Goal: Task Accomplishment & Management: Manage account settings

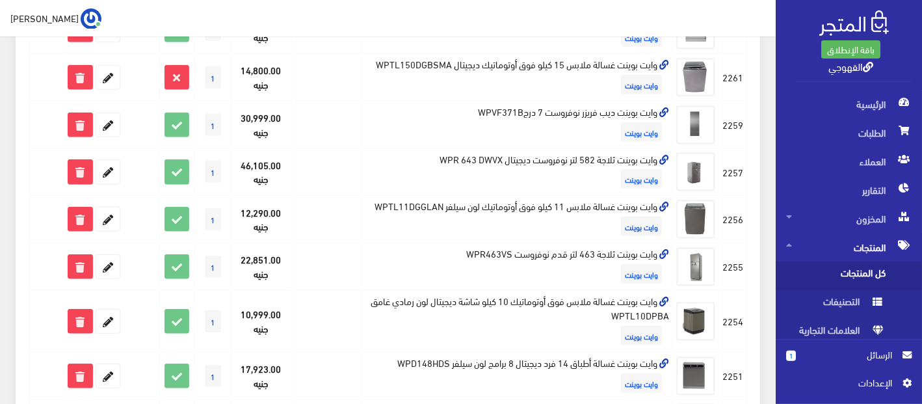
scroll to position [549, 0]
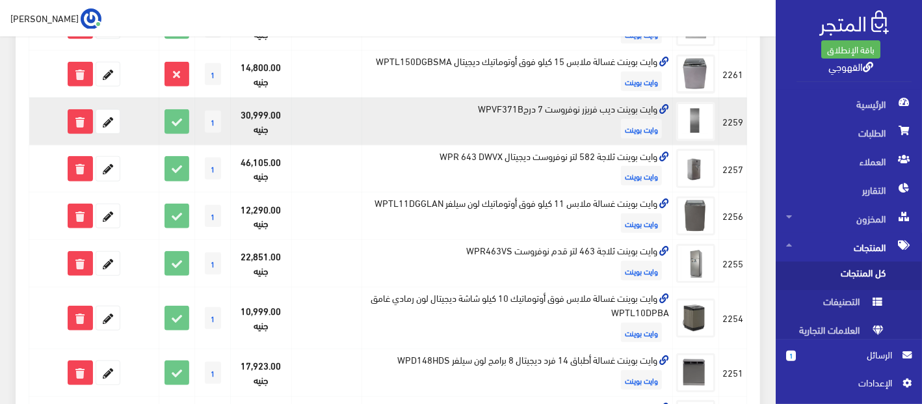
click at [540, 107] on td "وايت بوينت ديب فريزر نوفروست 7 درجWPVF371B وايت بوينت" at bounding box center [517, 121] width 311 height 47
copy td "وايت بوينت ديب فريزر نوفروست 7 درجWPVF371B"
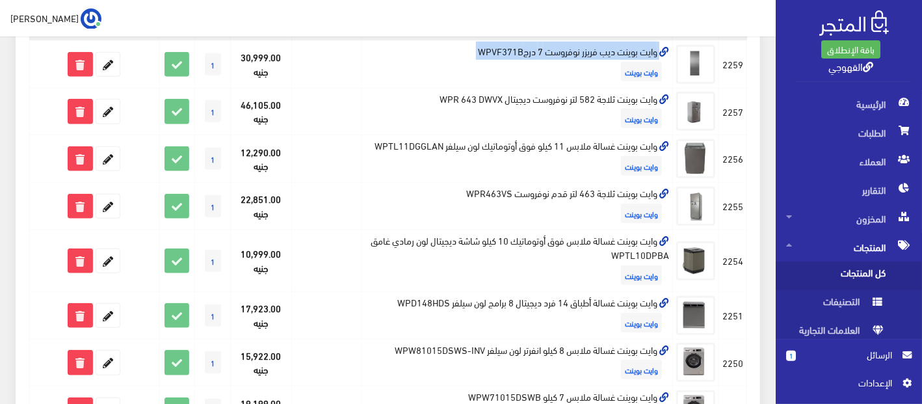
scroll to position [489, 0]
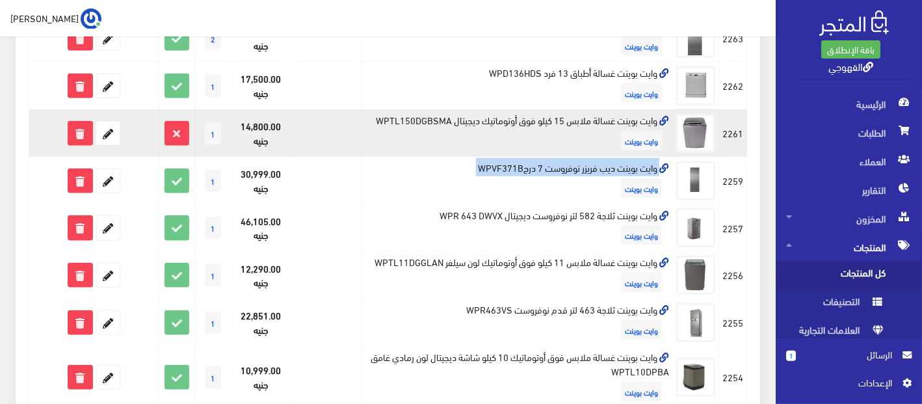
click at [353, 49] on td at bounding box center [326, 38] width 70 height 47
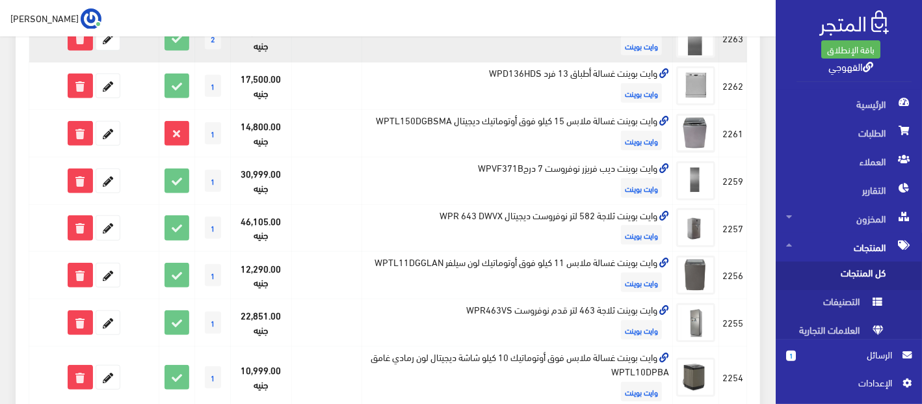
drag, startPoint x: 353, startPoint y: 49, endPoint x: 344, endPoint y: 41, distance: 12.0
click at [351, 44] on td at bounding box center [326, 38] width 70 height 47
click at [344, 41] on td at bounding box center [326, 38] width 70 height 47
click at [349, 43] on td at bounding box center [326, 38] width 70 height 47
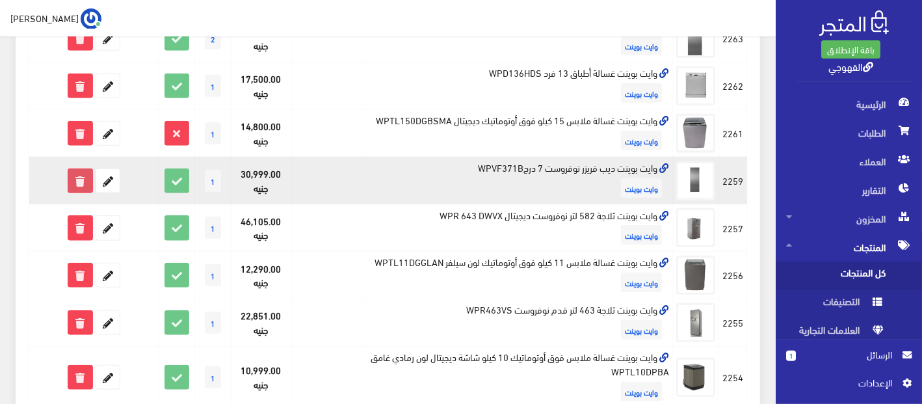
click at [82, 177] on icon at bounding box center [79, 180] width 23 height 23
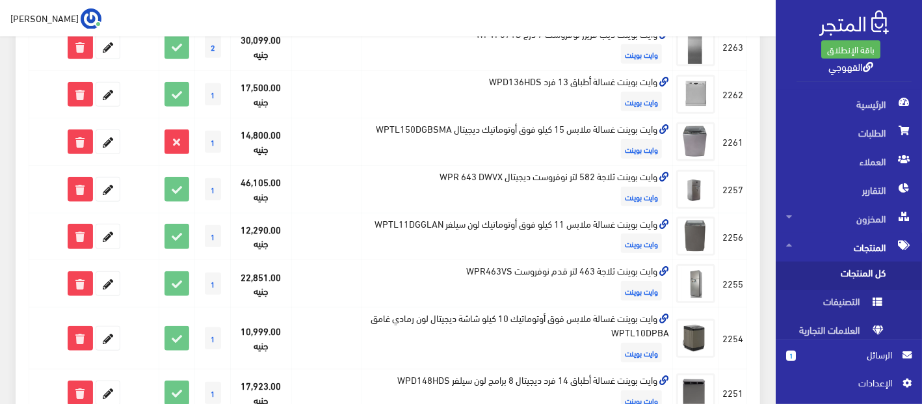
scroll to position [483, 0]
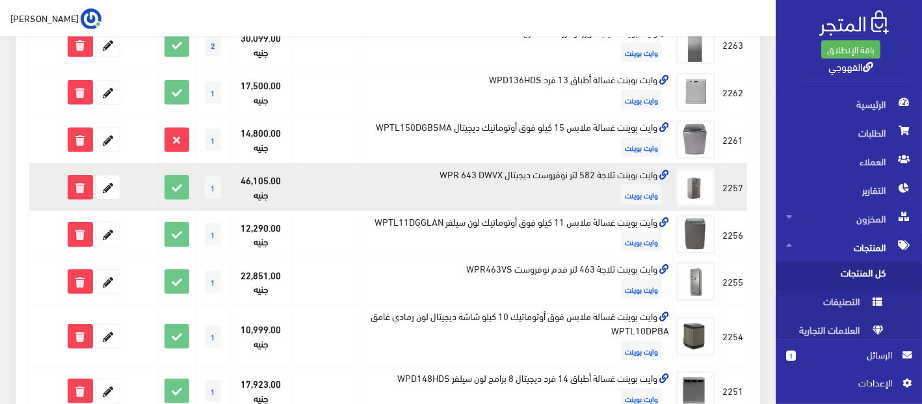
click at [475, 171] on td "وايت بوينت ثلاجة 582 لتر نوفروست ديجيتال WPR 643 DWVX وايت بوينت" at bounding box center [517, 186] width 311 height 47
copy td "وايت بوينت ثلاجة 582 لتر نوفروست ديجيتال WPR 643 DWVX"
click at [99, 188] on icon at bounding box center [107, 187] width 23 height 23
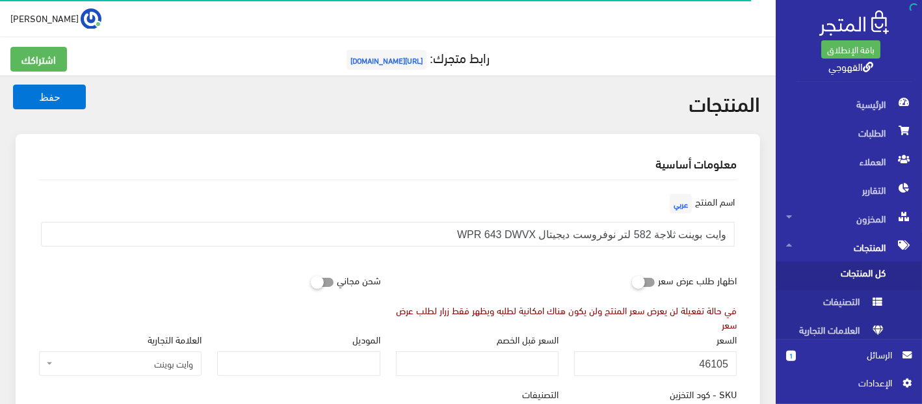
scroll to position [836, 0]
click at [694, 362] on input "46105" at bounding box center [655, 363] width 163 height 25
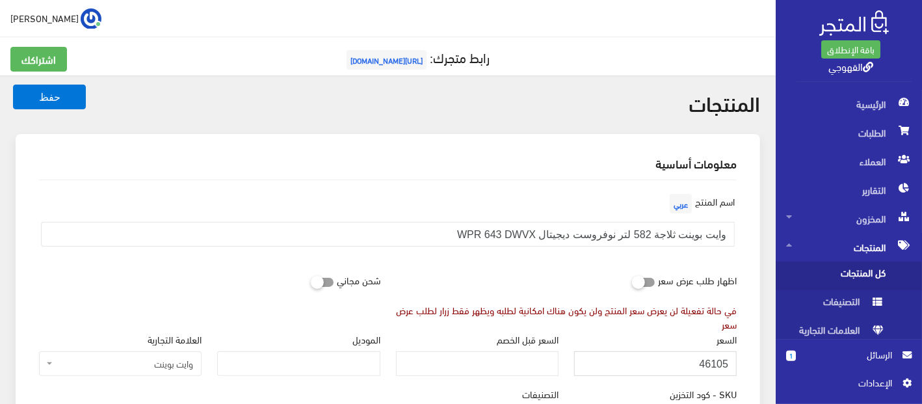
click at [694, 362] on input "46105" at bounding box center [655, 363] width 163 height 25
type input "51800"
click at [13, 85] on button "حفظ" at bounding box center [49, 97] width 73 height 25
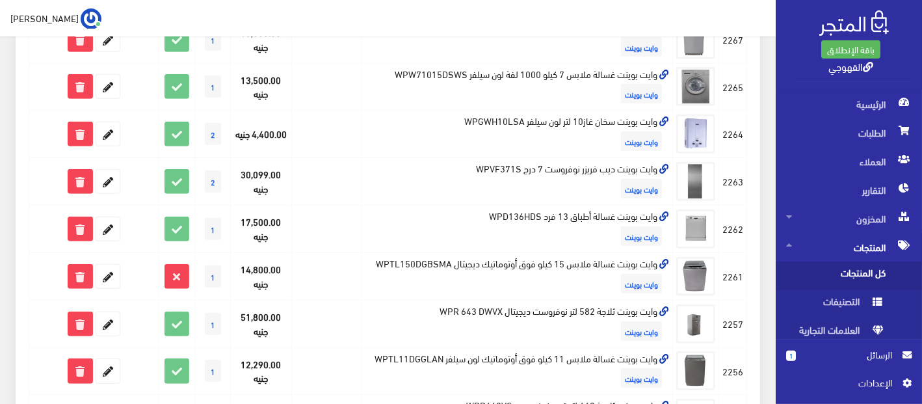
scroll to position [375, 0]
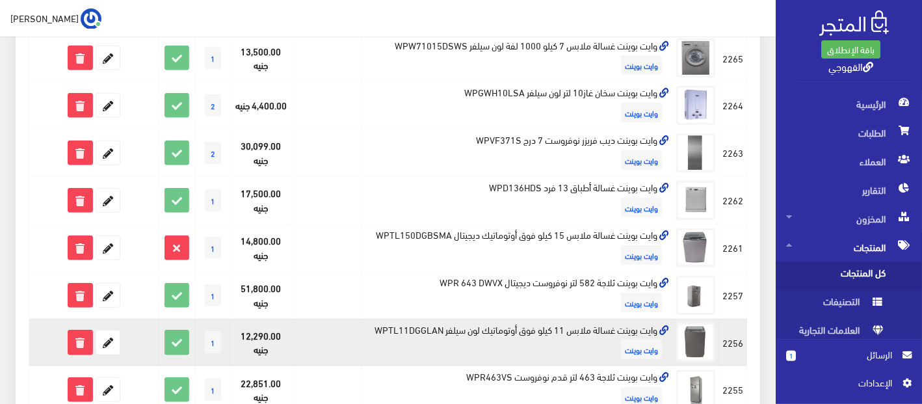
click at [513, 319] on td "وايت بوينت غسالة ملابس 11 كيلو فوق أوتوماتيك لون سيلفر WPTL11DGGLAN وايت بوينت" at bounding box center [517, 342] width 311 height 47
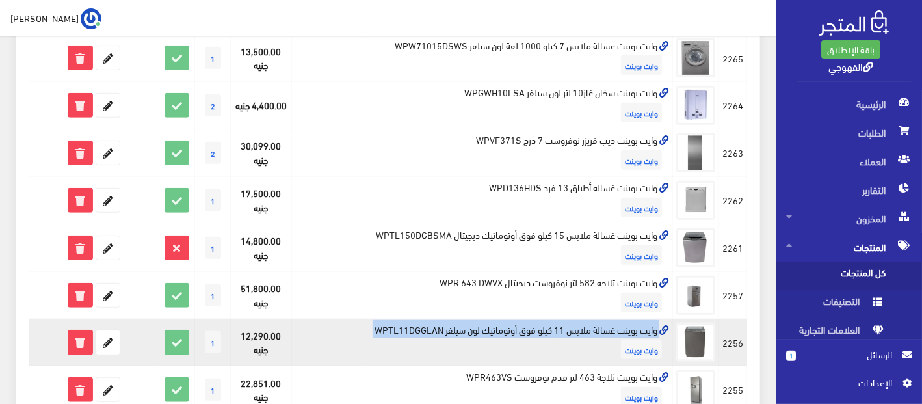
click at [513, 319] on td "وايت بوينت غسالة ملابس 11 كيلو فوق أوتوماتيك لون سيلفر WPTL11DGGLAN وايت بوينت" at bounding box center [517, 342] width 311 height 47
copy td "وايت بوينت غسالة ملابس 11 كيلو فوق أوتوماتيك لون سيلفر WPTL11DGGLAN"
click at [105, 340] on icon at bounding box center [107, 341] width 23 height 23
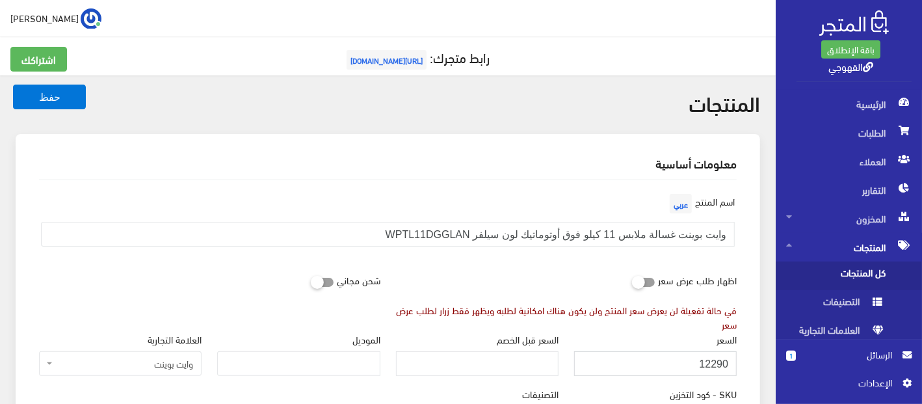
drag, startPoint x: 706, startPoint y: 363, endPoint x: 712, endPoint y: 359, distance: 7.0
click at [712, 359] on input "12290" at bounding box center [655, 363] width 163 height 25
type input "11290"
click at [13, 85] on button "حفظ" at bounding box center [49, 97] width 73 height 25
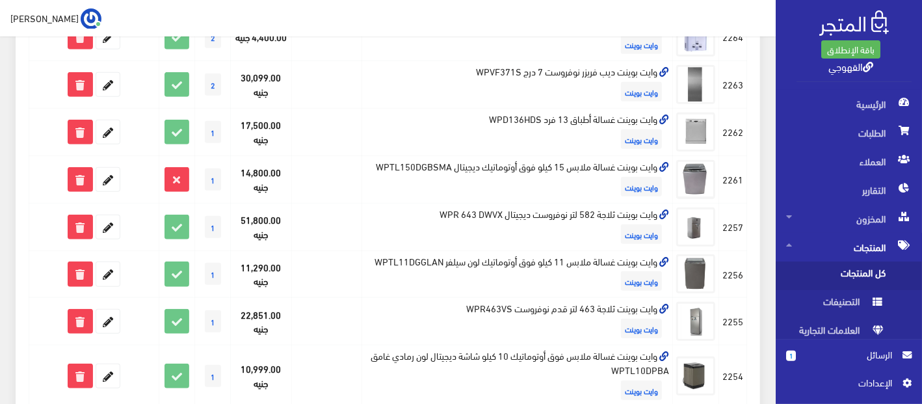
scroll to position [446, 0]
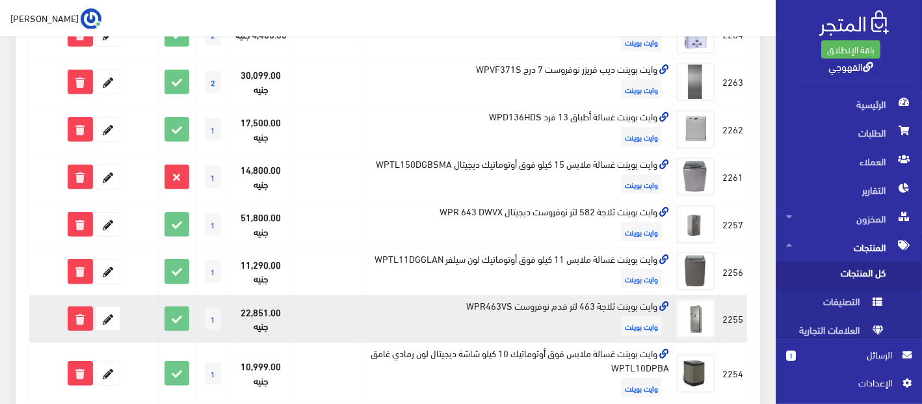
click at [622, 306] on td "وايت بوينت ثلاجة 463 لتر قدم نوفروست WPR463VS وايت بوينت" at bounding box center [517, 318] width 311 height 47
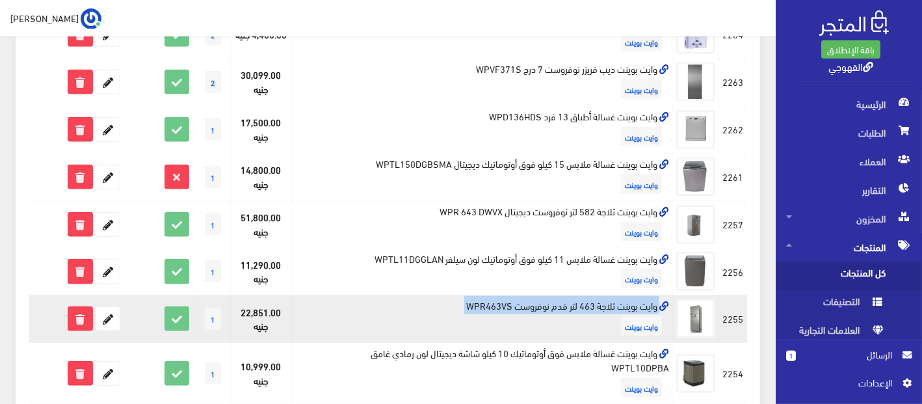
click at [622, 306] on td "وايت بوينت ثلاجة 463 لتر قدم نوفروست WPR463VS وايت بوينت" at bounding box center [517, 318] width 311 height 47
copy td "وايت بوينت ثلاجة 463 لتر قدم نوفروست WPR463VS"
click at [105, 309] on icon at bounding box center [107, 318] width 23 height 23
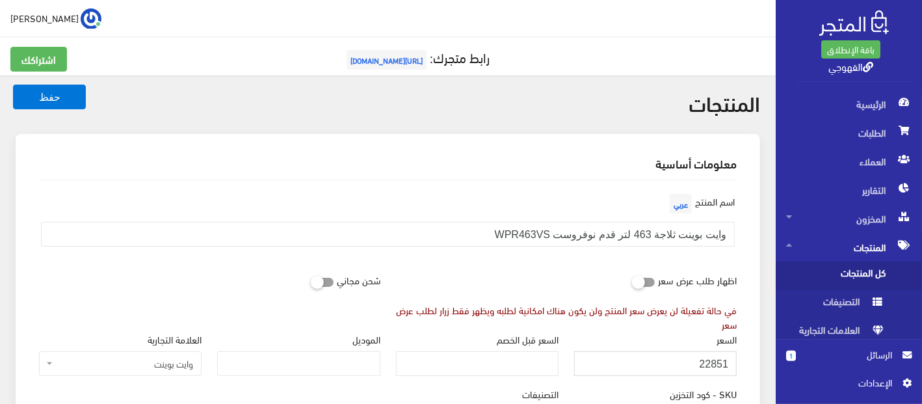
click at [710, 361] on input "22851" at bounding box center [655, 363] width 163 height 25
type input "25851"
click at [13, 85] on button "حفظ" at bounding box center [49, 97] width 73 height 25
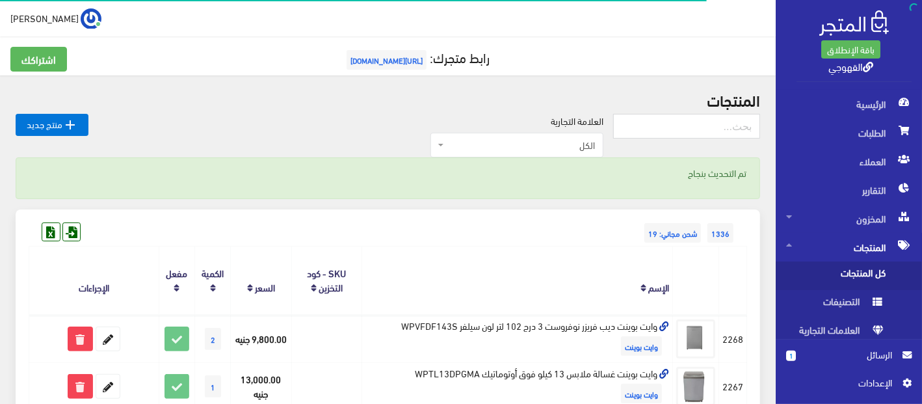
click at [436, 260] on th "الإسم" at bounding box center [517, 280] width 311 height 68
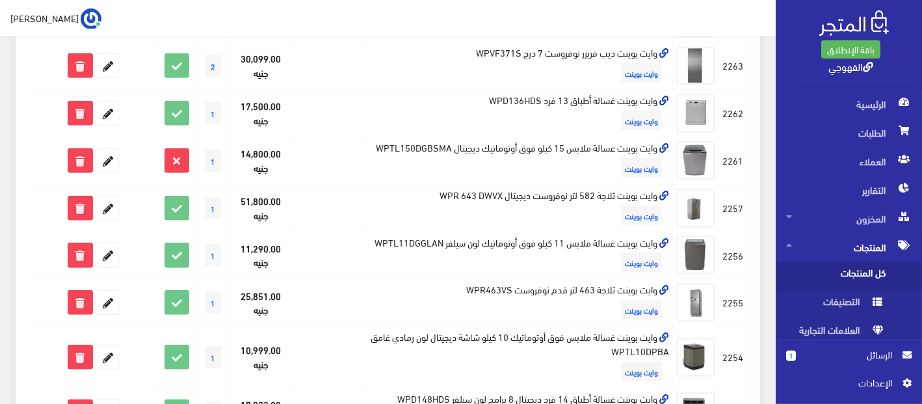
scroll to position [491, 0]
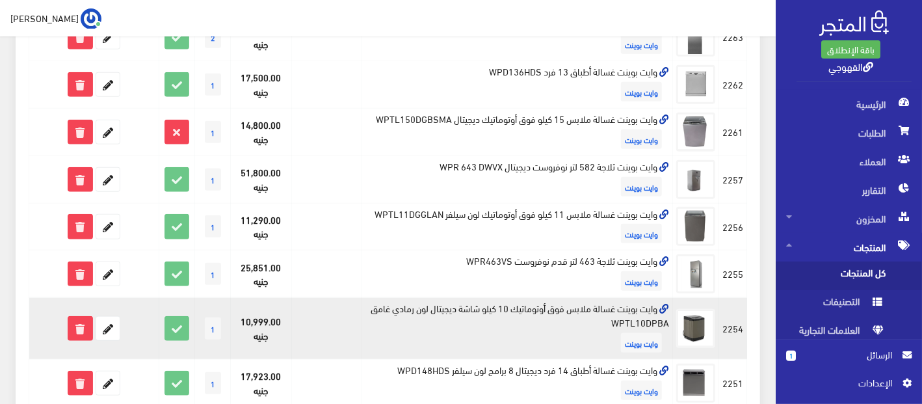
click at [530, 306] on td "وايت بوينت غسالة ملابس فوق أوتوماتيك 10 كيلو شاشة ديجيتال لون رمادي غامق WPTL10…" at bounding box center [517, 329] width 311 height 62
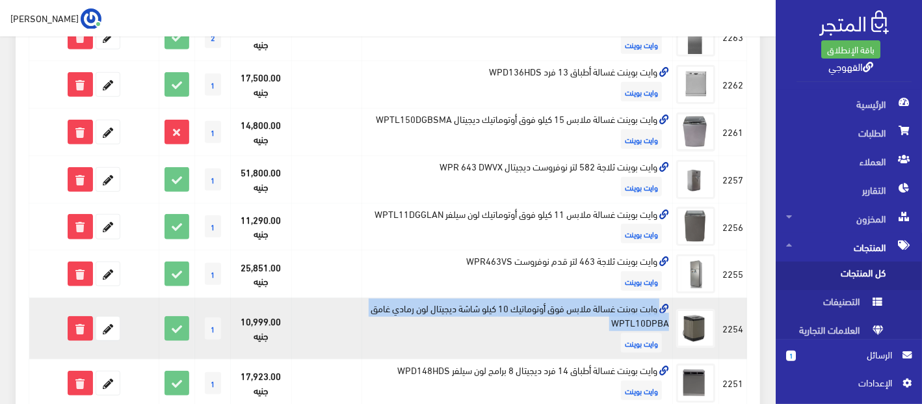
click at [530, 306] on td "وايت بوينت غسالة ملابس فوق أوتوماتيك 10 كيلو شاشة ديجيتال لون رمادي غامق WPTL10…" at bounding box center [517, 329] width 311 height 62
copy td "وايت بوينت غسالة ملابس فوق أوتوماتيك 10 كيلو شاشة ديجيتال لون رمادي غامق WPTL10…"
click at [115, 324] on icon at bounding box center [107, 328] width 23 height 23
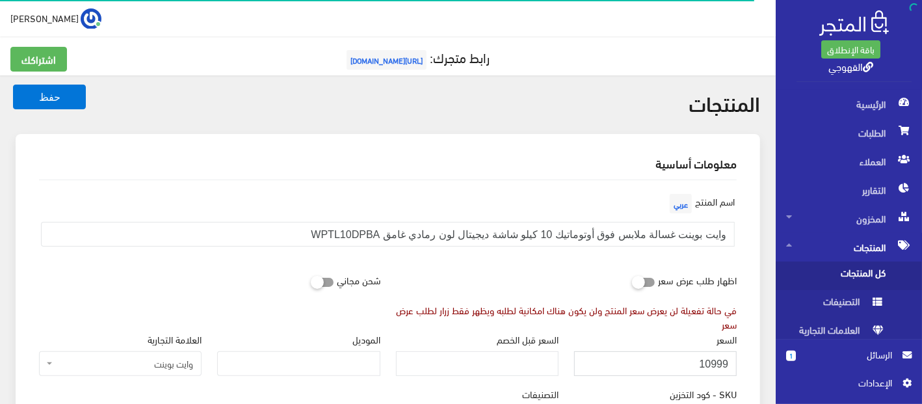
drag, startPoint x: 714, startPoint y: 361, endPoint x: 750, endPoint y: 364, distance: 36.5
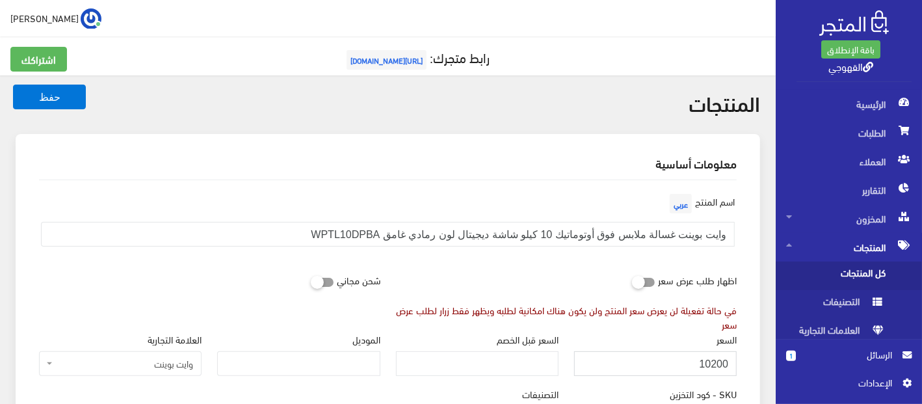
type input "10200"
click at [13, 85] on button "حفظ" at bounding box center [49, 97] width 73 height 25
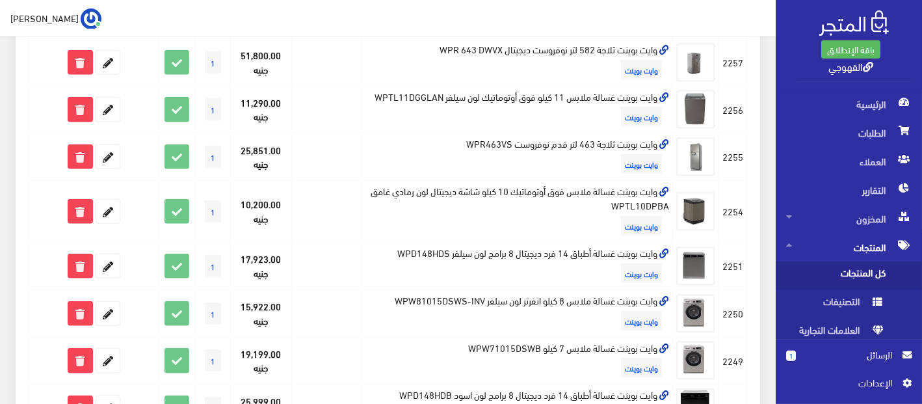
scroll to position [606, 0]
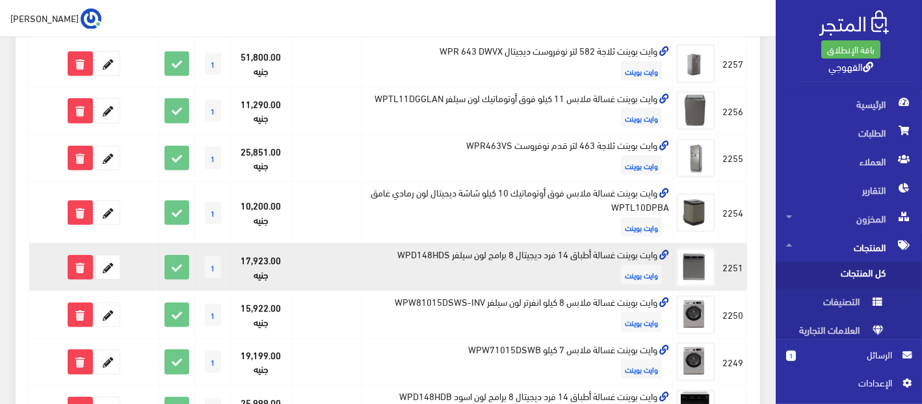
click at [582, 254] on td "وايت بوينت غسالة أطباق 14 فرد ديجيتال 8 برامج لون سيلفر WPD148HDS وايت بوينت" at bounding box center [517, 266] width 311 height 47
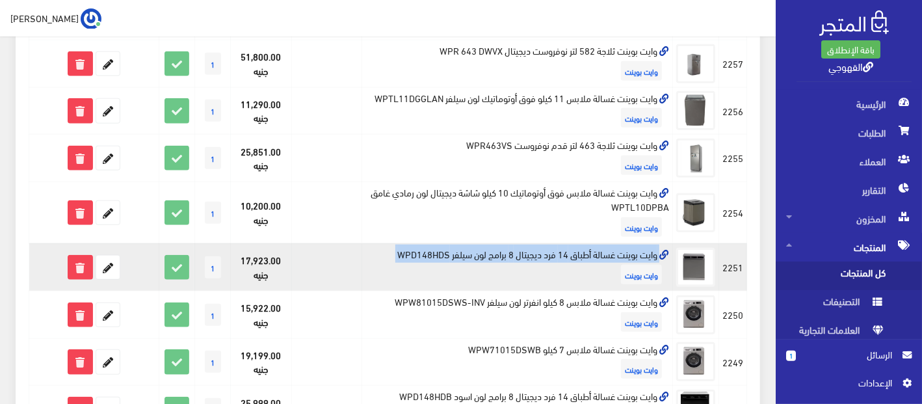
click at [582, 254] on td "وايت بوينت غسالة أطباق 14 فرد ديجيتال 8 برامج لون سيلفر WPD148HDS وايت بوينت" at bounding box center [517, 266] width 311 height 47
copy td "وايت بوينت غسالة أطباق 14 فرد ديجيتال 8 برامج لون سيلفر WPD148HDS"
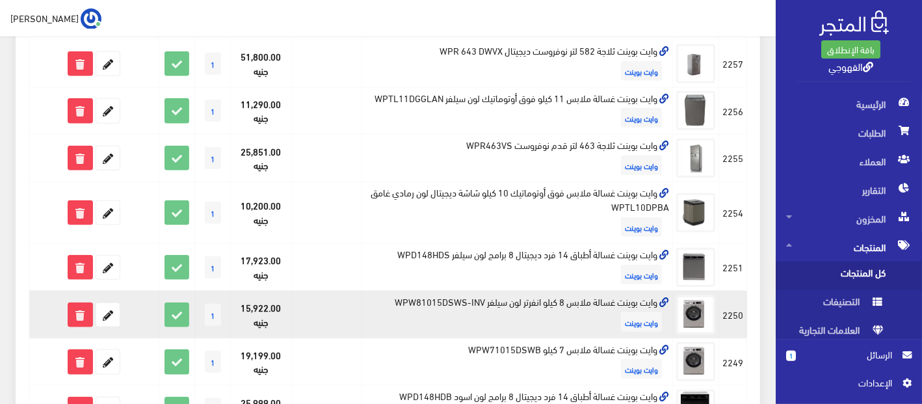
click at [495, 300] on td "وايت بوينت غسالة ملابس 8 كيلو انفرتر لون سيلفر WPW81015DSWS-INV وايت بوينت" at bounding box center [517, 314] width 311 height 47
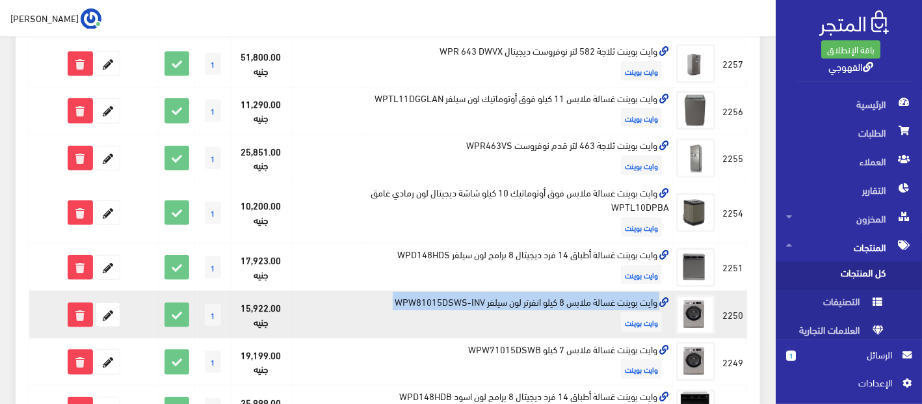
click at [495, 300] on td "وايت بوينت غسالة ملابس 8 كيلو انفرتر لون سيلفر WPW81015DSWS-INV وايت بوينت" at bounding box center [517, 314] width 311 height 47
copy td "وايت بوينت غسالة ملابس 8 كيلو انفرتر لون سيلفر WPW81015DSWS-INV"
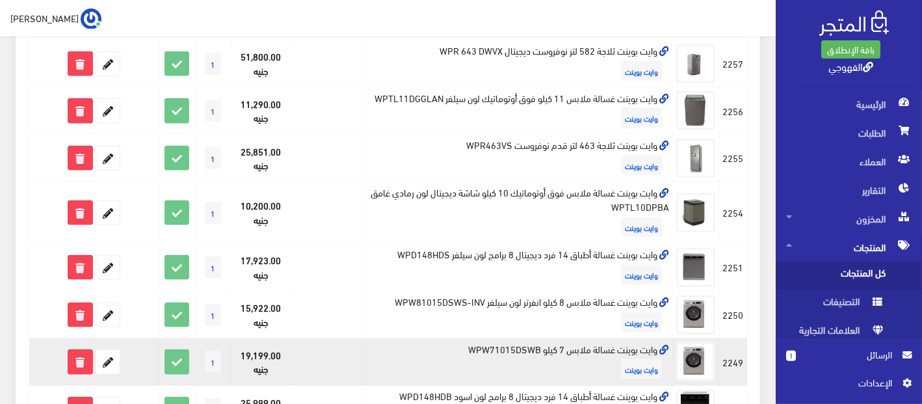
click at [525, 338] on td "وايت بوينت غسالة ملابس 7 كيلو WPW71015DSWB وايت بوينت" at bounding box center [517, 361] width 311 height 47
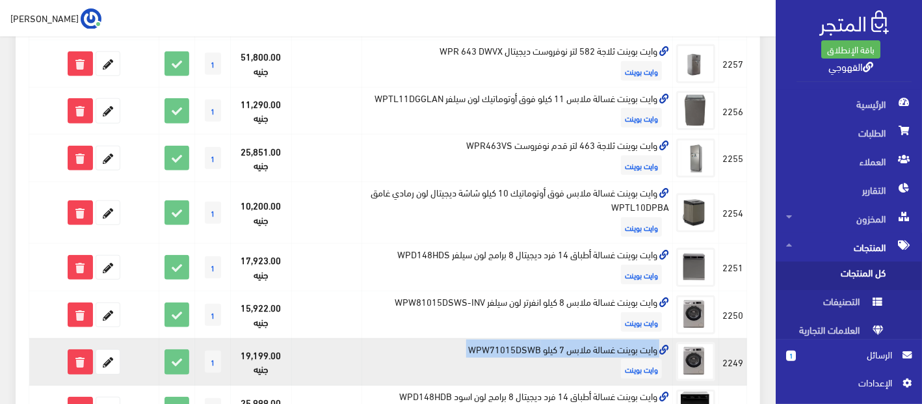
click at [525, 338] on td "وايت بوينت غسالة ملابس 7 كيلو WPW71015DSWB وايت بوينت" at bounding box center [517, 361] width 311 height 47
copy td "وايت بوينت غسالة ملابس 7 كيلو WPW71015DSWB"
click at [105, 354] on icon at bounding box center [107, 361] width 23 height 23
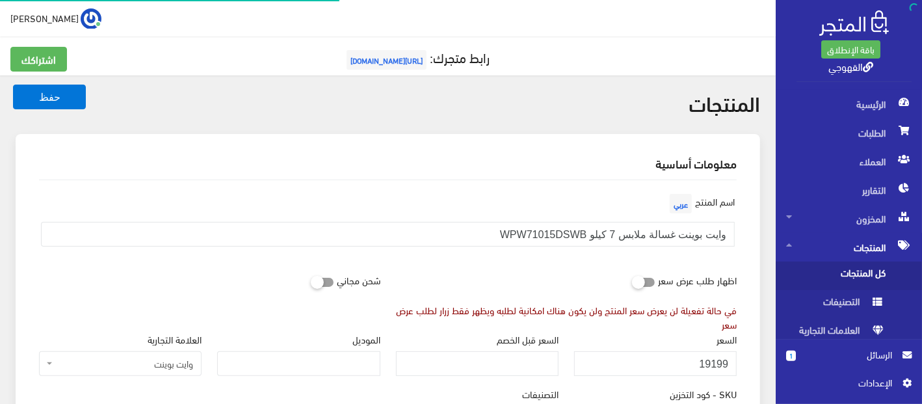
scroll to position [836, 0]
click at [728, 358] on input "19199" at bounding box center [655, 363] width 163 height 25
drag, startPoint x: 728, startPoint y: 358, endPoint x: 705, endPoint y: 358, distance: 22.8
click at [705, 358] on input "19199" at bounding box center [655, 363] width 163 height 25
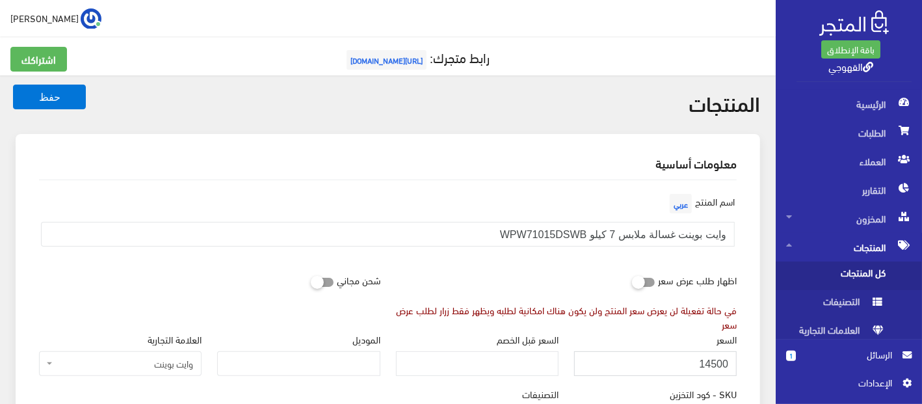
type input "14500"
click at [13, 85] on button "حفظ" at bounding box center [49, 97] width 73 height 25
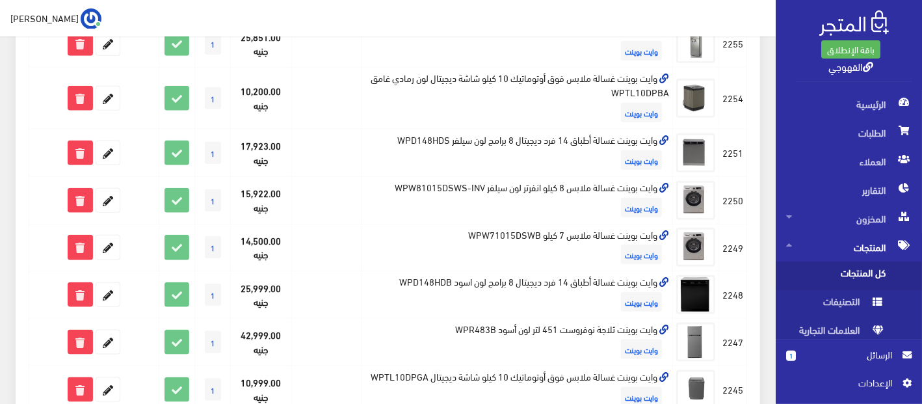
scroll to position [722, 0]
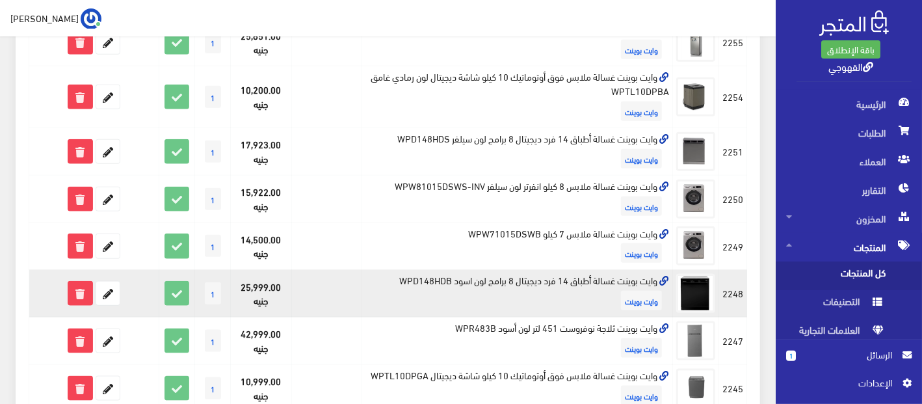
click at [569, 279] on td "وايت بوينت غسالة أطباق 14 فرد ديجيتال 8 برامج لون اسود WPD148HDB وايت بوينت" at bounding box center [517, 293] width 311 height 47
copy td "وايت بوينت غسالة أطباق 14 فرد ديجيتال 8 برامج لون اسود WPD148HDB"
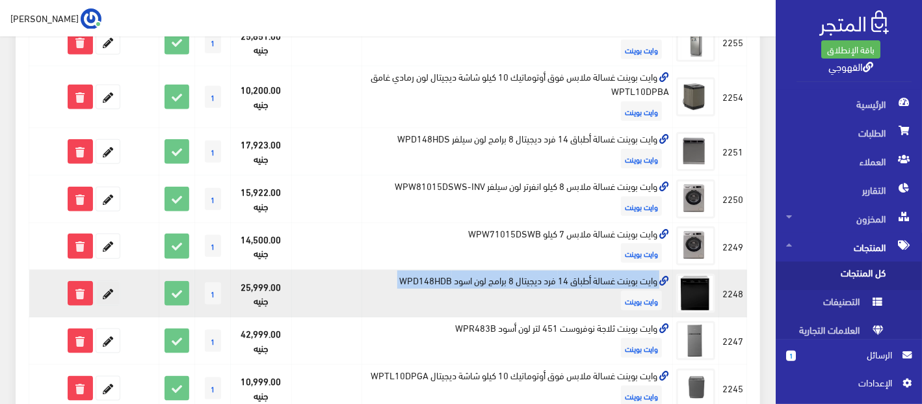
click at [106, 287] on icon at bounding box center [107, 292] width 23 height 23
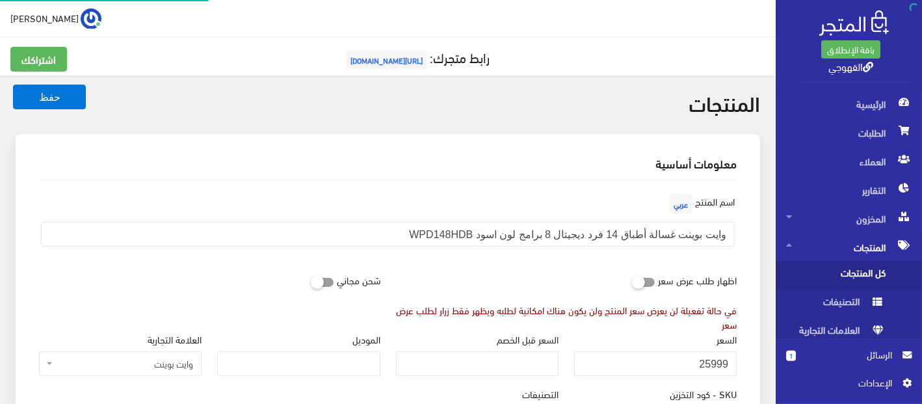
scroll to position [836, 0]
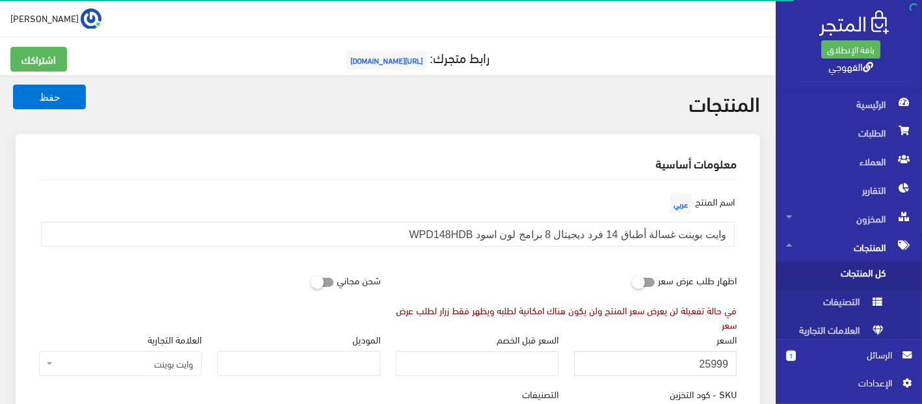
click at [692, 362] on input "25999" at bounding box center [655, 363] width 163 height 25
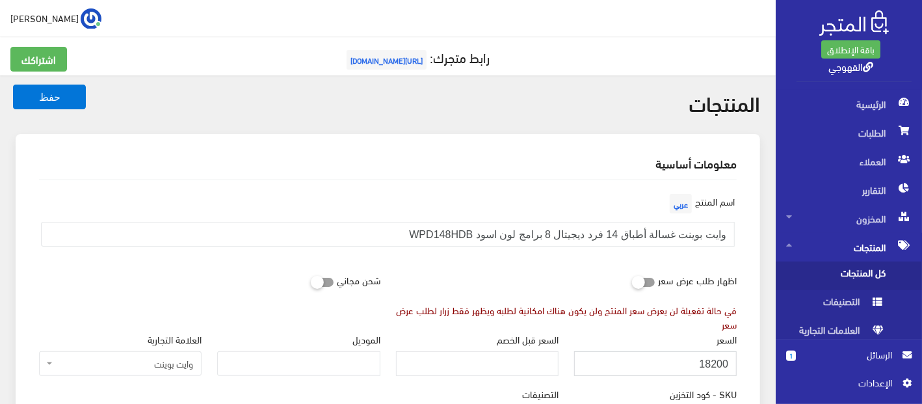
type input "18200"
click at [13, 85] on button "حفظ" at bounding box center [49, 97] width 73 height 25
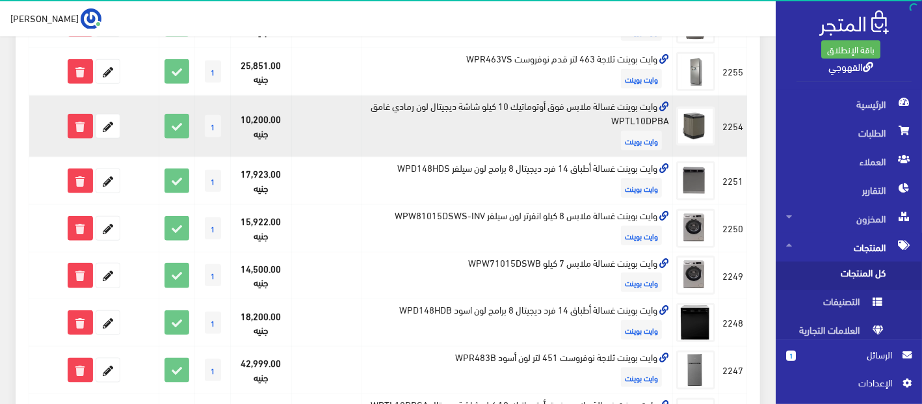
scroll to position [722, 0]
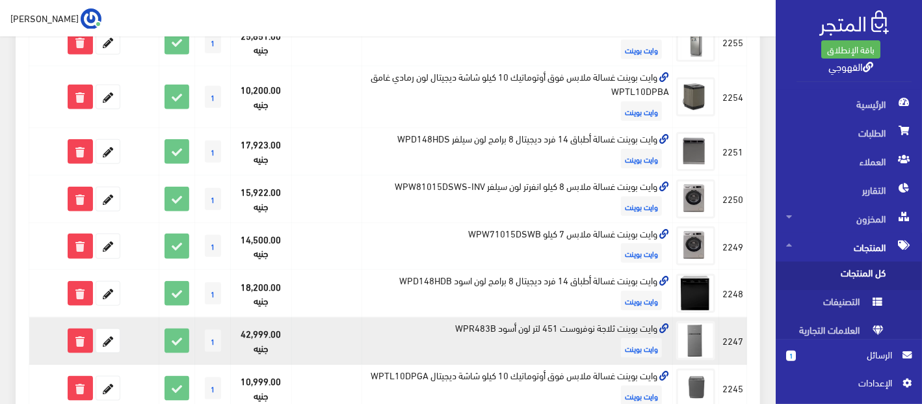
click at [469, 324] on td "وايت بوينت ثلاجة نوفروست 451 لتر لون أسود WPR483B وايت بوينت" at bounding box center [517, 340] width 311 height 47
copy td "وايت بوينت ثلاجة نوفروست 451 لتر لون أسود WPR483B"
click at [88, 329] on icon at bounding box center [79, 340] width 23 height 23
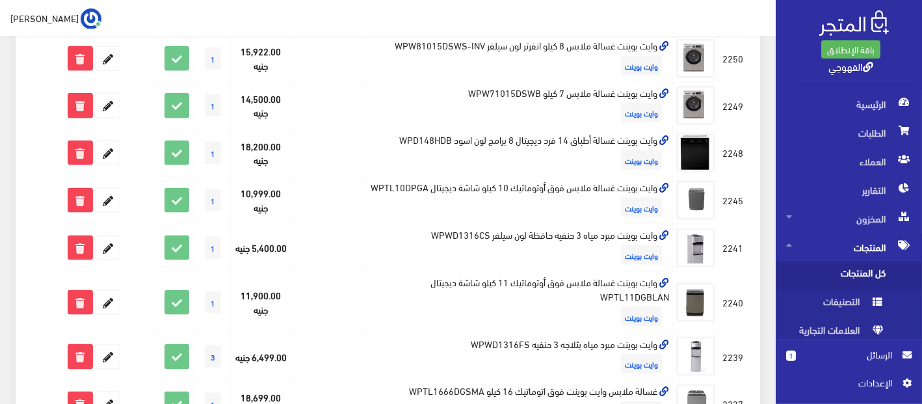
scroll to position [860, 0]
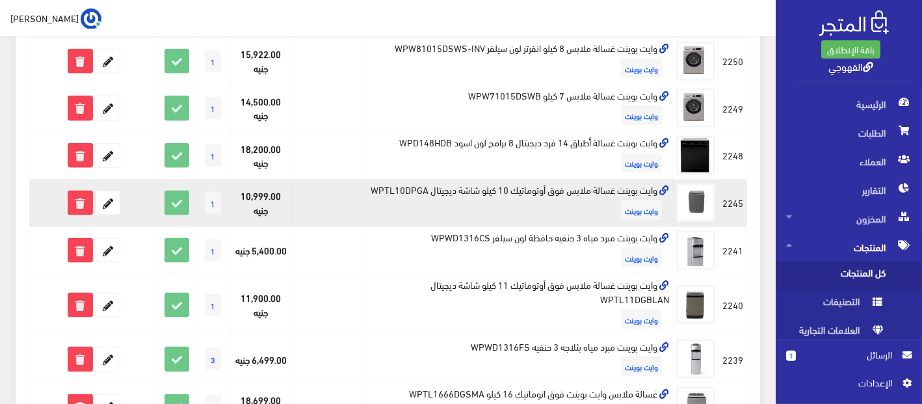
click at [603, 183] on td "وايت بوينت غسالة ملابس فوق أوتوماتيك 10 كيلو شاشة ديجيتال WPTL10DPGA وايت بوينت" at bounding box center [517, 202] width 311 height 47
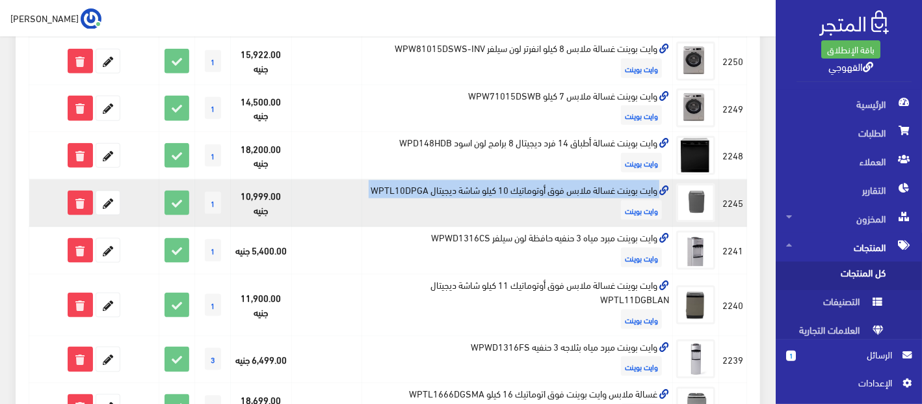
click at [603, 183] on td "وايت بوينت غسالة ملابس فوق أوتوماتيك 10 كيلو شاشة ديجيتال WPTL10DPGA وايت بوينت" at bounding box center [517, 202] width 311 height 47
copy td "وايت بوينت غسالة ملابس فوق أوتوماتيك 10 كيلو شاشة ديجيتال WPTL10DPGA"
click at [78, 191] on icon at bounding box center [79, 202] width 23 height 23
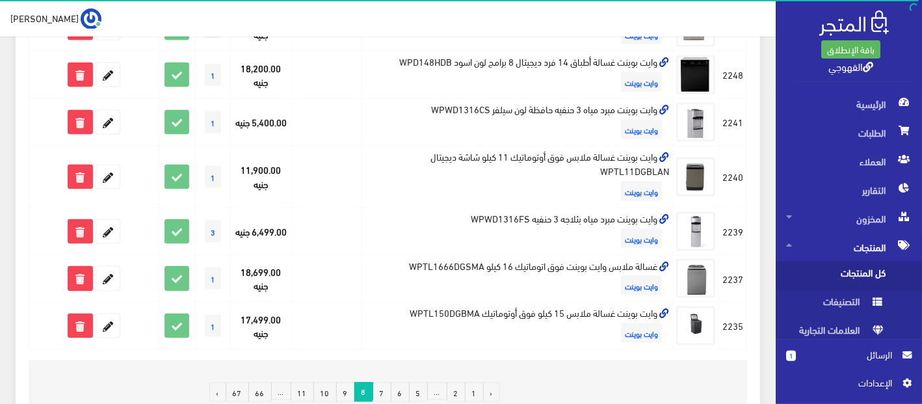
scroll to position [940, 0]
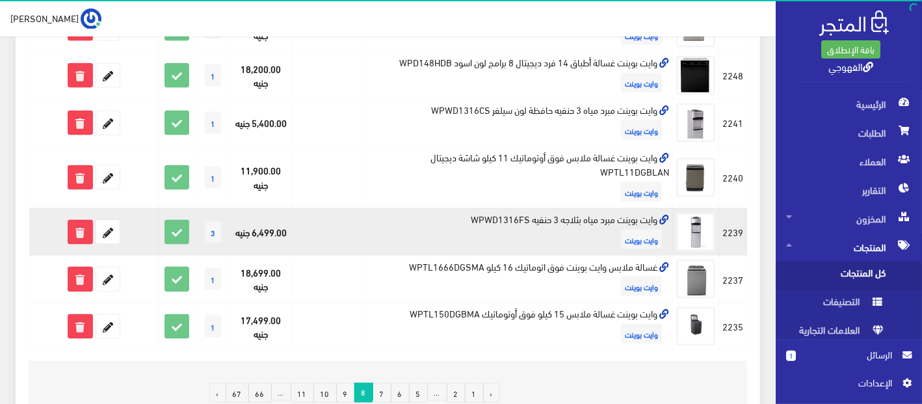
click at [501, 214] on td "وايت بوينت مبرد مياه بثلاجه 3 حنفيه WPWD1316FS وايت بوينت" at bounding box center [517, 231] width 311 height 47
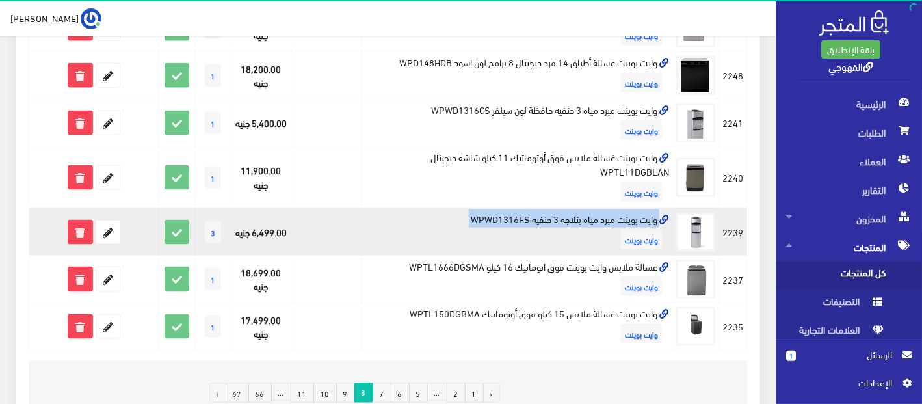
click at [501, 214] on td "وايت بوينت مبرد مياه بثلاجه 3 حنفيه WPWD1316FS وايت بوينت" at bounding box center [517, 231] width 311 height 47
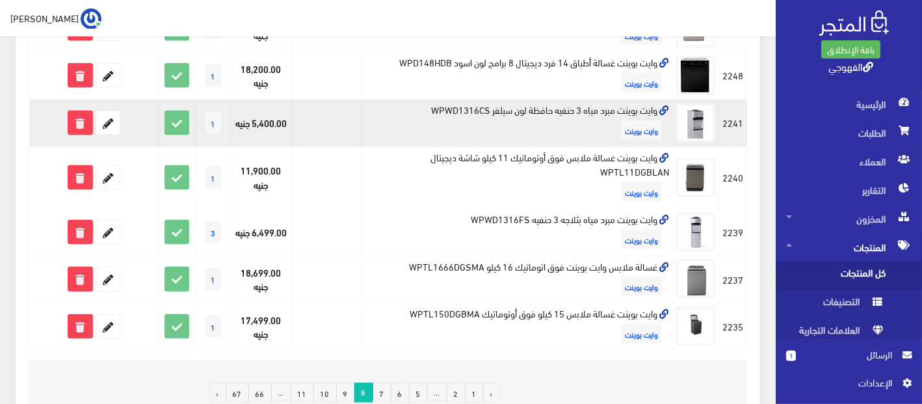
click at [540, 104] on td "وايت بوينت مبرد مياه 3 حنفيه حافظة لون سيلفر WPWD1316CS وايت بوينت" at bounding box center [517, 122] width 311 height 47
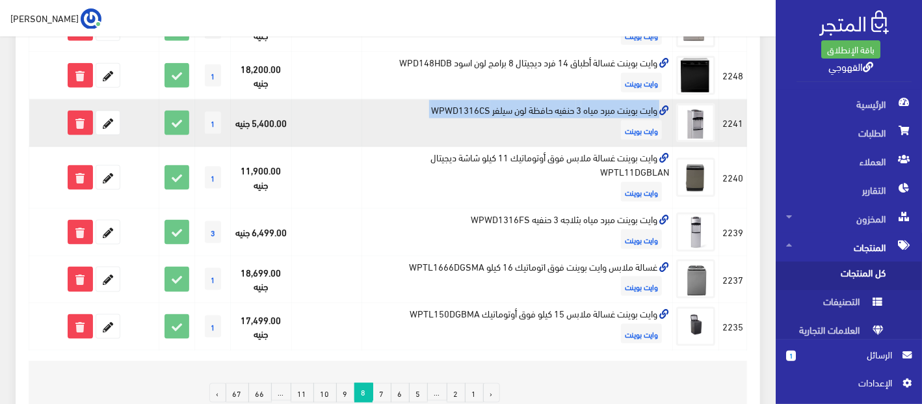
click at [540, 104] on td "وايت بوينت مبرد مياه 3 حنفيه حافظة لون سيلفر WPWD1316CS وايت بوينت" at bounding box center [517, 122] width 311 height 47
copy td "وايت بوينت مبرد مياه 3 حنفيه حافظة لون سيلفر WPWD1316CS"
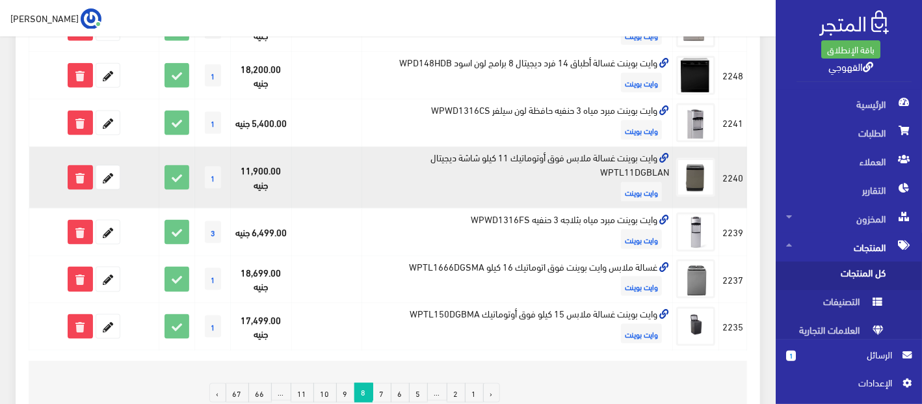
click at [517, 147] on td "وايت بوينت غسالة ملابس فوق أوتوماتيك 11 كيلو شاشة ديجيتال WPTL11DGBLAN وايت بوي…" at bounding box center [517, 178] width 311 height 62
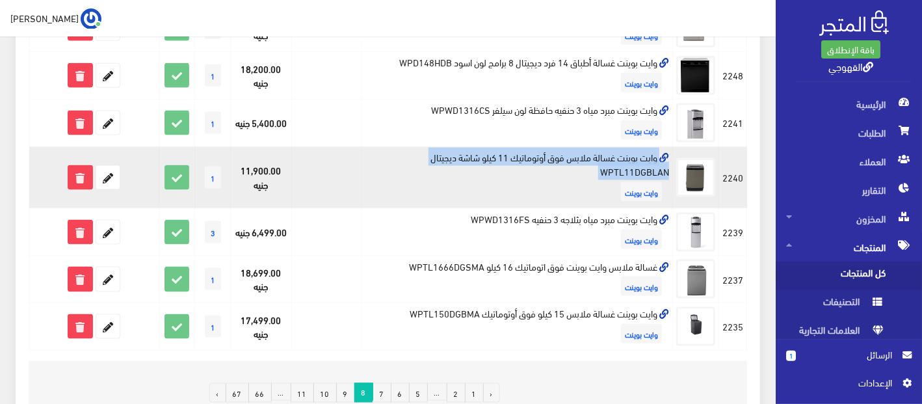
click at [517, 147] on td "وايت بوينت غسالة ملابس فوق أوتوماتيك 11 كيلو شاشة ديجيتال WPTL11DGBLAN وايت بوي…" at bounding box center [517, 178] width 311 height 62
copy td "وايت بوينت غسالة ملابس فوق أوتوماتيك 11 كيلو شاشة ديجيتال WPTL11DGBLAN"
click at [105, 166] on icon at bounding box center [107, 177] width 23 height 23
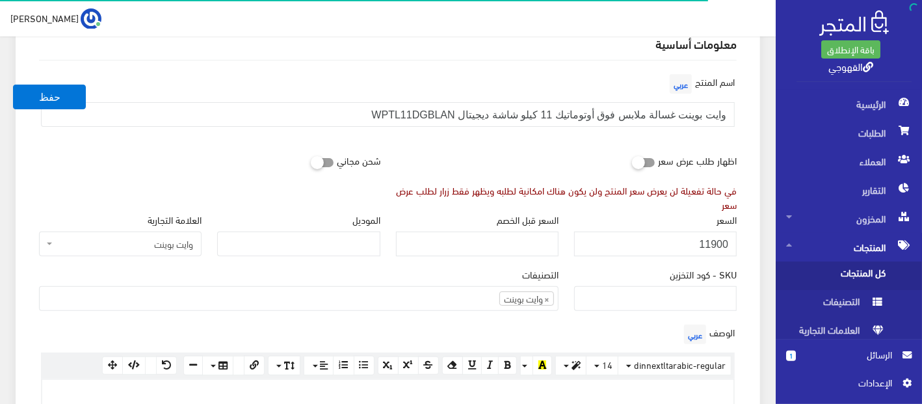
scroll to position [124, 0]
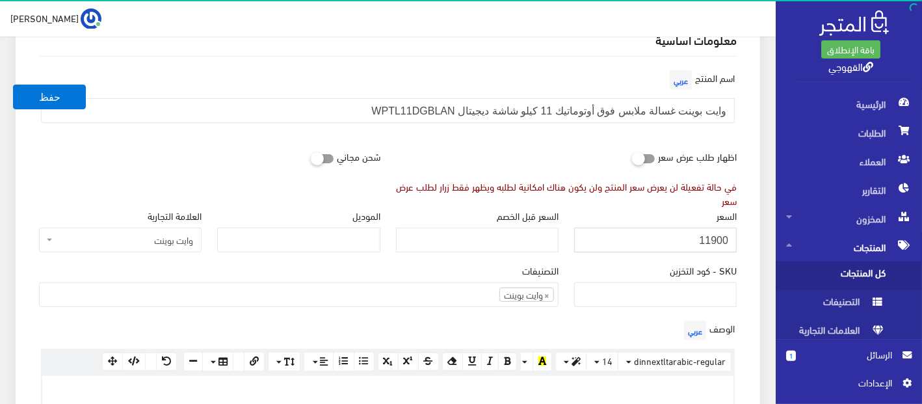
click at [691, 237] on input "11900" at bounding box center [655, 240] width 163 height 25
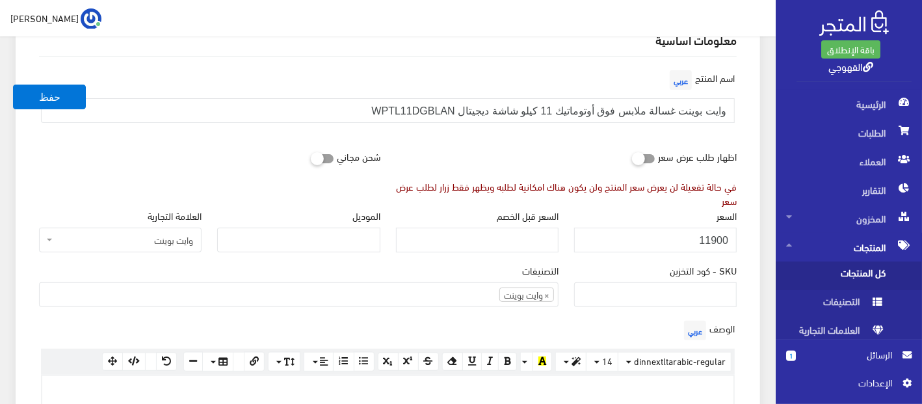
click at [105, 161] on div "شحن مجاني" at bounding box center [209, 156] width 357 height 25
drag, startPoint x: 650, startPoint y: 257, endPoint x: 651, endPoint y: 247, distance: 9.8
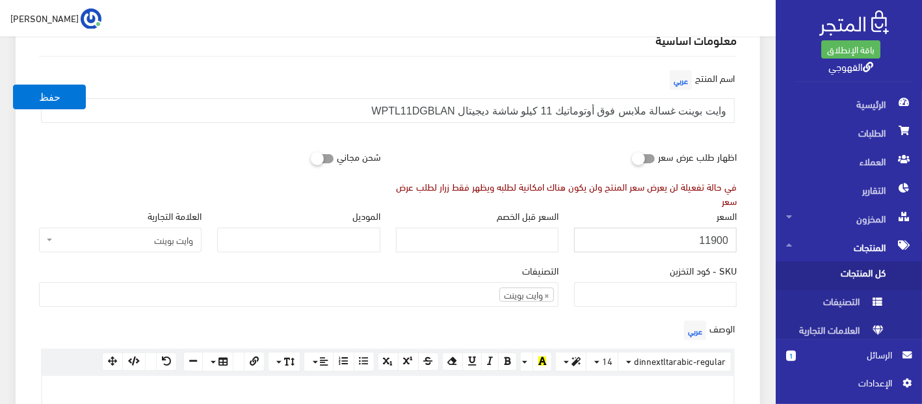
click at [651, 247] on div "السعر 11900" at bounding box center [655, 235] width 178 height 55
click at [651, 247] on input "11900" at bounding box center [655, 240] width 163 height 25
type input "12000"
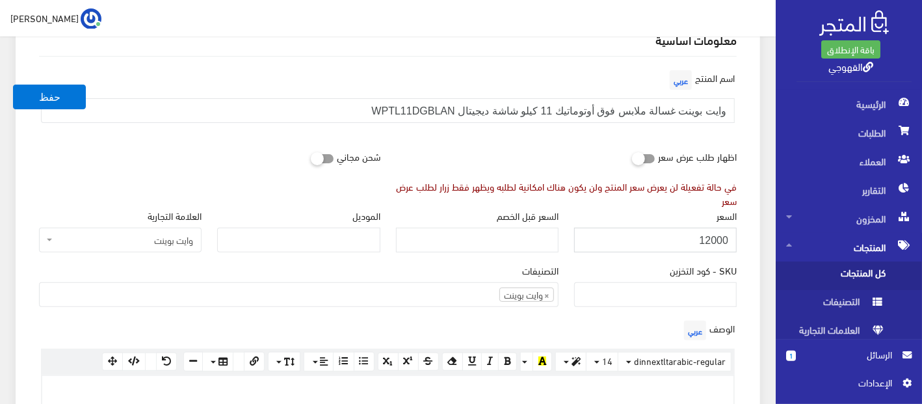
click at [13, 85] on button "حفظ" at bounding box center [49, 97] width 73 height 25
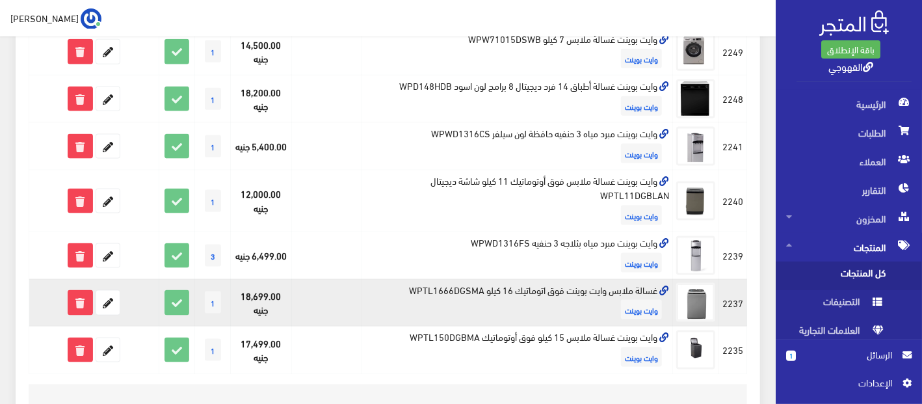
scroll to position [917, 0]
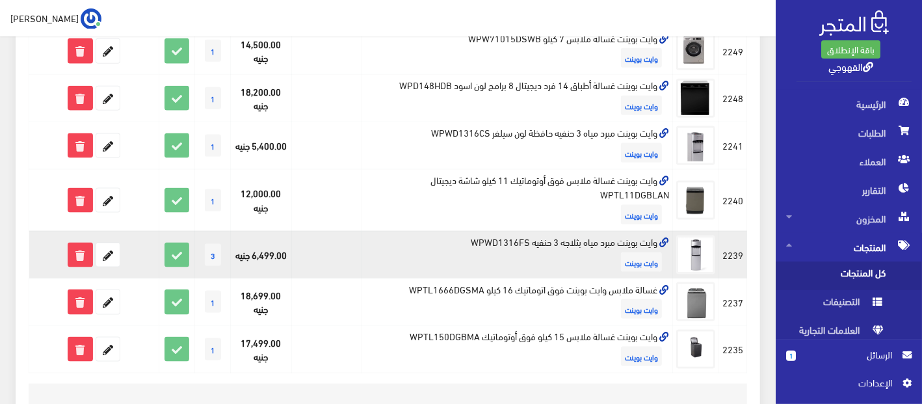
click at [495, 231] on td "وايت بوينت مبرد مياه بثلاجه 3 حنفيه WPWD1316FS وايت بوينت" at bounding box center [517, 254] width 311 height 47
copy td "وايت بوينت مبرد مياه بثلاجه 3 حنفيه WPWD1316FS"
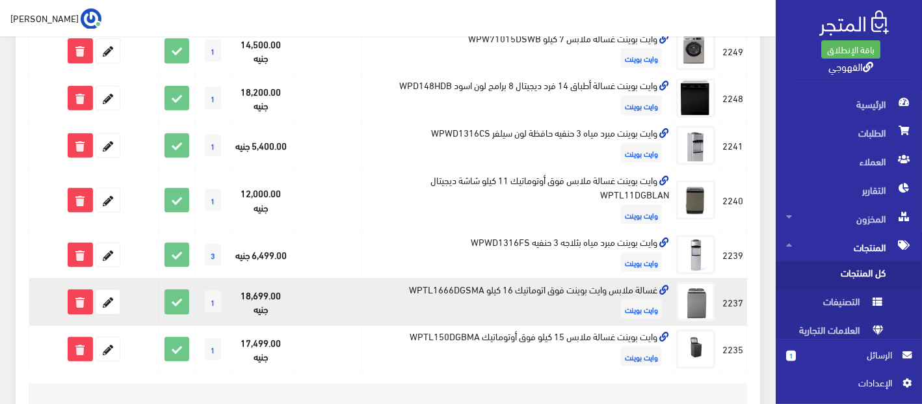
click at [426, 279] on td "غسالة ملابس وايت بوينت فوق اتوماتيك 16 كيلو WPTL1666DGSMA وايت بوينت" at bounding box center [517, 301] width 311 height 47
copy td "غسالة ملابس وايت بوينت فوق اتوماتيك 16 كيلو WPTL1666DGSMA"
click at [101, 294] on icon at bounding box center [107, 301] width 23 height 23
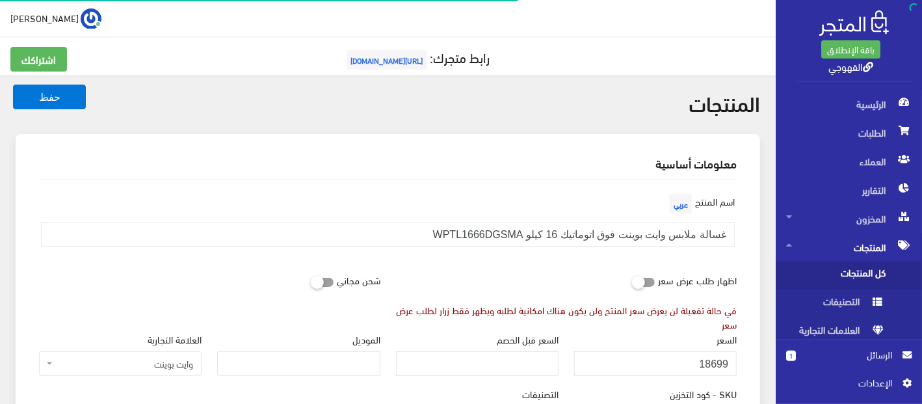
scroll to position [833, 0]
click at [609, 349] on div "السعر 18699" at bounding box center [655, 354] width 163 height 44
click at [616, 363] on input "18699" at bounding box center [655, 363] width 163 height 25
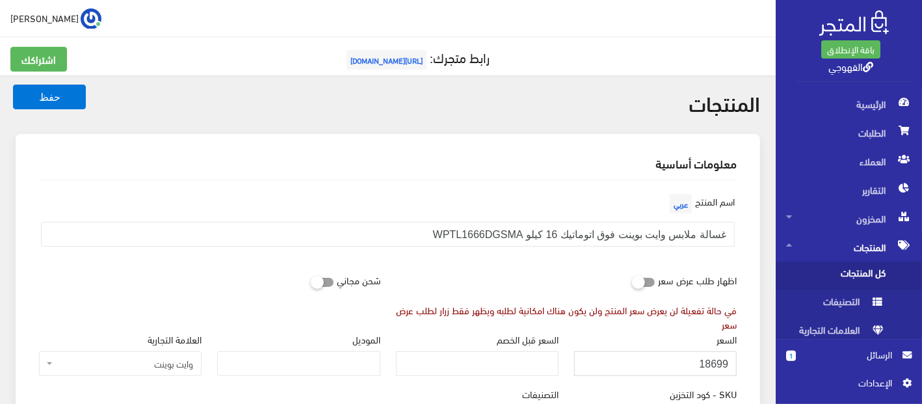
click at [616, 363] on input "18699" at bounding box center [655, 363] width 163 height 25
type input "16500"
click at [13, 85] on button "حفظ" at bounding box center [49, 97] width 73 height 25
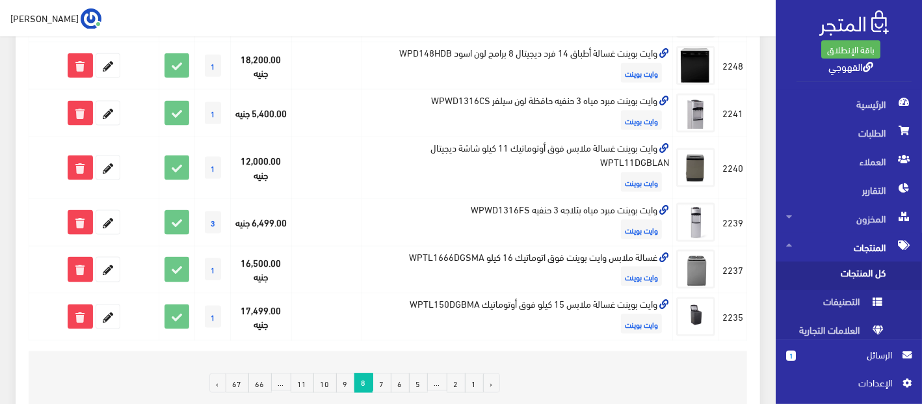
scroll to position [1038, 0]
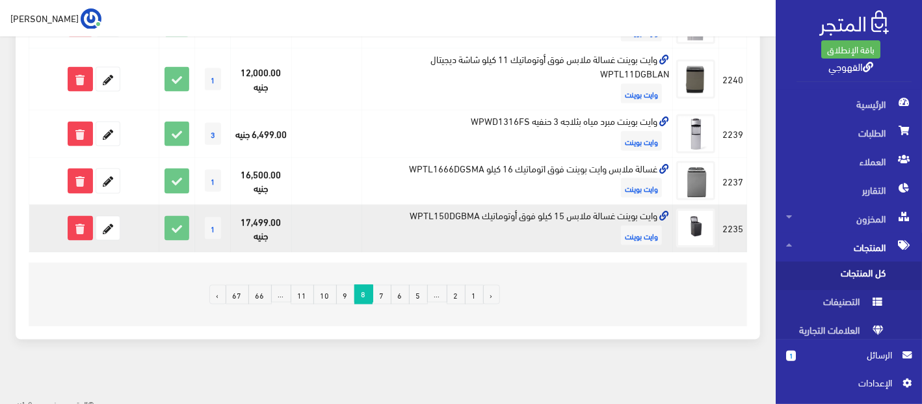
click at [545, 205] on td "وايت بوينت غسالة ملابس 15 كيلو فوق أوتوماتيك WPTL150DGBMA وايت بوينت" at bounding box center [517, 228] width 311 height 47
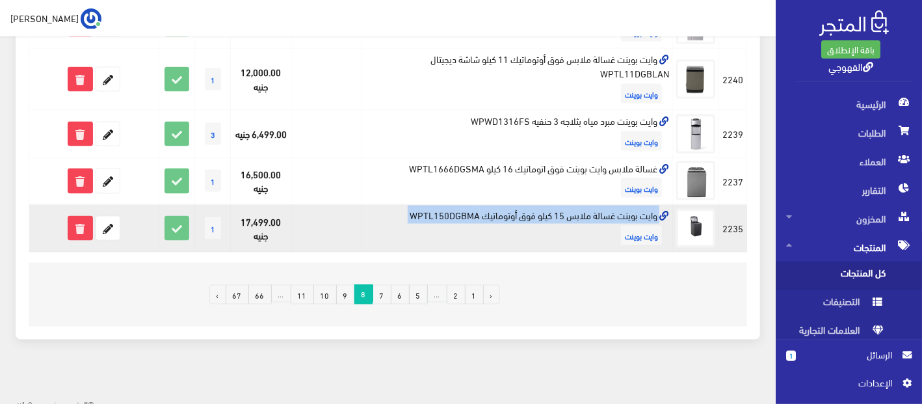
click at [545, 205] on td "وايت بوينت غسالة ملابس 15 كيلو فوق أوتوماتيك WPTL150DGBMA وايت بوينت" at bounding box center [517, 228] width 311 height 47
copy td "وايت بوينت غسالة ملابس 15 كيلو فوق أوتوماتيك WPTL150DGBMA"
click at [103, 216] on icon at bounding box center [107, 227] width 23 height 23
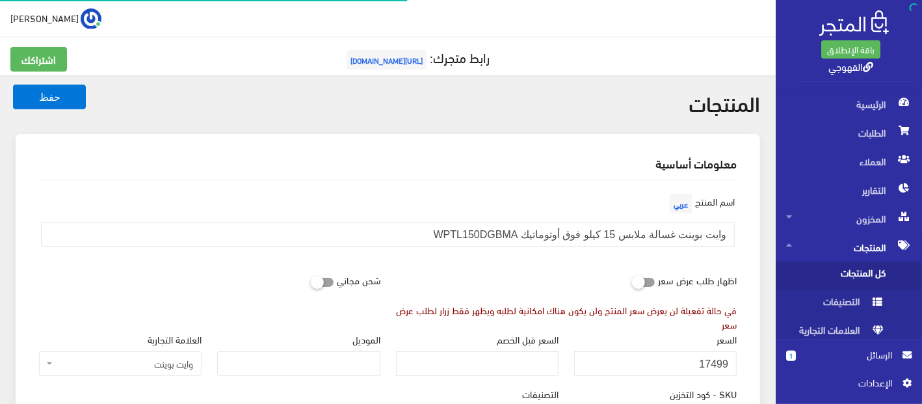
scroll to position [836, 0]
click at [657, 356] on input "17499" at bounding box center [655, 363] width 163 height 25
type input "15300"
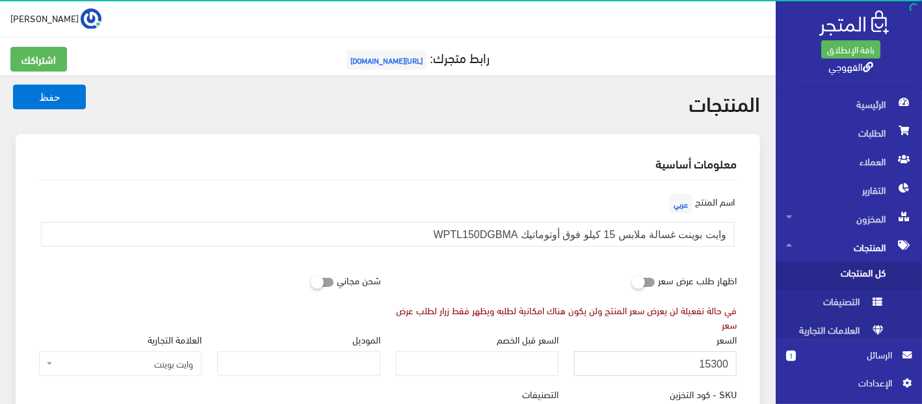
click at [13, 85] on button "حفظ" at bounding box center [49, 97] width 73 height 25
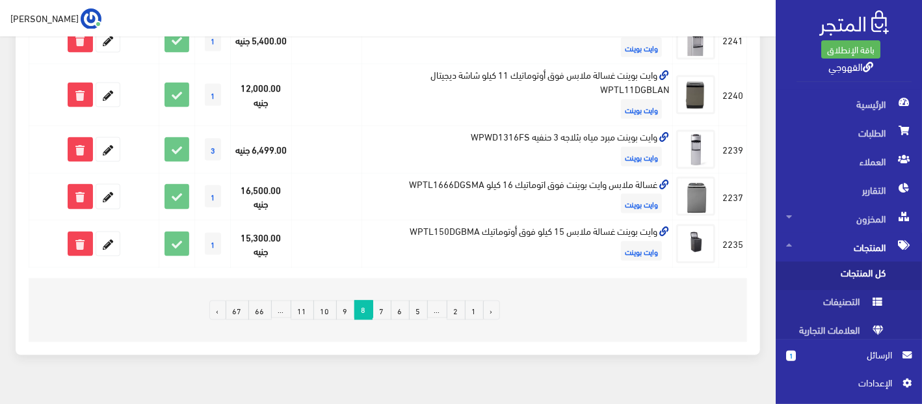
scroll to position [1038, 0]
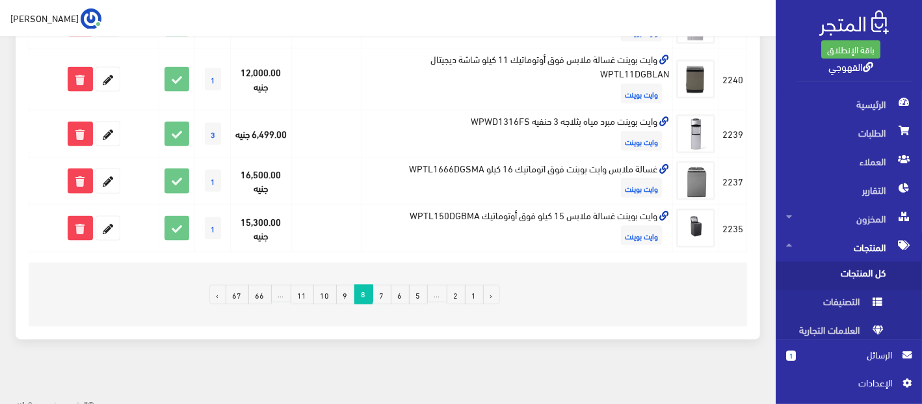
click at [351, 292] on link "9" at bounding box center [345, 295] width 19 height 20
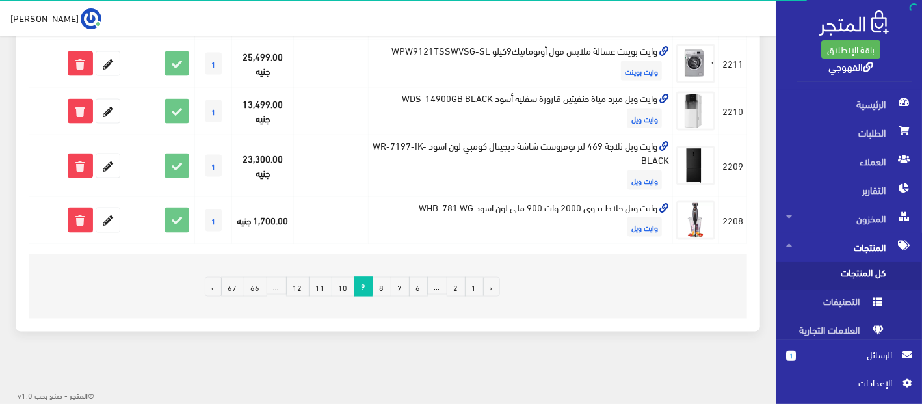
scroll to position [1015, 0]
click at [491, 289] on link "‹" at bounding box center [491, 287] width 17 height 20
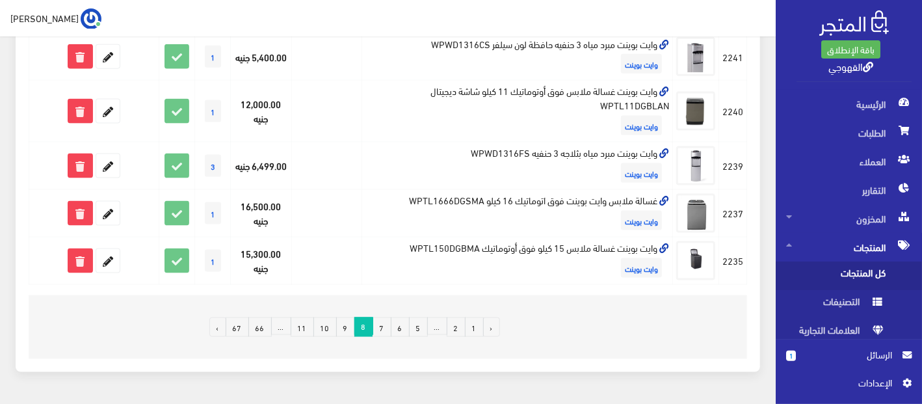
scroll to position [987, 0]
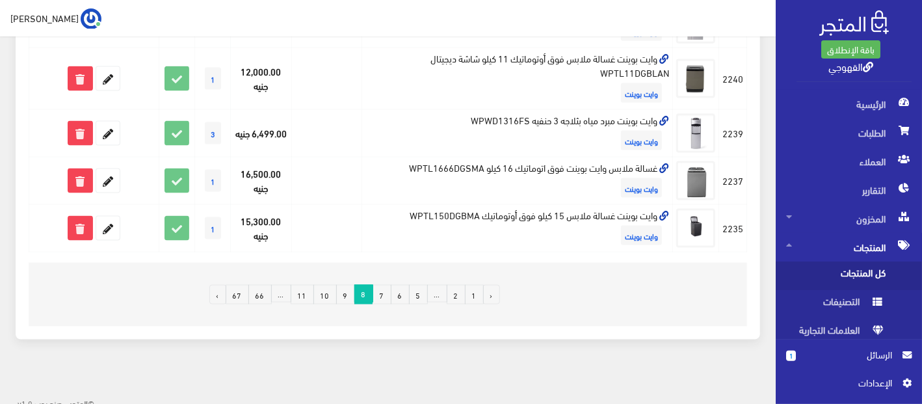
click at [470, 287] on link "1" at bounding box center [474, 295] width 19 height 20
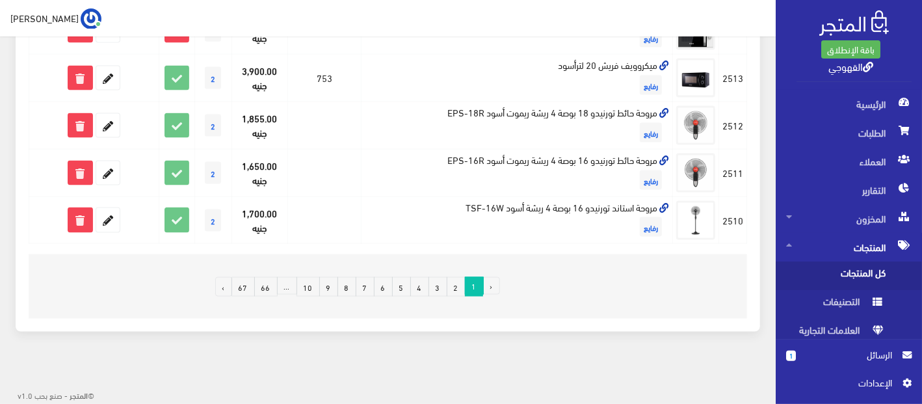
scroll to position [1044, 0]
click at [336, 286] on link "9" at bounding box center [328, 287] width 19 height 20
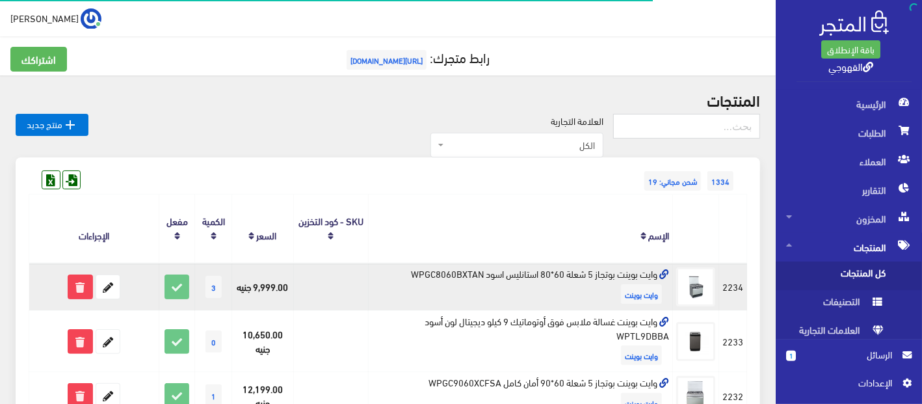
click at [463, 273] on td "وايت بوينت بوتجاز 5 شعلة 60*80 استانليس اسود WPGC8060BXTAN وايت بوينت" at bounding box center [520, 286] width 305 height 47
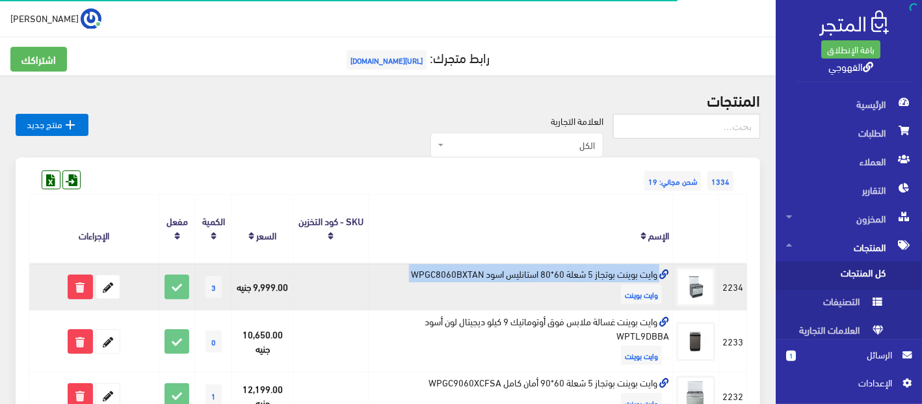
click at [463, 273] on td "وايت بوينت بوتجاز 5 شعلة 60*80 استانليس اسود WPGC8060BXTAN وايت بوينت" at bounding box center [520, 286] width 305 height 47
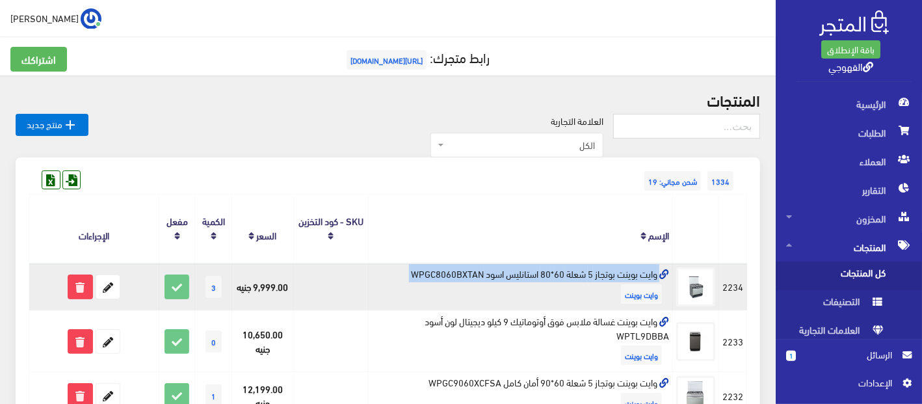
copy td "وايت بوينت بوتجاز 5 شعلة 60*80 استانليس اسود WPGC8060BXTAN"
click at [104, 288] on icon at bounding box center [107, 286] width 23 height 23
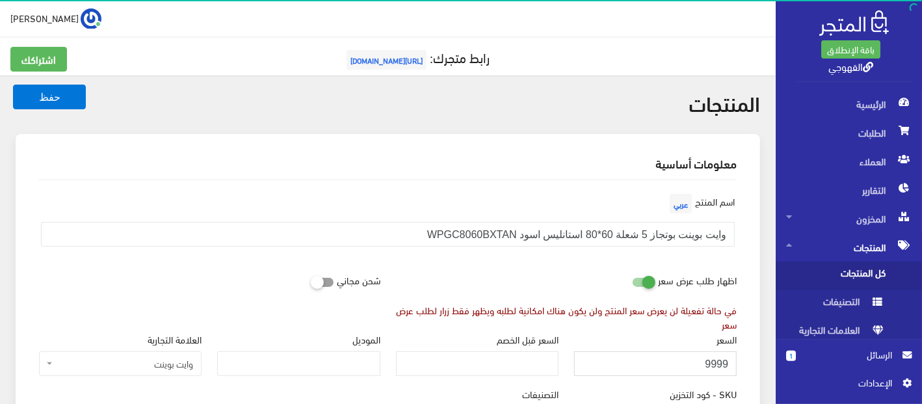
drag, startPoint x: 728, startPoint y: 365, endPoint x: 712, endPoint y: 363, distance: 15.7
click at [712, 363] on input "9999" at bounding box center [655, 363] width 163 height 25
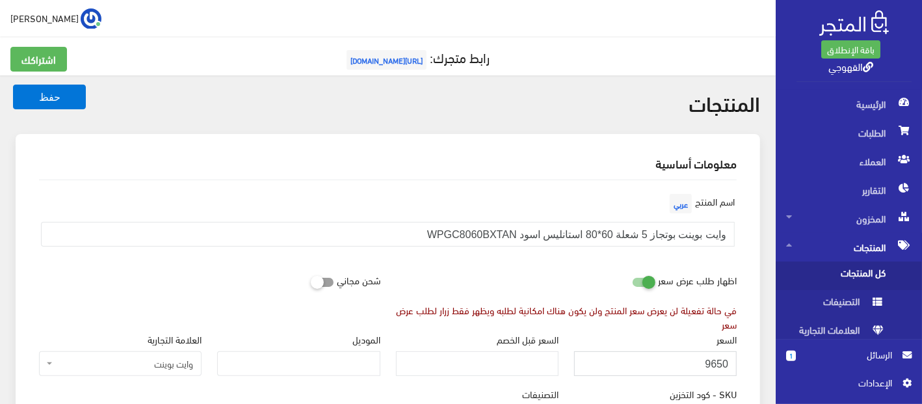
type input "9650"
click at [13, 85] on button "حفظ" at bounding box center [49, 97] width 73 height 25
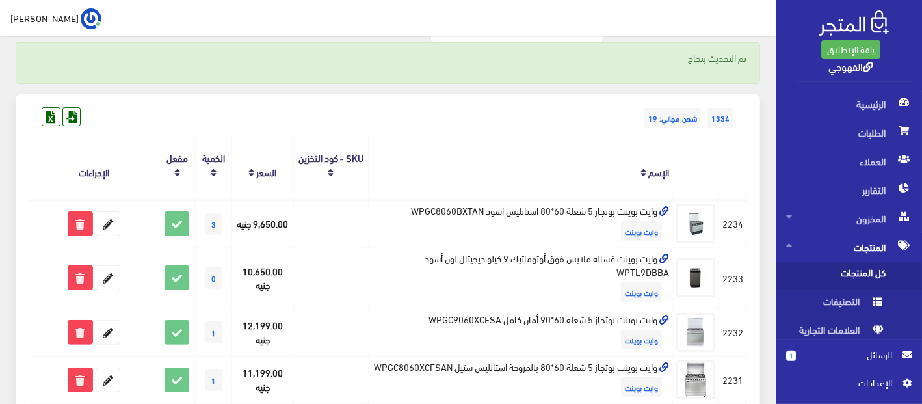
scroll to position [144, 0]
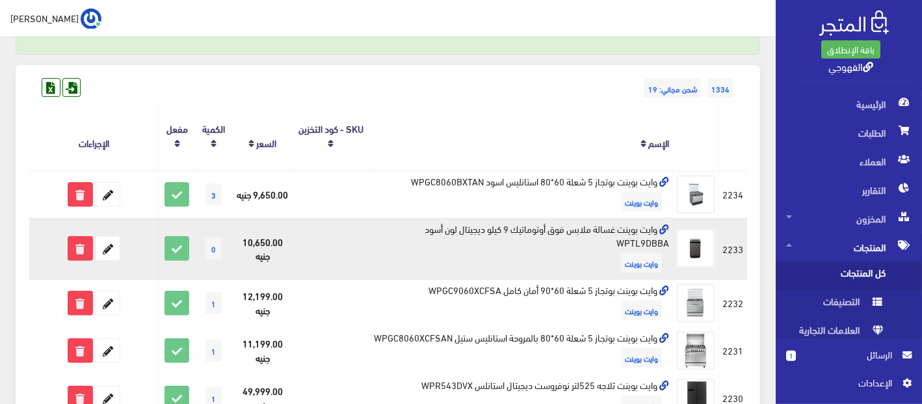
click at [495, 231] on td "وايت بوينت غسالة ملابس فوق أوتوماتيك 9 كيلو ديجيتال لون أسود WPTL9DBBA وايت بوي…" at bounding box center [520, 249] width 305 height 62
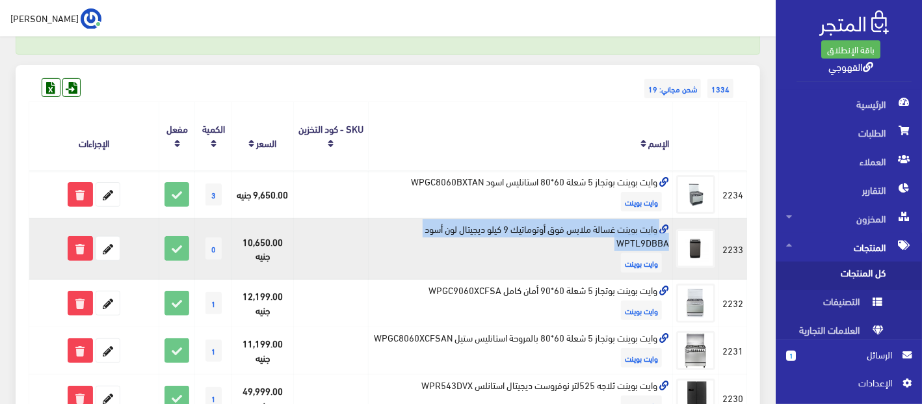
click at [495, 231] on td "وايت بوينت غسالة ملابس فوق أوتوماتيك 9 كيلو ديجيتال لون أسود WPTL9DBBA وايت بوي…" at bounding box center [520, 249] width 305 height 62
copy td "وايت بوينت غسالة ملابس فوق أوتوماتيك 9 كيلو ديجيتال لون أسود WPTL9DBBA"
click at [104, 249] on icon at bounding box center [107, 248] width 23 height 23
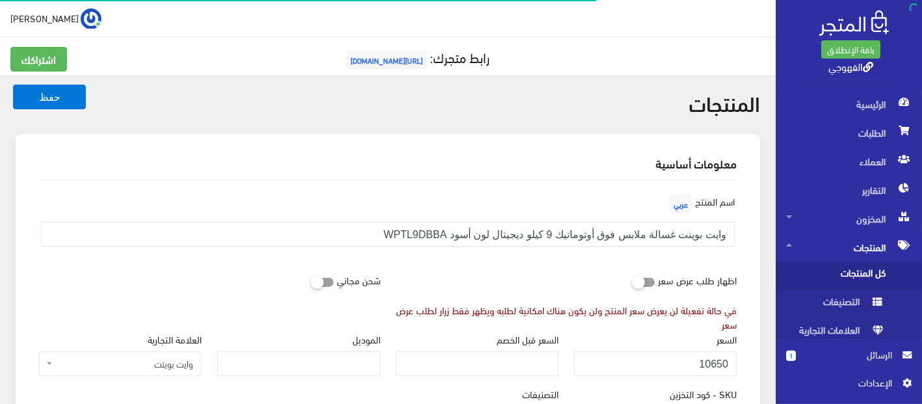
scroll to position [836, 0]
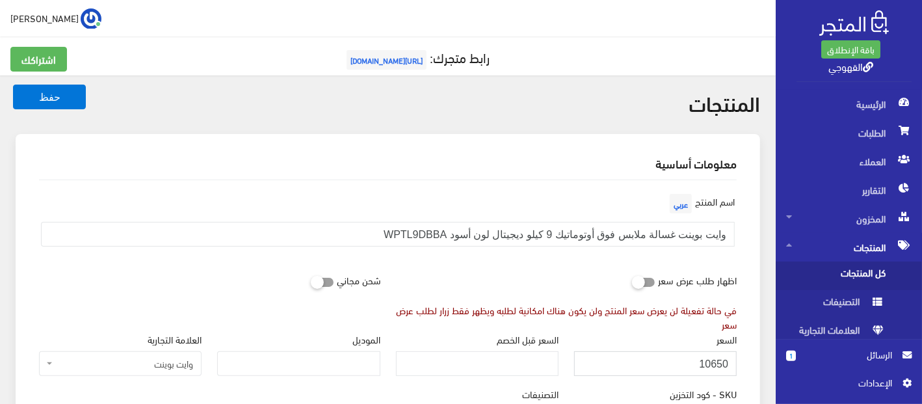
click at [711, 362] on input "10650" at bounding box center [655, 363] width 163 height 25
click at [710, 365] on input "10650" at bounding box center [655, 363] width 163 height 25
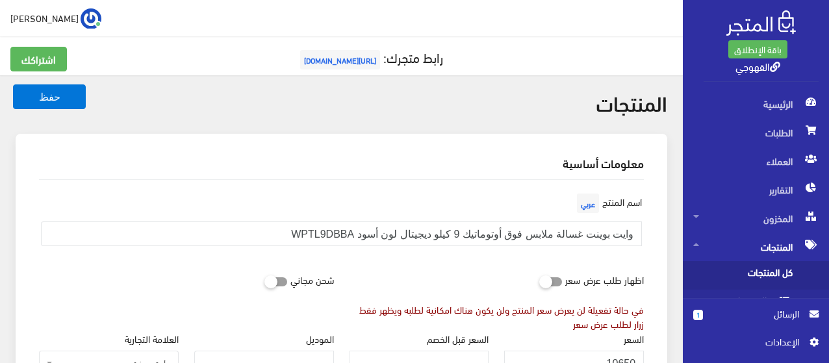
drag, startPoint x: 710, startPoint y: 365, endPoint x: 639, endPoint y: 329, distance: 79.7
click at [639, 329] on div "في حالة تفعيلة لن يعرض سعر المنتج ولن يكون هناك امكانية لطلبه ويظهر فقط زرار لط…" at bounding box center [497, 317] width 295 height 29
drag, startPoint x: 618, startPoint y: 359, endPoint x: 603, endPoint y: 358, distance: 15.0
click at [603, 358] on input "10650" at bounding box center [574, 363] width 140 height 25
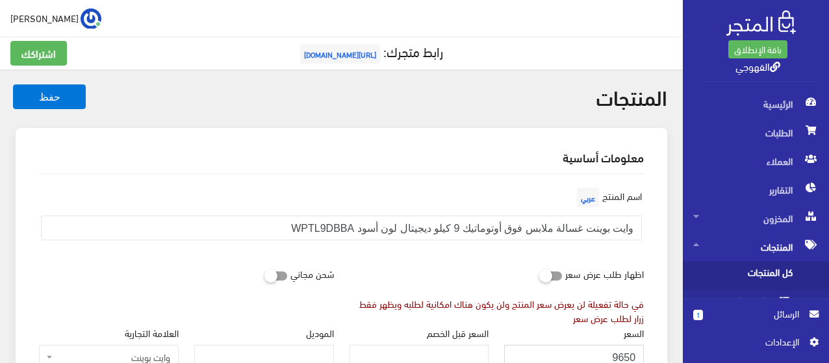
drag, startPoint x: 634, startPoint y: 356, endPoint x: 617, endPoint y: 352, distance: 17.8
click at [617, 352] on input "9650" at bounding box center [574, 357] width 140 height 25
type input "9400"
click at [13, 85] on button "حفظ" at bounding box center [49, 97] width 73 height 25
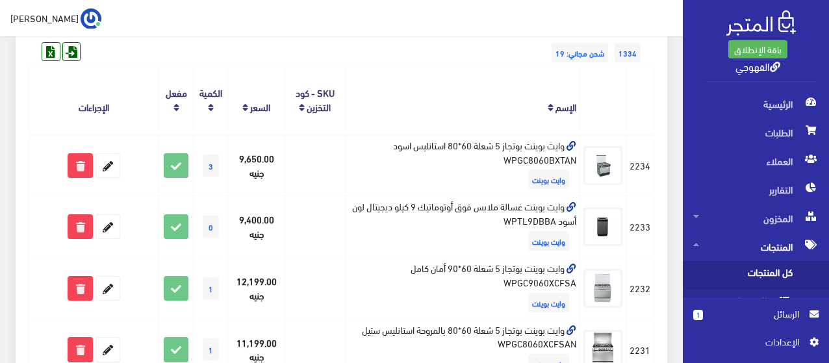
scroll to position [182, 0]
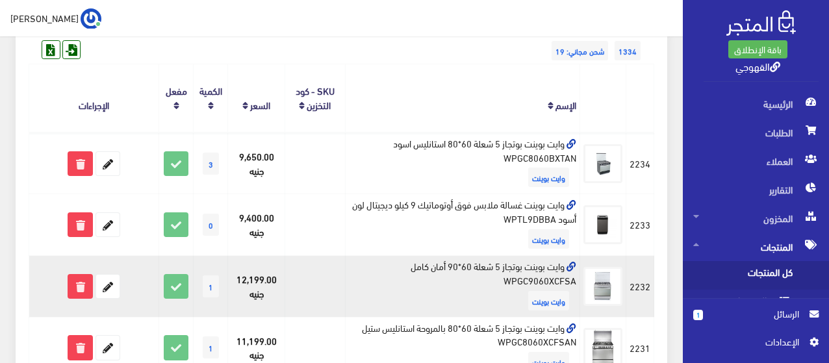
click at [547, 281] on td "وايت بوينت بوتجاز 5 شعلة 60*90 أمان كامل WPGC9060XCFSA وايت بوينت" at bounding box center [462, 287] width 235 height 62
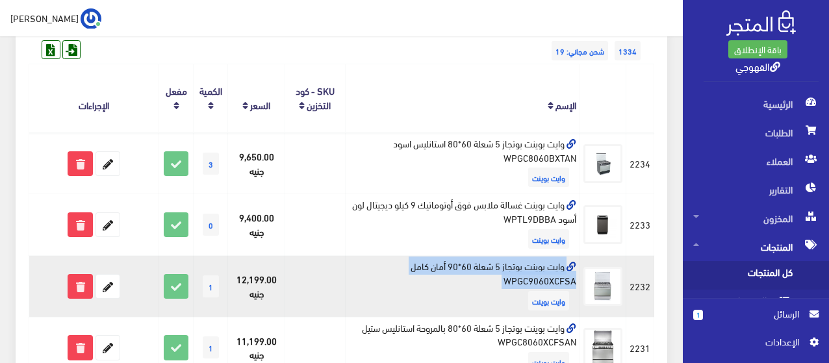
click at [547, 281] on td "وايت بوينت بوتجاز 5 شعلة 60*90 أمان كامل WPGC9060XCFSA وايت بوينت" at bounding box center [462, 287] width 235 height 62
copy td "وايت بوينت بوتجاز 5 شعلة 60*90 أمان كامل WPGC9060XCFSA"
click at [84, 276] on icon at bounding box center [79, 286] width 23 height 23
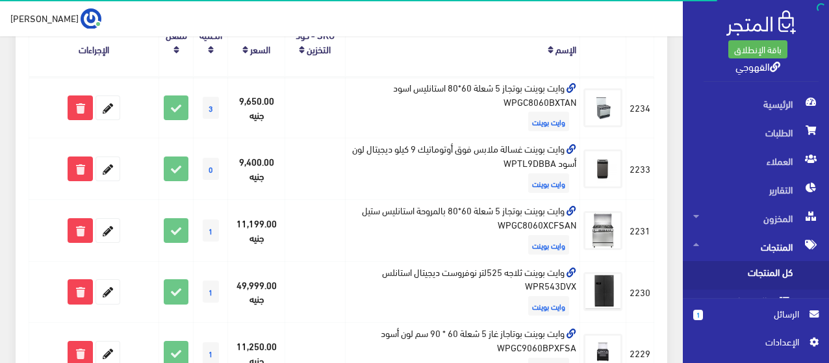
scroll to position [237, 0]
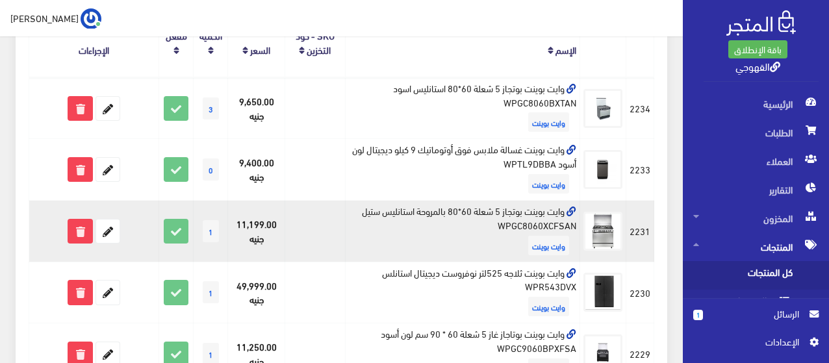
click at [553, 213] on td "وايت بوينت بوتجاز 5 شعلة 60*80 بالمروحة استانليس ستيل WPGC8060XCFSAN وايت بوينت" at bounding box center [462, 232] width 235 height 62
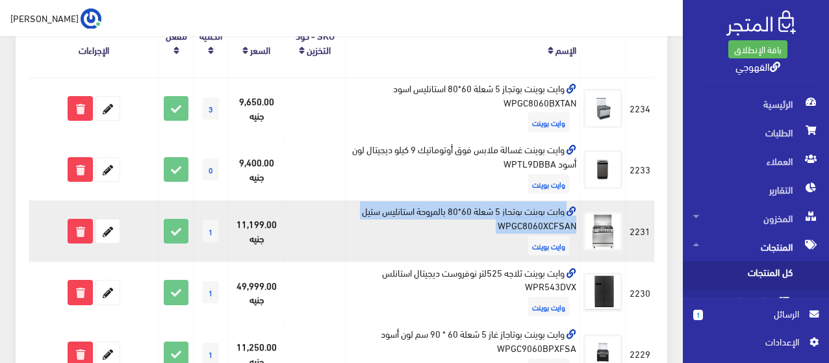
click at [553, 213] on td "وايت بوينت بوتجاز 5 شعلة 60*80 بالمروحة استانليس ستيل WPGC8060XCFSAN وايت بوينت" at bounding box center [462, 232] width 235 height 62
copy td "وايت بوينت بوتجاز 5 شعلة 60*80 بالمروحة استانليس ستيل WPGC8060XCFSAN"
click at [112, 231] on icon at bounding box center [107, 231] width 23 height 23
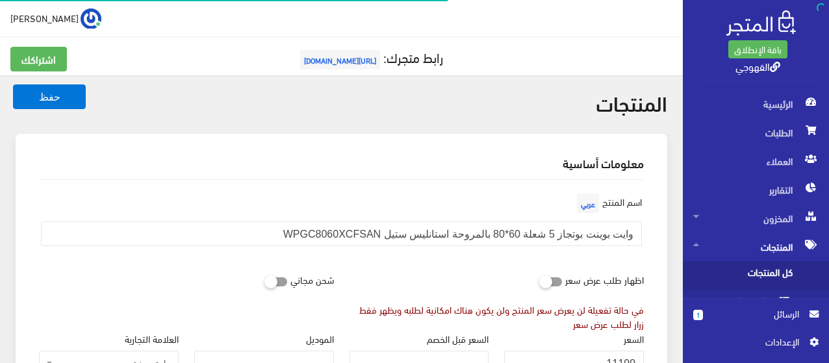
scroll to position [840, 0]
click at [507, 265] on div "اسم المنتج عربي وايت بوينت بوتجاز 5 شعلة 60*80 بالمروحة استانليس ستيل WPGC8060X…" at bounding box center [341, 228] width 621 height 77
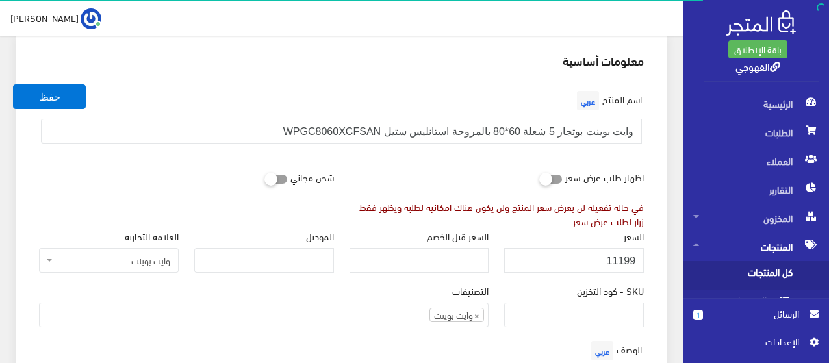
scroll to position [104, 0]
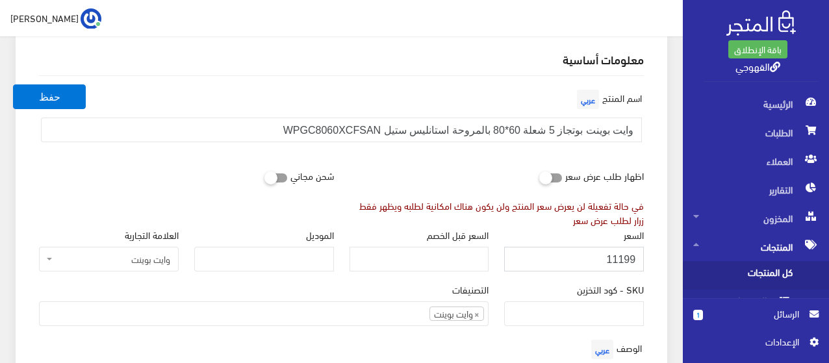
click at [589, 263] on input "11199" at bounding box center [574, 259] width 140 height 25
type input "12850"
click at [13, 85] on button "حفظ" at bounding box center [49, 97] width 73 height 25
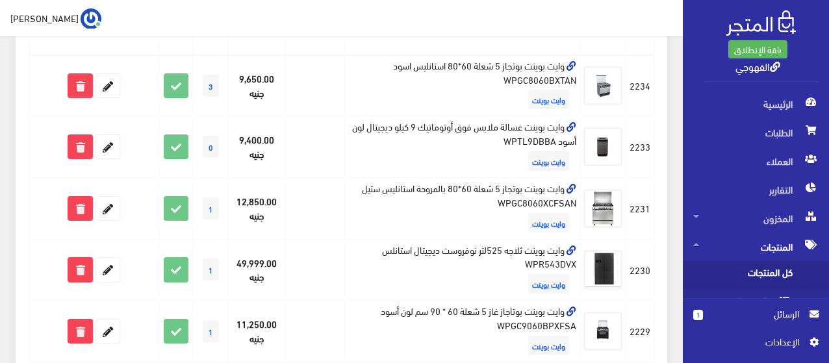
scroll to position [286, 0]
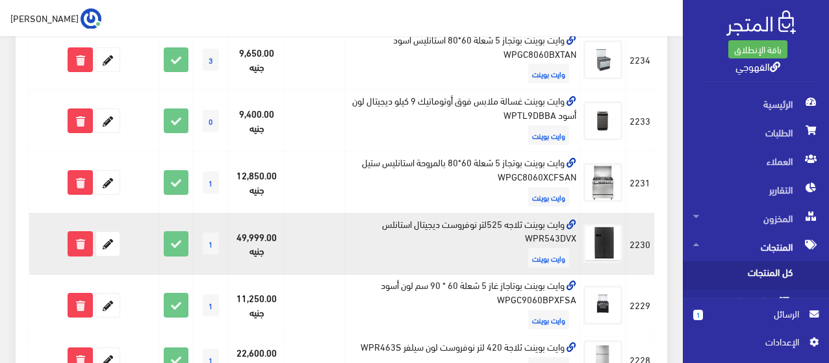
click at [488, 226] on td "وايت بوينت ثلاجه 525لتر نوفروست ديجيتال استانلس WPR543DVX وايت بوينت" at bounding box center [462, 244] width 235 height 62
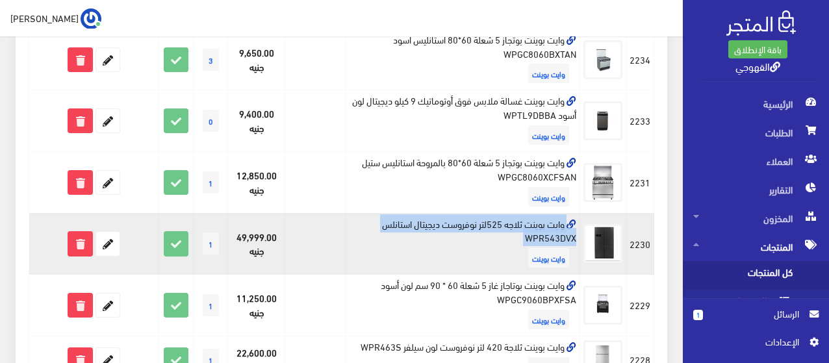
click at [488, 226] on td "وايت بوينت ثلاجه 525لتر نوفروست ديجيتال استانلس WPR543DVX وايت بوينت" at bounding box center [462, 244] width 235 height 62
copy td "وايت بوينت ثلاجه 525لتر نوفروست ديجيتال استانلس WPR543DVX"
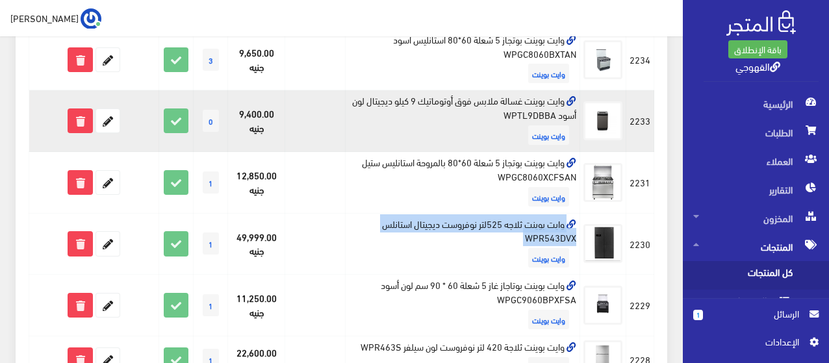
copy td "وايت بوينت ثلاجه 525لتر نوفروست ديجيتال استانلس WPR543DVX"
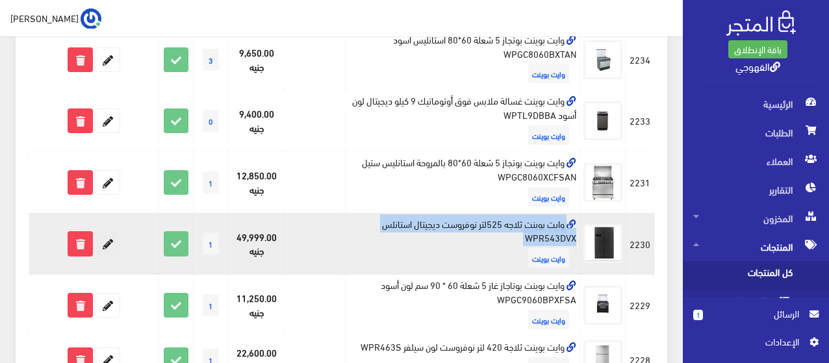
click at [106, 246] on icon at bounding box center [107, 243] width 23 height 23
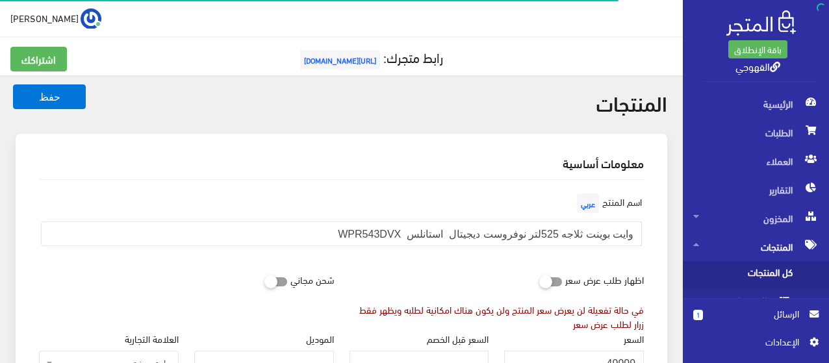
scroll to position [840, 0]
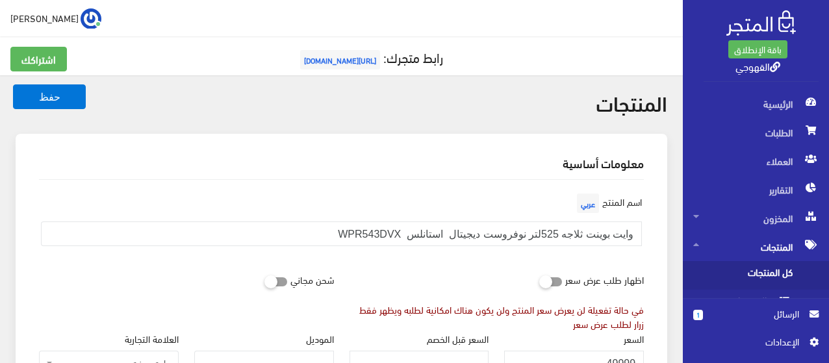
click at [577, 333] on div "السعر 49999" at bounding box center [574, 354] width 140 height 44
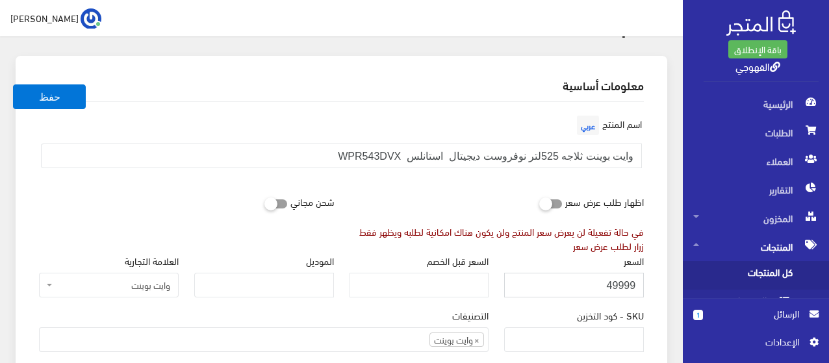
scroll to position [0, 0]
drag, startPoint x: 638, startPoint y: 284, endPoint x: 618, endPoint y: 288, distance: 20.5
click at [618, 288] on input "49999" at bounding box center [574, 285] width 140 height 25
type input "49800"
click at [13, 85] on button "حفظ" at bounding box center [49, 97] width 73 height 25
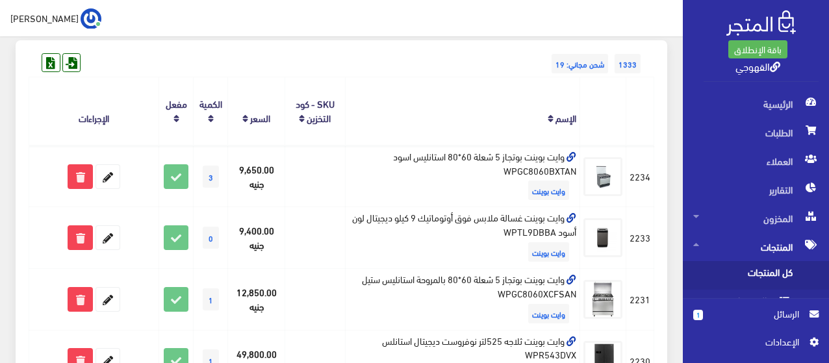
scroll to position [208, 0]
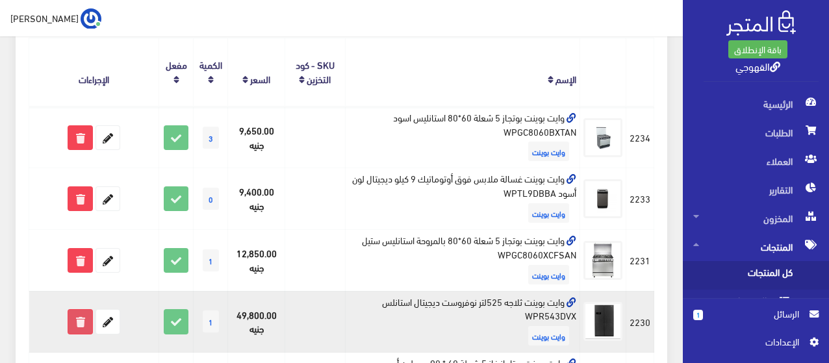
click at [81, 326] on icon at bounding box center [79, 321] width 23 height 23
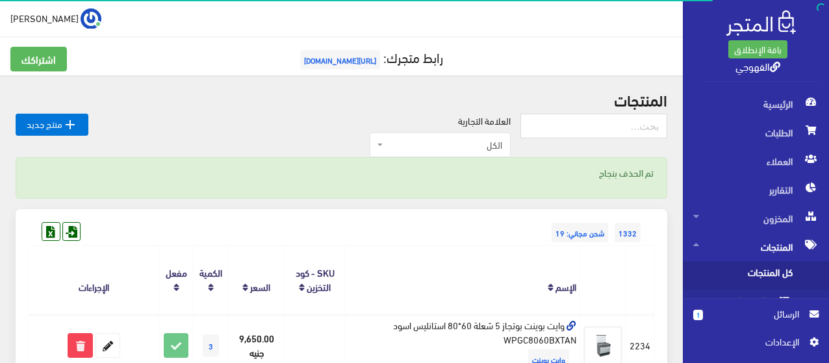
click at [350, 254] on th "الإسم" at bounding box center [462, 280] width 235 height 68
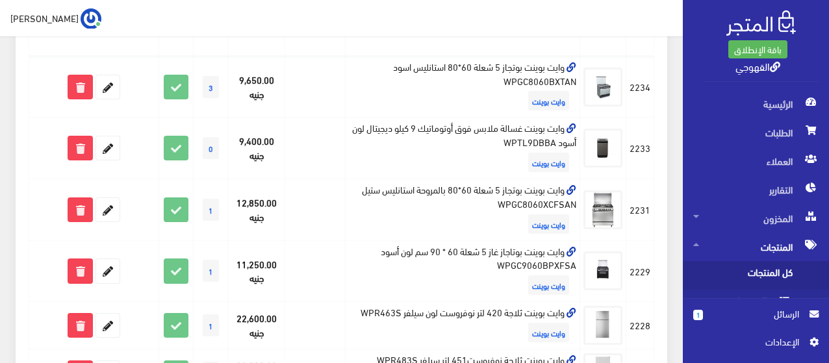
scroll to position [260, 0]
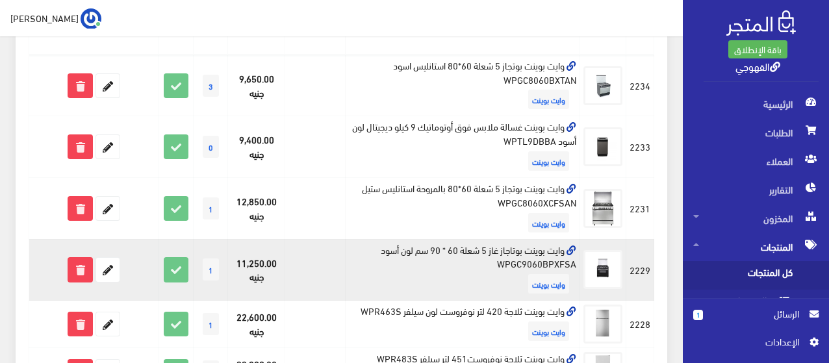
click at [430, 249] on td "وايت بوينت بوتاجاز غاز 5 شعلة 60 * 90 سم لون أسود WPGC9060BPXFSA وايت بوينت" at bounding box center [462, 270] width 235 height 62
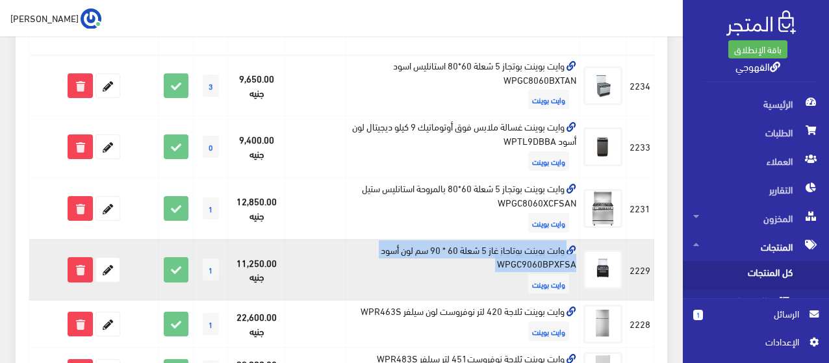
click at [430, 249] on td "وايت بوينت بوتاجاز غاز 5 شعلة 60 * 90 سم لون أسود WPGC9060BPXFSA وايت بوينت" at bounding box center [462, 270] width 235 height 62
copy td "وايت بوينت بوتاجاز غاز 5 شعلة 60 * 90 سم لون أسود WPGC9060BPXFSA"
click at [112, 272] on icon at bounding box center [107, 269] width 23 height 23
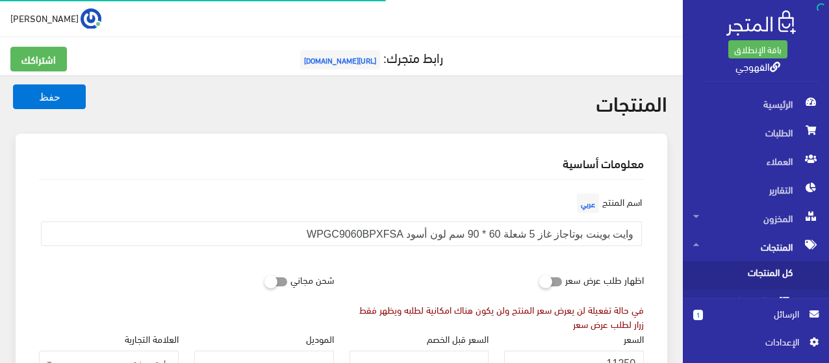
scroll to position [837, 0]
click at [616, 359] on input "11250" at bounding box center [574, 363] width 140 height 25
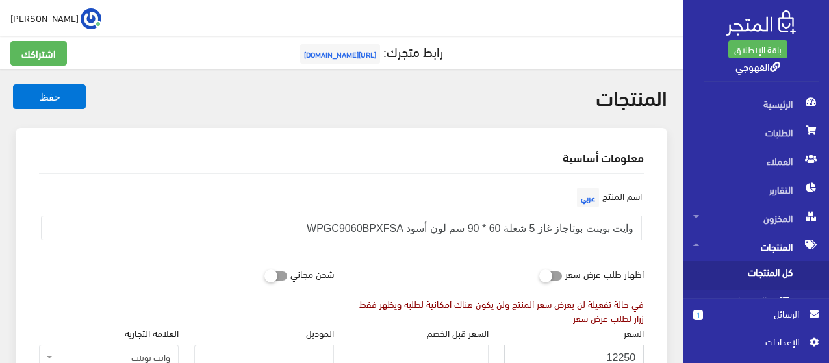
type input "12250"
click at [13, 85] on button "حفظ" at bounding box center [49, 97] width 73 height 25
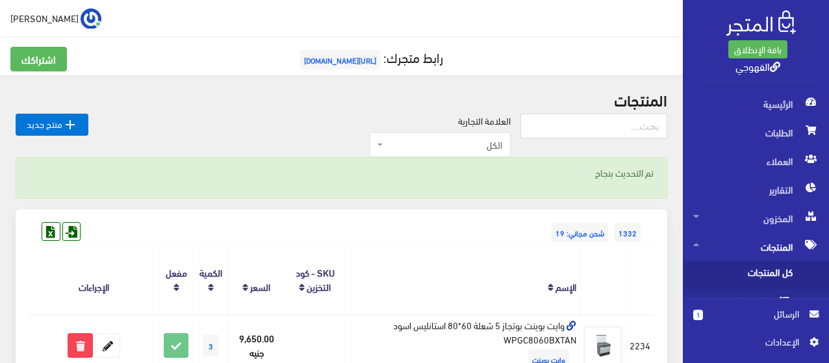
click at [437, 215] on div "1332 شحن مجاني: 19" at bounding box center [342, 219] width 626 height 21
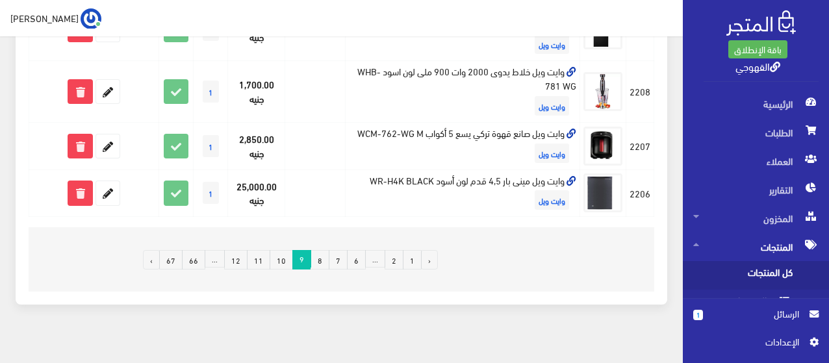
scroll to position [1256, 0]
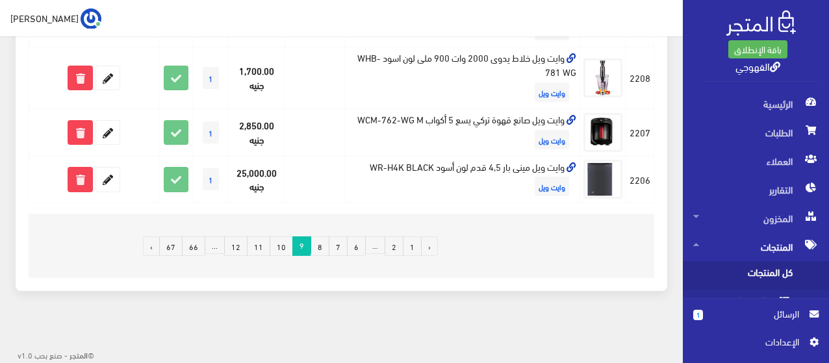
click at [409, 242] on link "1" at bounding box center [412, 247] width 19 height 20
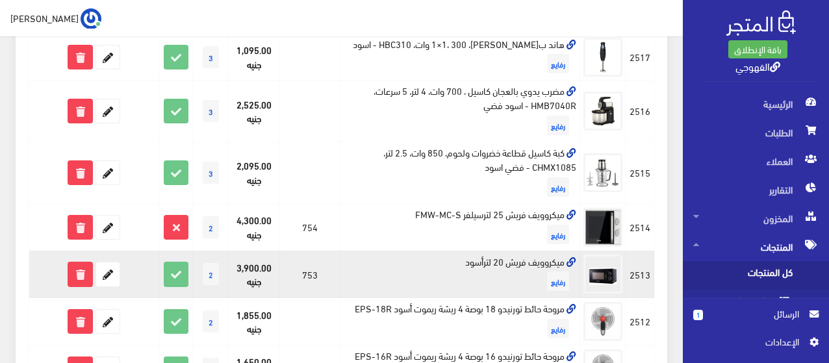
scroll to position [1190, 0]
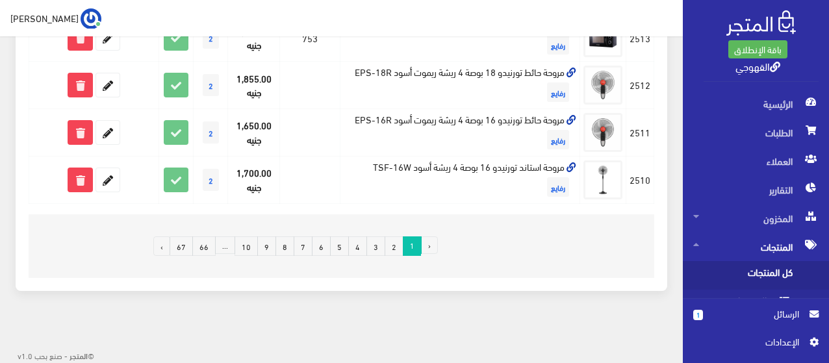
click at [270, 244] on link "9" at bounding box center [266, 247] width 19 height 20
click at [270, 251] on link "9" at bounding box center [266, 247] width 19 height 20
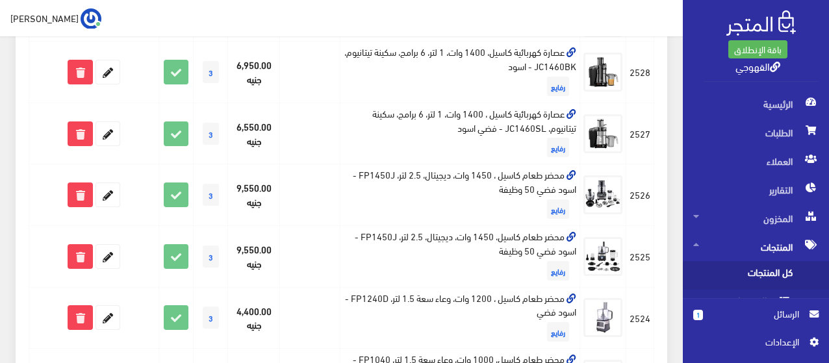
scroll to position [1190, 0]
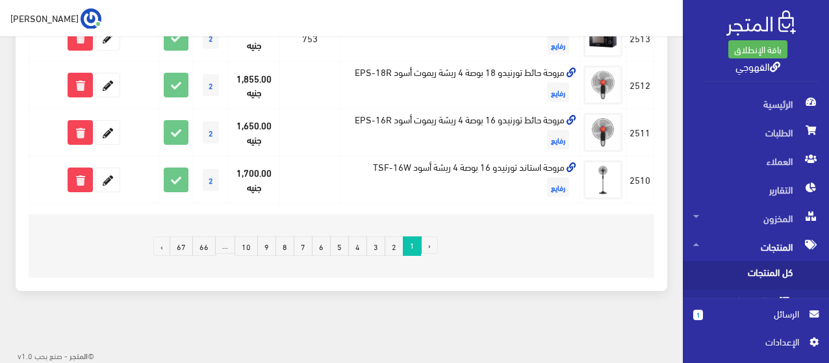
click at [269, 244] on link "9" at bounding box center [266, 247] width 19 height 20
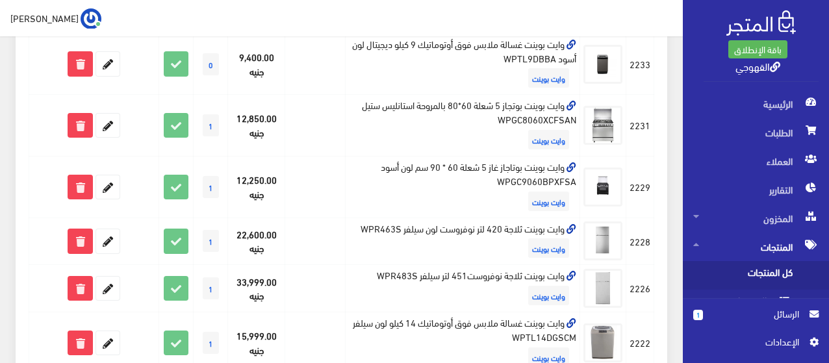
scroll to position [291, 0]
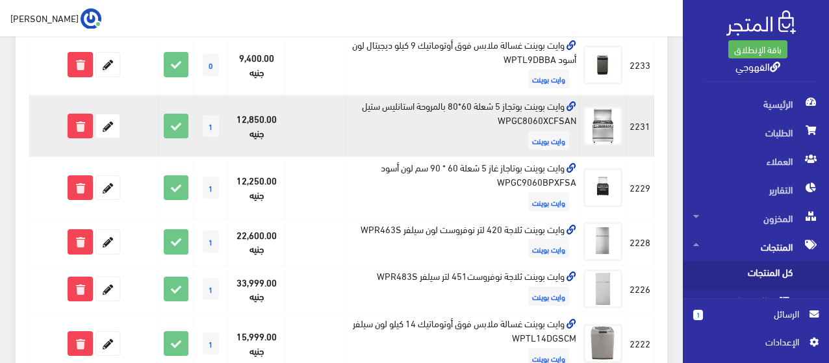
click at [508, 109] on td "وايت بوينت بوتجاز 5 شعلة 60*80 بالمروحة استانليس ستيل WPGC8060XCFSAN وايت بوينت" at bounding box center [462, 127] width 235 height 62
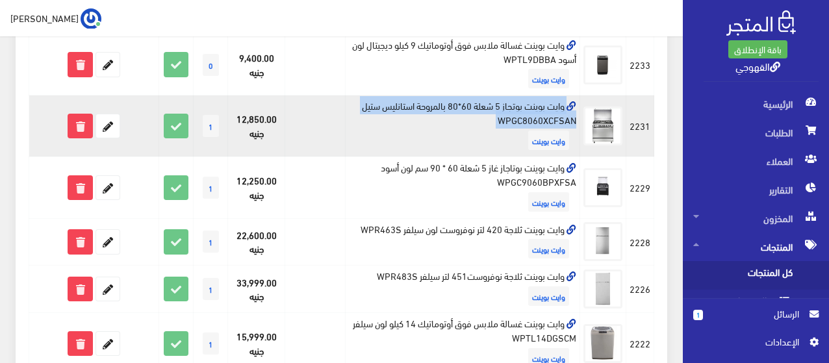
click at [508, 109] on td "وايت بوينت بوتجاز 5 شعلة 60*80 بالمروحة استانليس ستيل WPGC8060XCFSAN وايت بوينت" at bounding box center [462, 127] width 235 height 62
copy td "وايت بوينت بوتجاز 5 شعلة 60*80 بالمروحة استانليس ستيل WPGC8060XCFSAN"
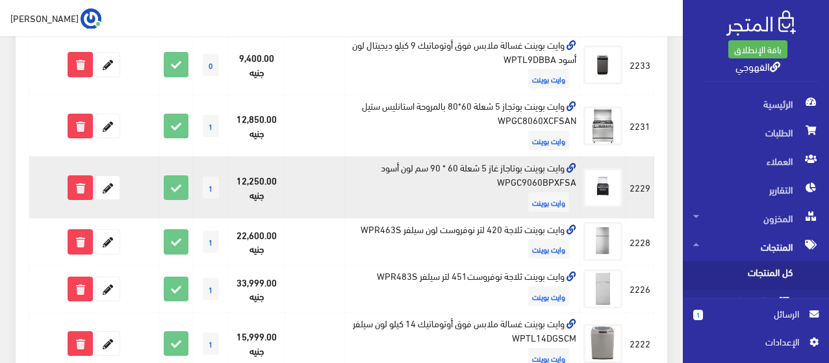
click at [464, 166] on td "وايت بوينت بوتاجاز غاز 5 شعلة 60 * 90 سم لون أسود WPGC9060BPXFSA وايت بوينت" at bounding box center [462, 188] width 235 height 62
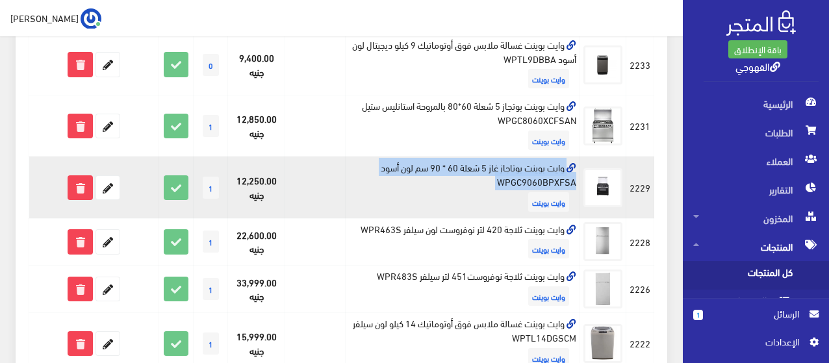
click at [464, 166] on td "وايت بوينت بوتاجاز غاز 5 شعلة 60 * 90 سم لون أسود WPGC9060BPXFSA وايت بوينت" at bounding box center [462, 188] width 235 height 62
copy td "وايت بوينت بوتاجاز غاز 5 شعلة 60 * 90 سم لون أسود WPGC9060BPXFSA"
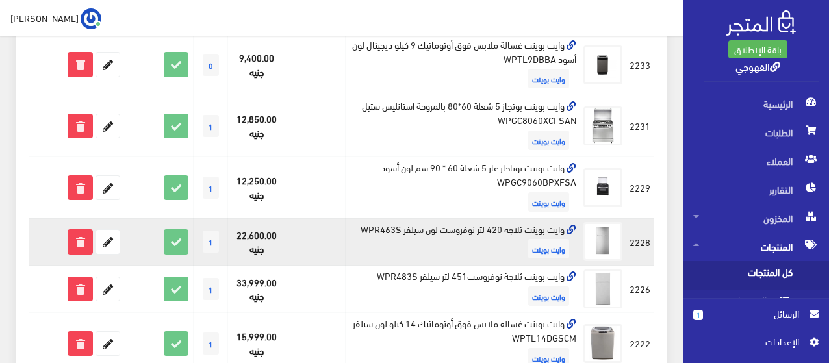
click at [532, 224] on td "وايت بوينت ثلاجة 420 لتر نوفروست لون سيلفر WPR463S وايت بوينت" at bounding box center [462, 241] width 235 height 47
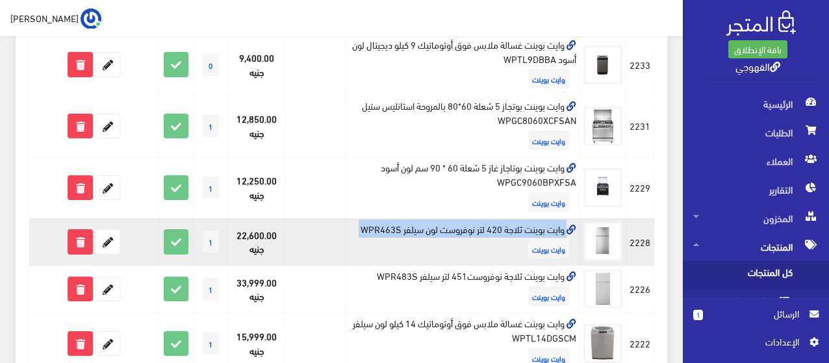
click at [532, 224] on td "وايت بوينت ثلاجة 420 لتر نوفروست لون سيلفر WPR463S وايت بوينت" at bounding box center [462, 241] width 235 height 47
copy td "وايت بوينت ثلاجة 420 لتر نوفروست لون سيلفر WPR463S"
click at [115, 242] on icon at bounding box center [107, 241] width 23 height 23
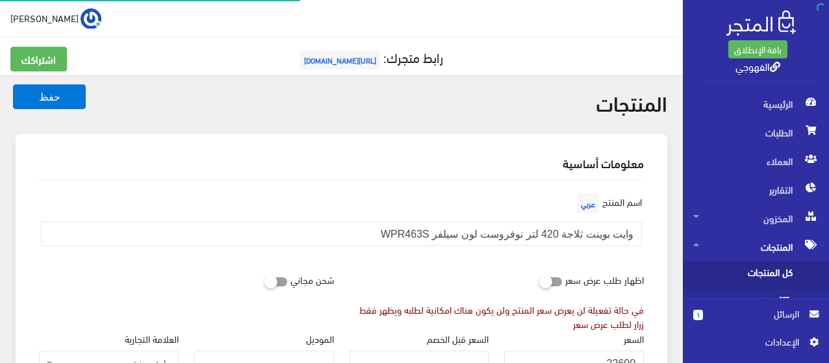
scroll to position [840, 0]
click at [358, 271] on div "اظهار طلب عرض سعر في حالة تفعيلة لن يعرض سعر المنتج ولن يكون هناك امكانية لطلبه…" at bounding box center [497, 299] width 311 height 64
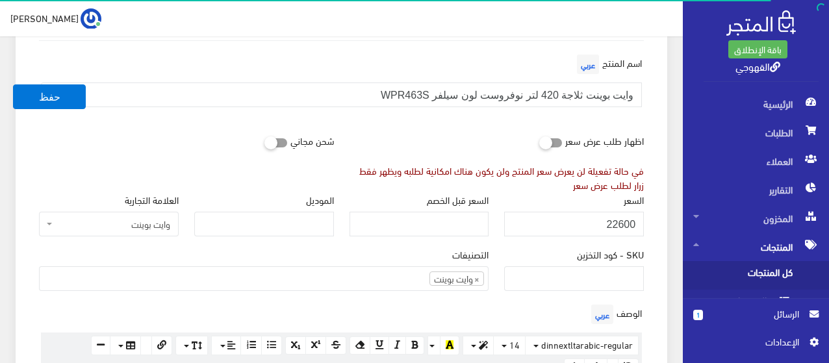
scroll to position [182, 0]
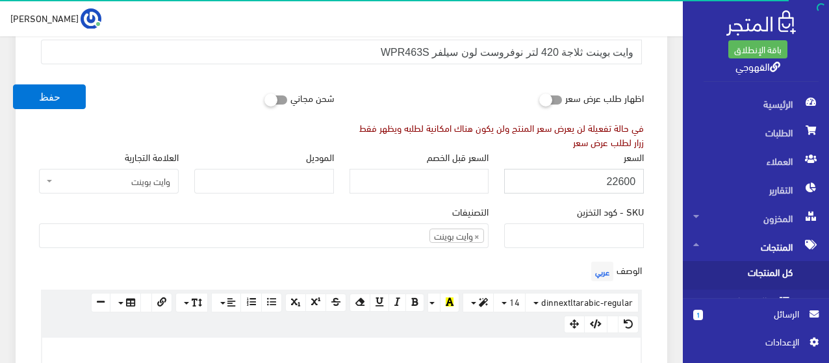
click at [553, 175] on input "22600" at bounding box center [574, 181] width 140 height 25
type input "25450"
click at [13, 85] on button "حفظ" at bounding box center [49, 97] width 73 height 25
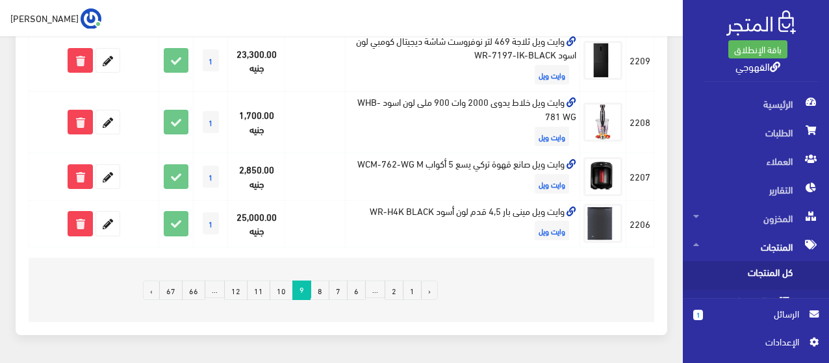
scroll to position [1256, 0]
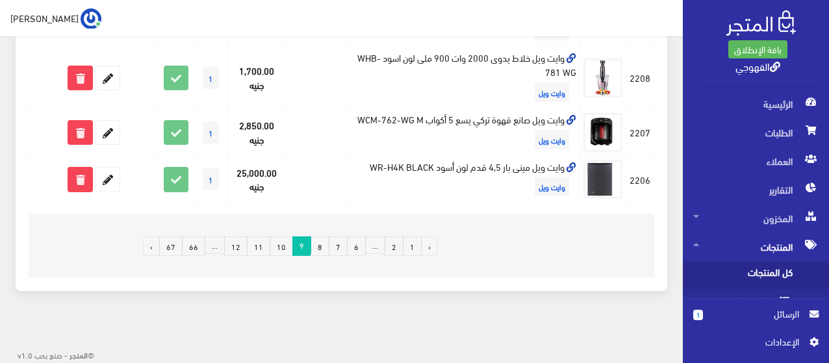
click at [413, 249] on link "1" at bounding box center [412, 247] width 19 height 20
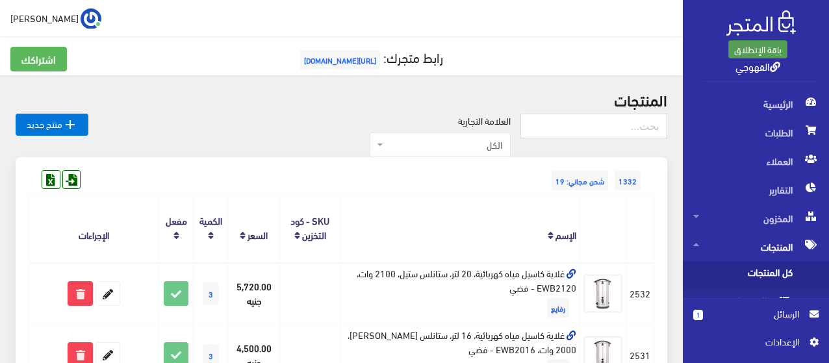
click at [766, 51] on link "باقة الإنطلاق" at bounding box center [758, 49] width 59 height 18
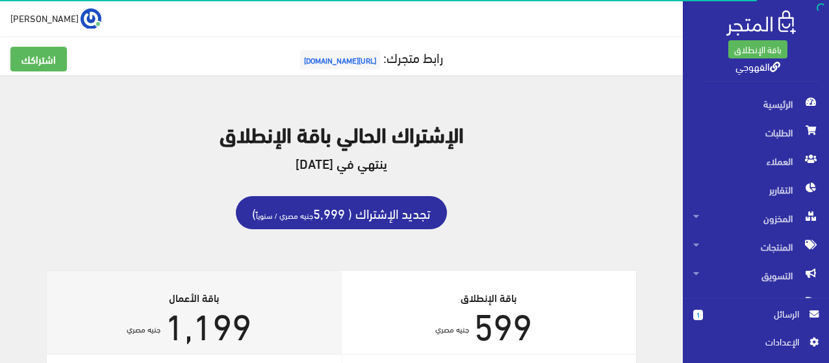
click at [516, 240] on div "الإشتراك الحالي باقة الإنطلاق ينتهي في [DATE] تجديد الإشتراك ( 5,999 جنيه مصري …" at bounding box center [342, 181] width 652 height 180
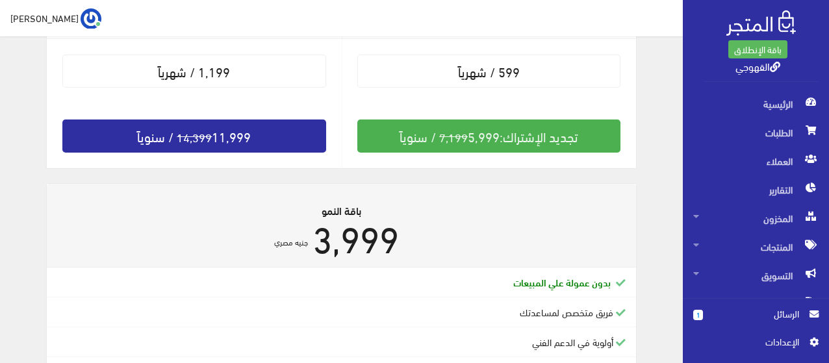
scroll to position [494, 0]
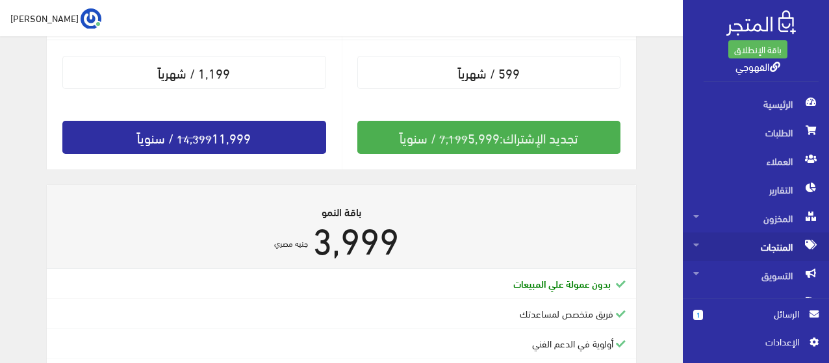
click at [770, 248] on span "المنتجات" at bounding box center [756, 247] width 125 height 29
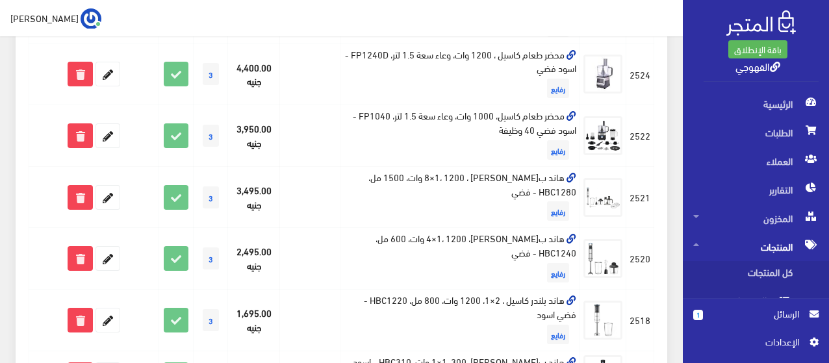
scroll to position [163, 0]
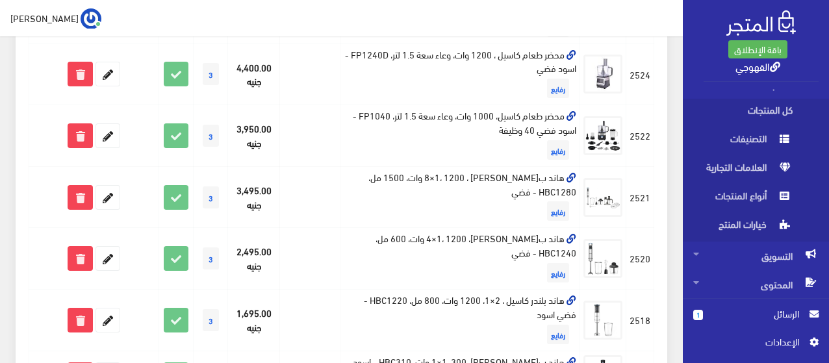
drag, startPoint x: 770, startPoint y: 248, endPoint x: 672, endPoint y: 290, distance: 106.6
click at [672, 290] on div "1332 شحن مجاني: 19 المنتج" at bounding box center [342, 192] width 668 height 1340
click at [673, 182] on div "1332 شحن مجاني: 19 المنتج" at bounding box center [342, 192] width 668 height 1340
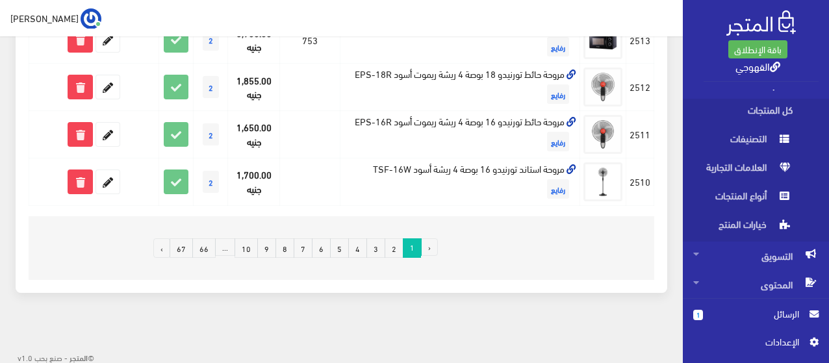
scroll to position [1190, 0]
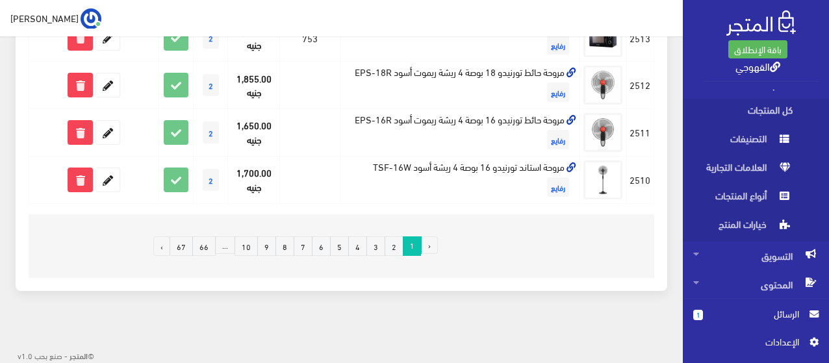
click at [265, 248] on link "9" at bounding box center [266, 247] width 19 height 20
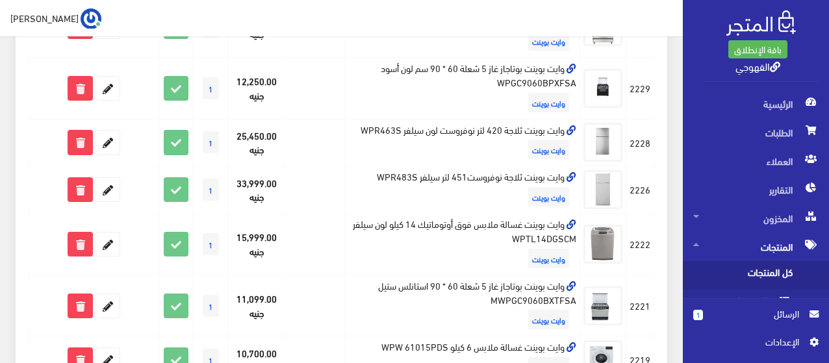
scroll to position [416, 0]
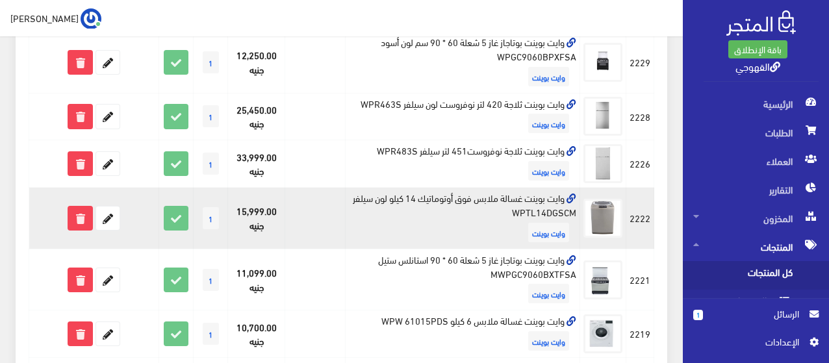
click at [527, 194] on td "وايت بوينت غسالة ملابس فوق أوتوماتيك 14 كيلو لون سيلفر WPTL14DGSCM وايت بوينت" at bounding box center [462, 219] width 235 height 62
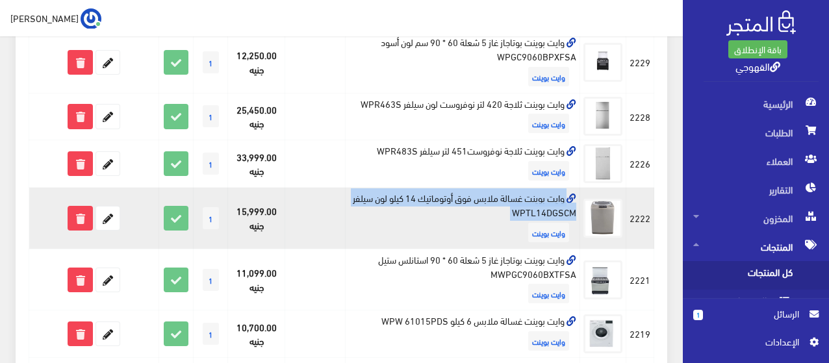
click at [527, 194] on td "وايت بوينت غسالة ملابس فوق أوتوماتيك 14 كيلو لون سيلفر WPTL14DGSCM وايت بوينت" at bounding box center [462, 219] width 235 height 62
copy td "وايت بوينت غسالة ملابس فوق أوتوماتيك 14 كيلو لون سيلفر WPTL14DGSCM"
click at [111, 226] on icon at bounding box center [107, 218] width 23 height 23
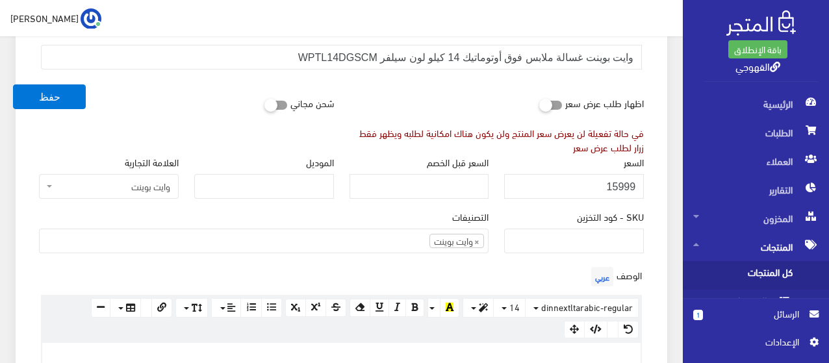
scroll to position [182, 0]
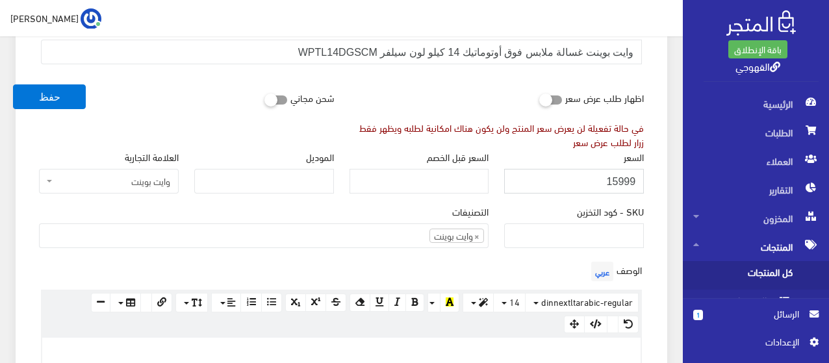
click at [612, 184] on input "15999" at bounding box center [574, 181] width 140 height 25
type input "13999"
click at [13, 85] on button "حفظ" at bounding box center [49, 97] width 73 height 25
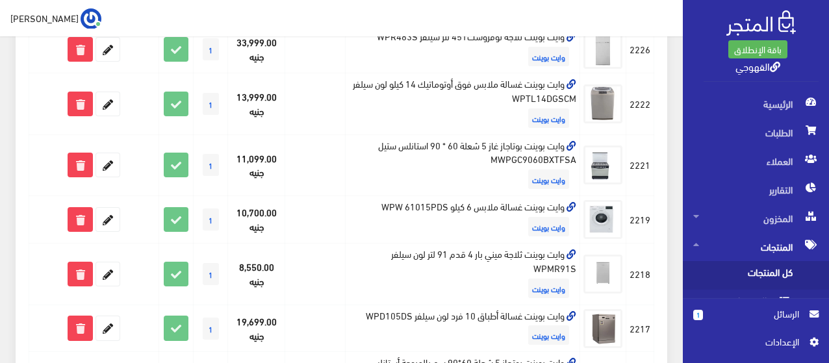
scroll to position [580, 0]
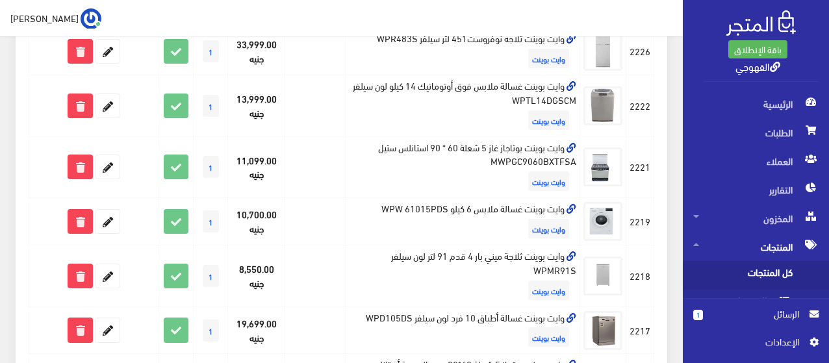
click at [506, 164] on td "وايت بوينت بوتاجاز غاز 5 شعلة 60 * 90 استانلس ستيل MWPGC9060BXTFSA وايت بوينت" at bounding box center [462, 168] width 235 height 62
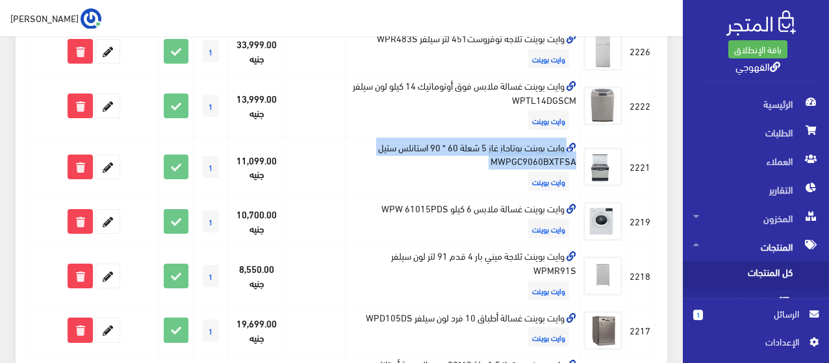
click at [506, 164] on td "وايت بوينت بوتاجاز غاز 5 شعلة 60 * 90 استانلس ستيل MWPGC9060BXTFSA وايت بوينت" at bounding box center [462, 168] width 235 height 62
copy td "وايت بوينت بوتاجاز غاز 5 شعلة 60 * 90 استانلس ستيل MWPGC9060BXTFSA"
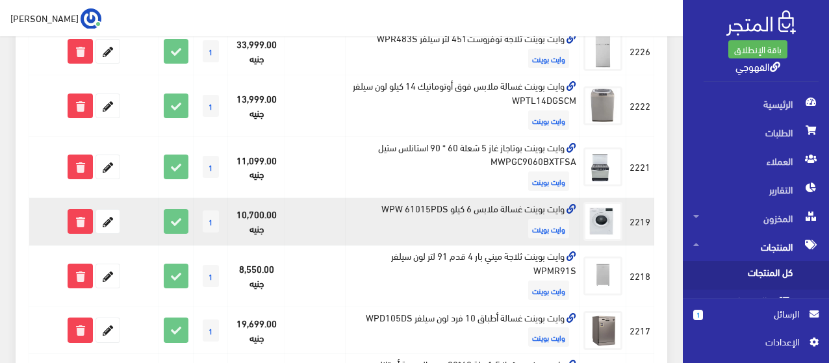
click at [493, 211] on td "وايت بوينت غسالة ملابس 6 كيلو WPW 61015PDS وايت بوينت" at bounding box center [462, 221] width 235 height 47
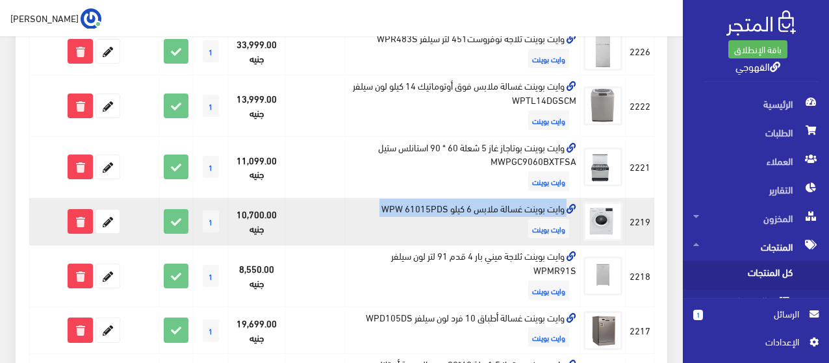
click at [493, 211] on td "وايت بوينت غسالة ملابس 6 كيلو WPW 61015PDS وايت بوينت" at bounding box center [462, 221] width 235 height 47
copy td "وايت بوينت غسالة ملابس 6 كيلو WPW 61015PDS"
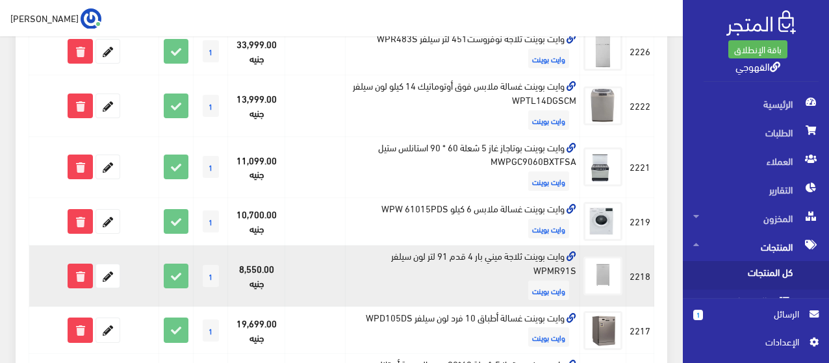
click at [505, 259] on td "وايت بوينت ثلاجة ميني بار 4 قدم 91 لتر لون سيلفر WPMR91S وايت بوينت" at bounding box center [462, 277] width 235 height 62
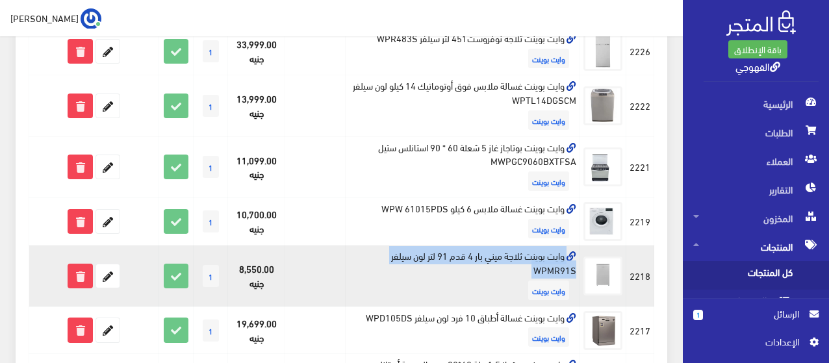
click at [505, 259] on td "وايت بوينت ثلاجة ميني بار 4 قدم 91 لتر لون سيلفر WPMR91S وايت بوينت" at bounding box center [462, 277] width 235 height 62
copy td "وايت بوينت ثلاجة ميني بار 4 قدم 91 لتر لون سيلفر WPMR91S"
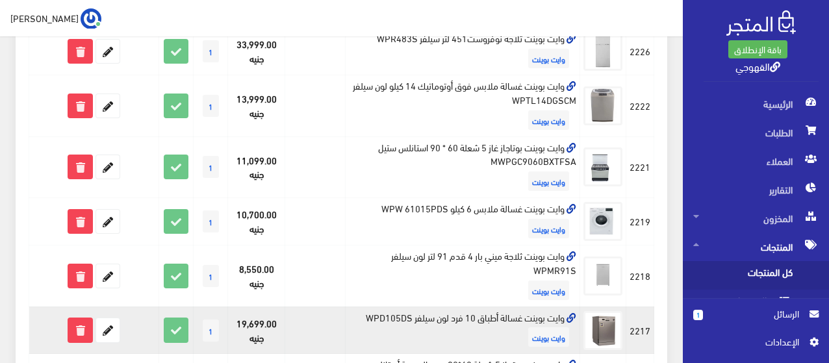
click at [404, 321] on td "وايت بوينت غسالة أطباق 10 فرد لون سيلفر WPD105DS وايت بوينت" at bounding box center [462, 330] width 235 height 47
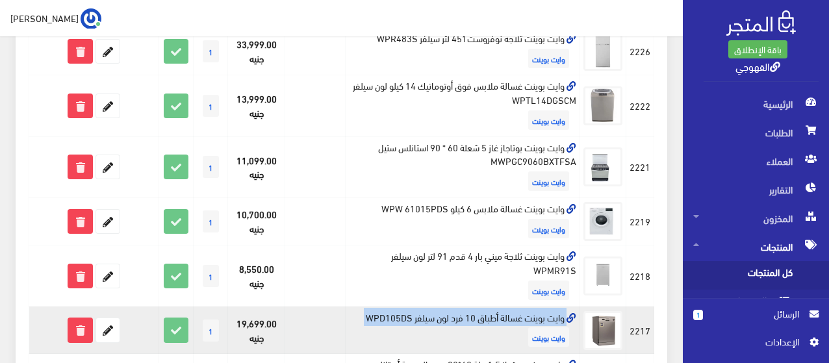
click at [404, 321] on td "وايت بوينت غسالة أطباق 10 فرد لون سيلفر WPD105DS وايت بوينت" at bounding box center [462, 330] width 235 height 47
copy td "وايت بوينت غسالة أطباق 10 فرد لون سيلفر WPD105DS"
click at [112, 328] on icon at bounding box center [107, 330] width 23 height 23
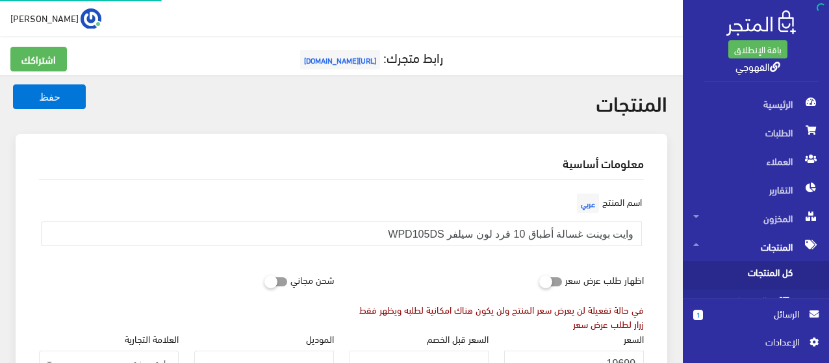
scroll to position [840, 0]
click at [615, 261] on div "اسم المنتج عربي وايت بوينت غسالة أطباق 10 فرد لون سيلفر WPD105DS" at bounding box center [341, 228] width 621 height 77
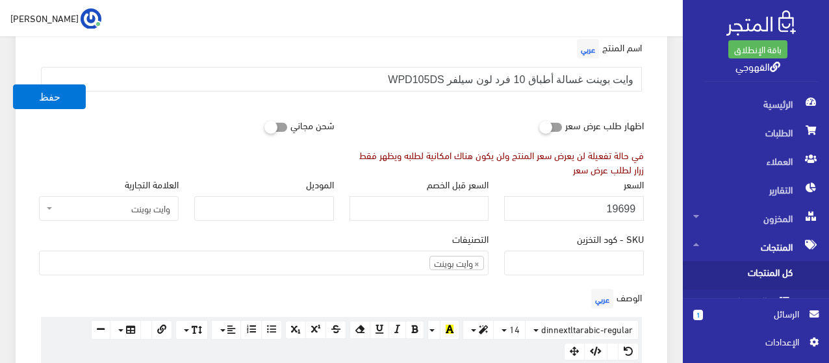
scroll to position [156, 0]
click at [619, 197] on input "19699" at bounding box center [574, 207] width 140 height 25
type input "13850"
click at [13, 85] on button "حفظ" at bounding box center [49, 97] width 73 height 25
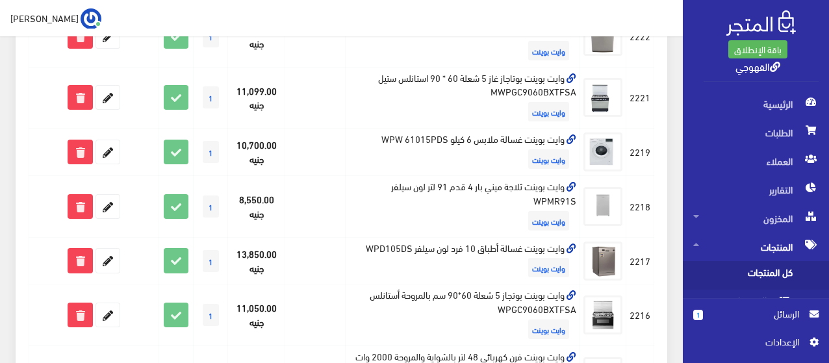
scroll to position [676, 0]
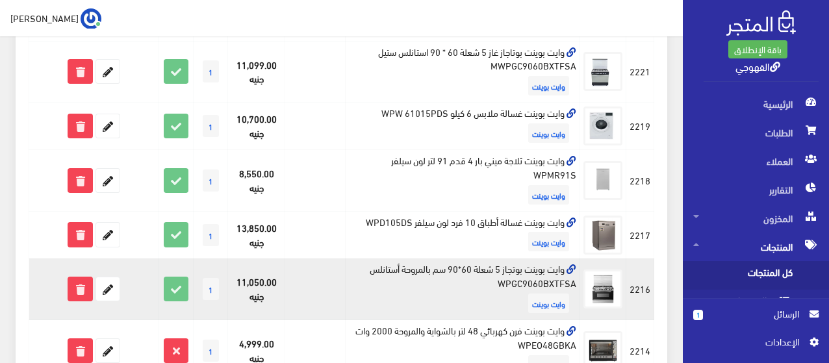
click at [434, 263] on td "وايت بوينت بوتجاز 5 شعلة 60*90 سم بالمروحة أستانلس WPGC9060BXTFSA وايت بوينت" at bounding box center [462, 290] width 235 height 62
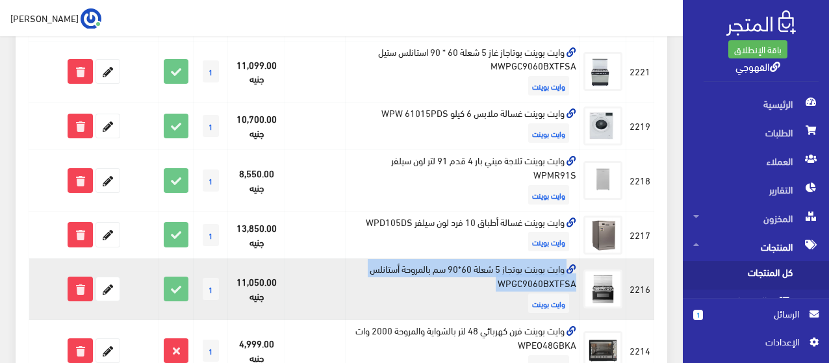
click at [434, 263] on td "وايت بوينت بوتجاز 5 شعلة 60*90 سم بالمروحة أستانلس WPGC9060BXTFSA وايت بوينت" at bounding box center [462, 290] width 235 height 62
copy td "وايت بوينت بوتجاز 5 شعلة 60*90 سم بالمروحة أستانلس WPGC9060BXTFSA"
click at [118, 282] on icon at bounding box center [107, 289] width 23 height 23
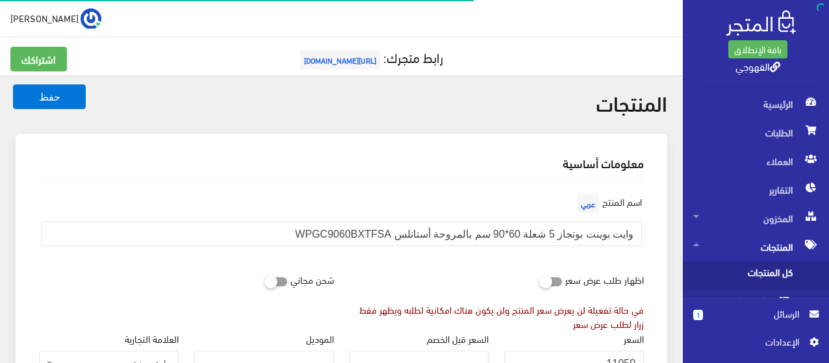
scroll to position [840, 0]
click at [494, 271] on div "اظهار طلب عرض سعر في حالة تفعيلة لن يعرض سعر المنتج ولن يكون هناك امكانية لطلبه…" at bounding box center [497, 299] width 311 height 64
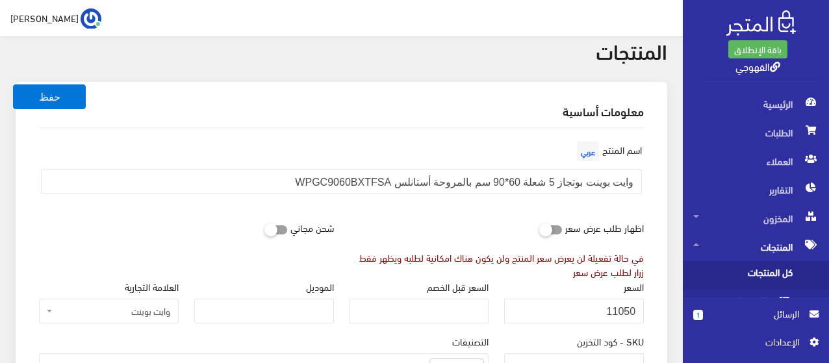
scroll to position [78, 0]
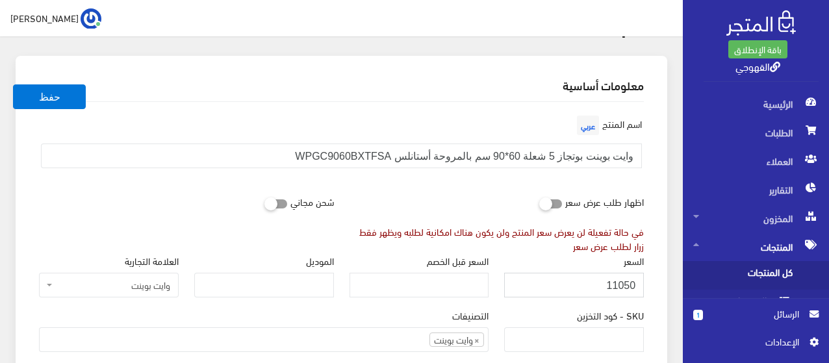
click at [611, 287] on input "11050" at bounding box center [574, 285] width 140 height 25
type input "13200"
click at [13, 85] on button "حفظ" at bounding box center [49, 97] width 73 height 25
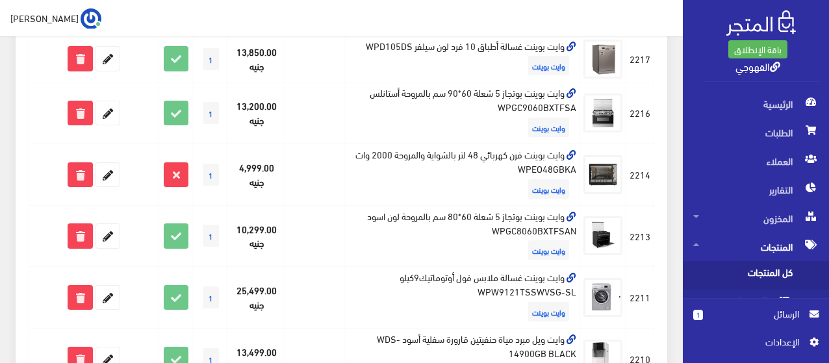
scroll to position [853, 0]
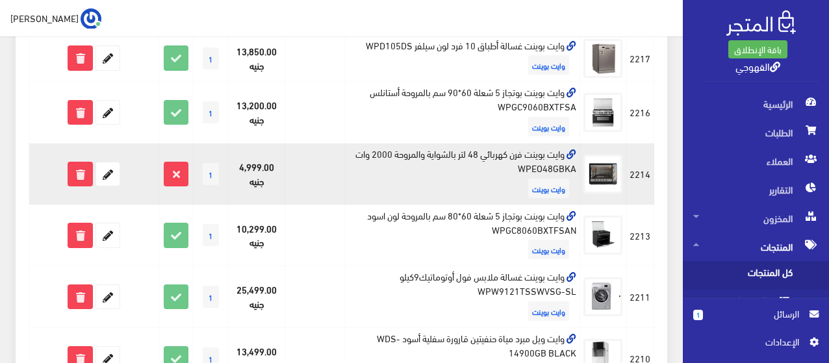
click at [530, 153] on td "وايت بوينت فرن كهربائي 48 لتر بالشواية والمروحة 2000 وات WPEO48GBKA وايت بوينت" at bounding box center [462, 175] width 235 height 62
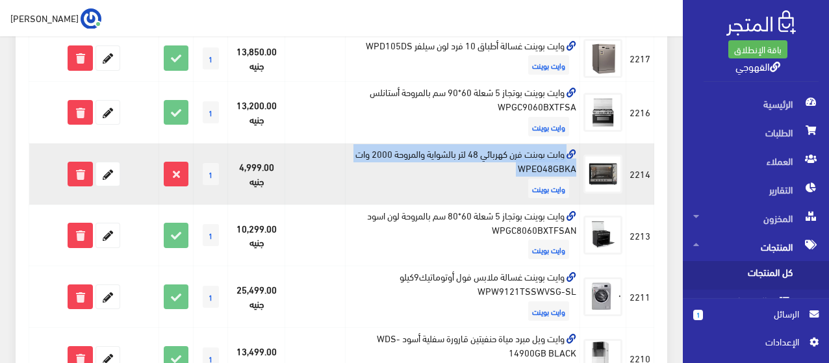
click at [530, 153] on td "وايت بوينت فرن كهربائي 48 لتر بالشواية والمروحة 2000 وات WPEO48GBKA وايت بوينت" at bounding box center [462, 175] width 235 height 62
copy td "وايت بوينت فرن كهربائي 48 لتر بالشواية والمروحة 2000 وات WPEO48GBKA"
click at [112, 174] on icon at bounding box center [107, 174] width 23 height 23
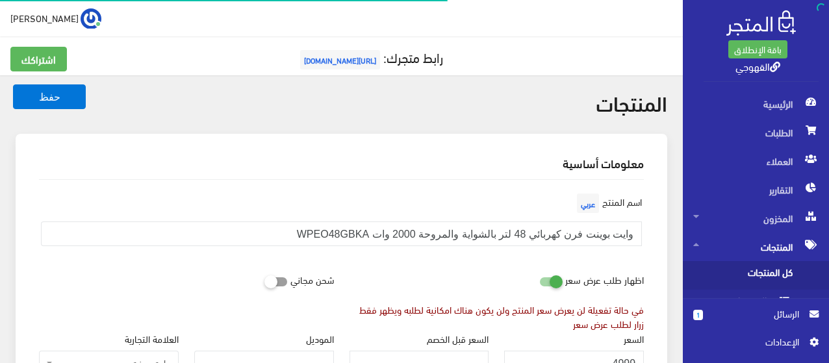
scroll to position [840, 0]
click at [540, 280] on icon at bounding box center [540, 282] width 0 height 12
click at [540, 280] on input "checkbox" at bounding box center [527, 278] width 23 height 13
checkbox input "false"
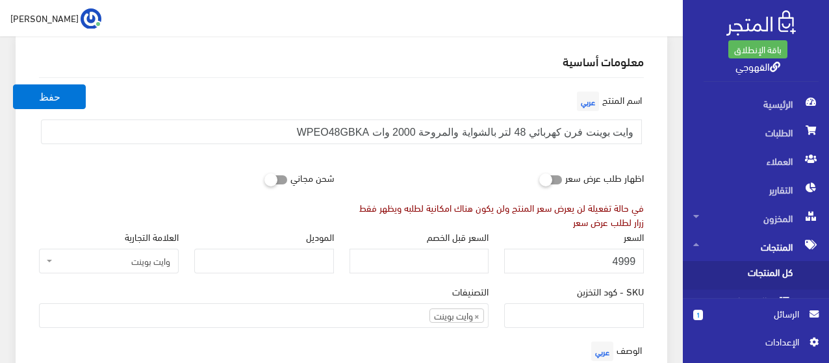
scroll to position [104, 0]
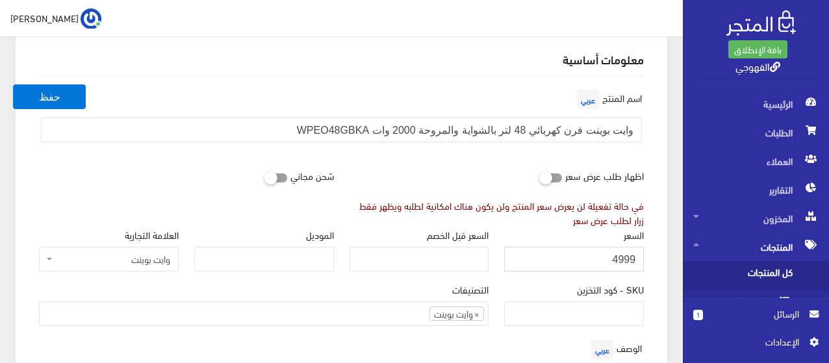
click at [595, 263] on input "4999" at bounding box center [574, 259] width 140 height 25
type input "3000"
click at [13, 85] on button "حفظ" at bounding box center [49, 97] width 73 height 25
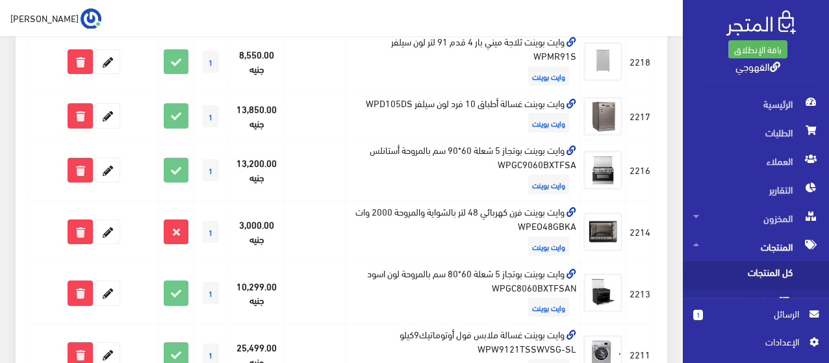
scroll to position [853, 0]
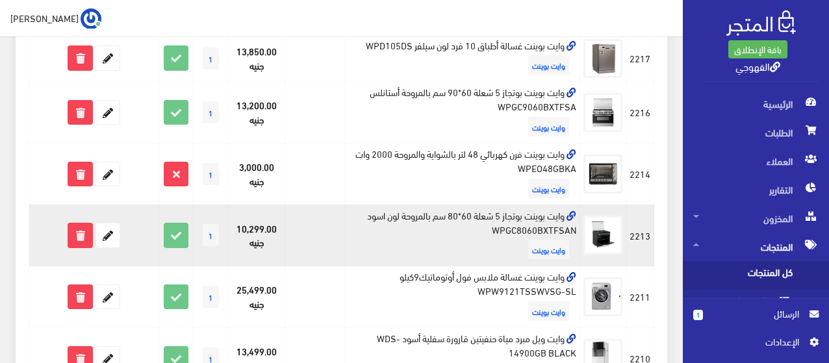
click at [455, 220] on td "وايت بوينت بوتجاز 5 شعلة 60*80 سم بالمروحة لون اسود WPGC8060BXTFSAN وايت بوينت" at bounding box center [462, 236] width 235 height 62
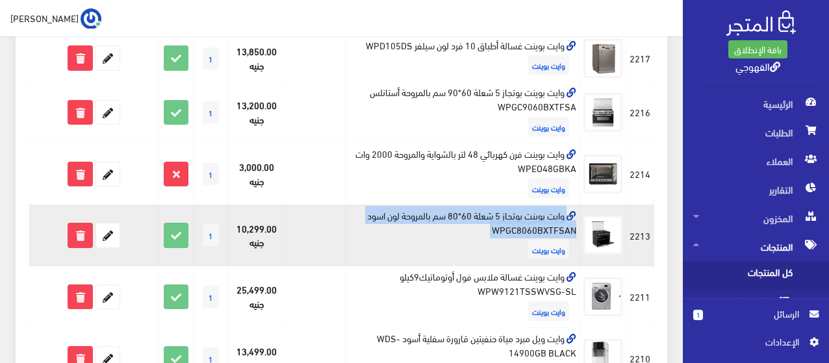
click at [455, 220] on td "وايت بوينت بوتجاز 5 شعلة 60*80 سم بالمروحة لون اسود WPGC8060BXTFSAN وايت بوينت" at bounding box center [462, 236] width 235 height 62
copy td "وايت بوينت بوتجاز 5 شعلة 60*80 سم بالمروحة لون اسود WPGC8060BXTFSAN"
click at [110, 233] on icon at bounding box center [107, 235] width 23 height 23
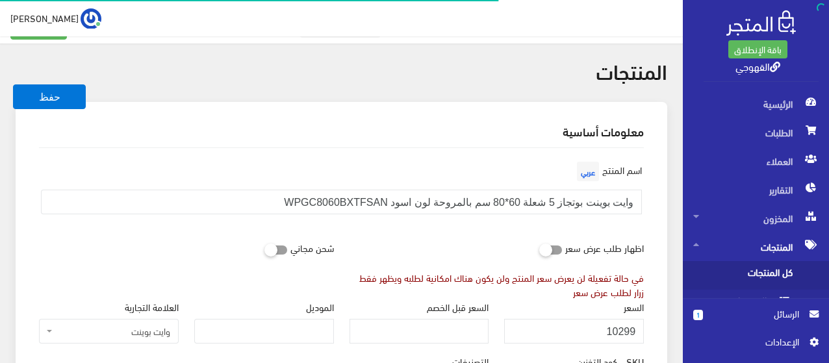
scroll to position [98, 0]
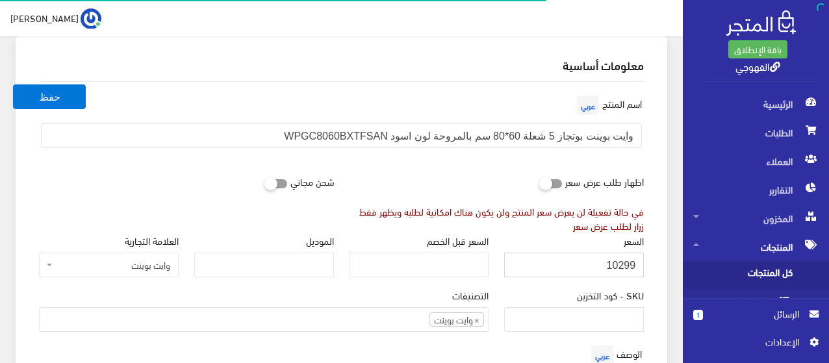
click at [603, 265] on input "10299" at bounding box center [574, 265] width 140 height 25
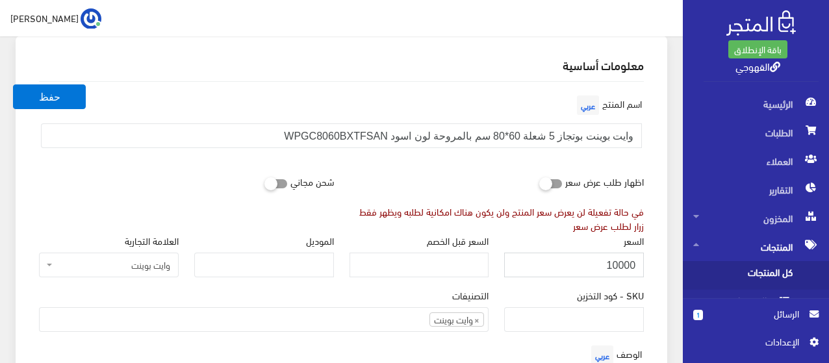
type input "10000"
click at [13, 85] on button "حفظ" at bounding box center [49, 97] width 73 height 25
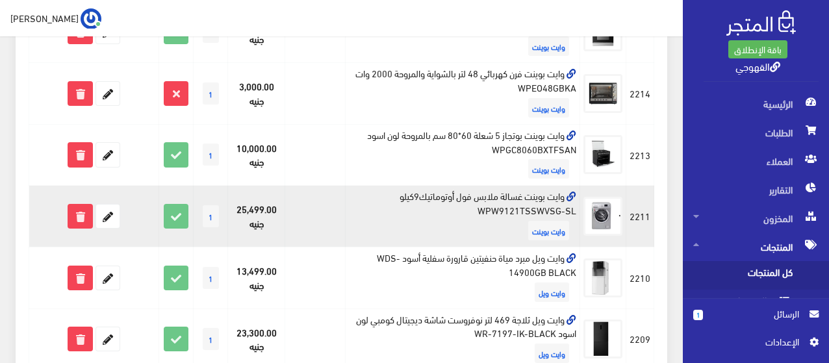
scroll to position [946, 0]
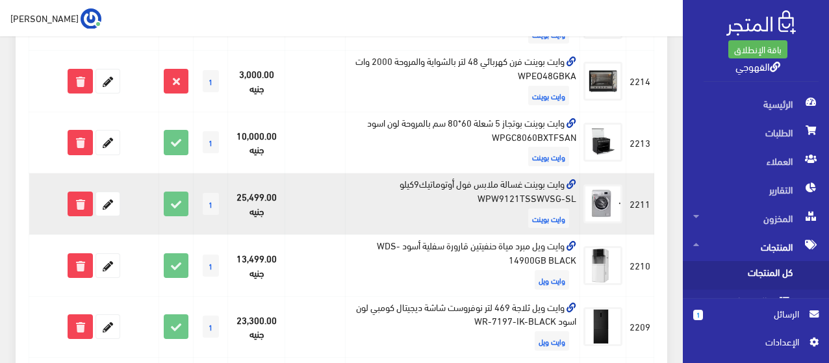
click at [506, 189] on td "وايت بوينت غسالة ملابس فول أوتوماتيك9كيلو WPW9121TSSWVSG-SL وايت بوينت" at bounding box center [462, 205] width 235 height 62
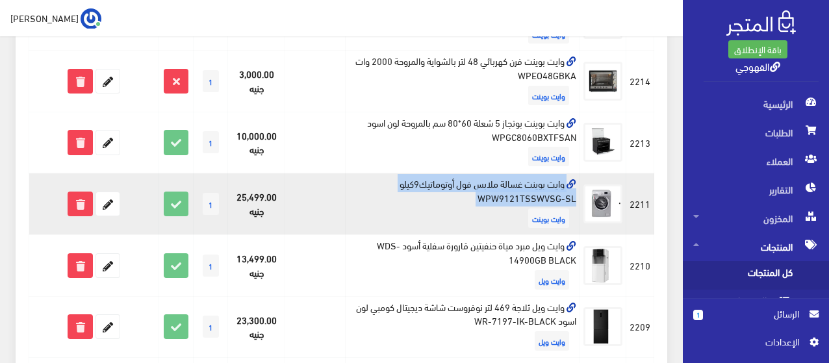
click at [506, 189] on td "وايت بوينت غسالة ملابس فول أوتوماتيك9كيلو WPW9121TSSWVSG-SL وايت بوينت" at bounding box center [462, 205] width 235 height 62
copy td "وايت بوينت غسالة ملابس فول أوتوماتيك9كيلو WPW9121TSSWVSG-SL"
click at [98, 203] on icon at bounding box center [107, 203] width 23 height 23
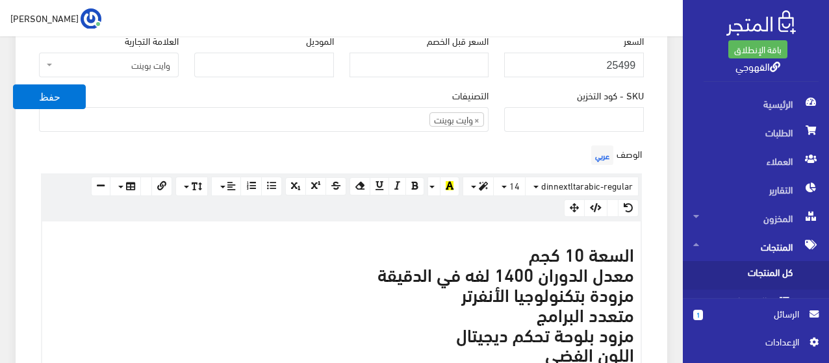
scroll to position [299, 0]
click at [606, 56] on input "25499" at bounding box center [574, 64] width 140 height 25
type input "19800"
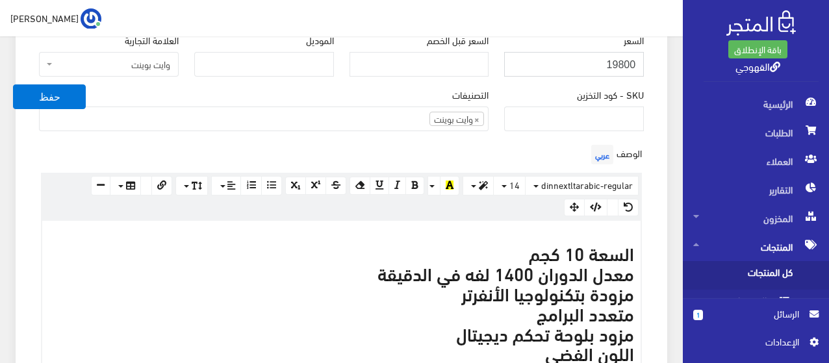
click at [13, 85] on button "حفظ" at bounding box center [49, 97] width 73 height 25
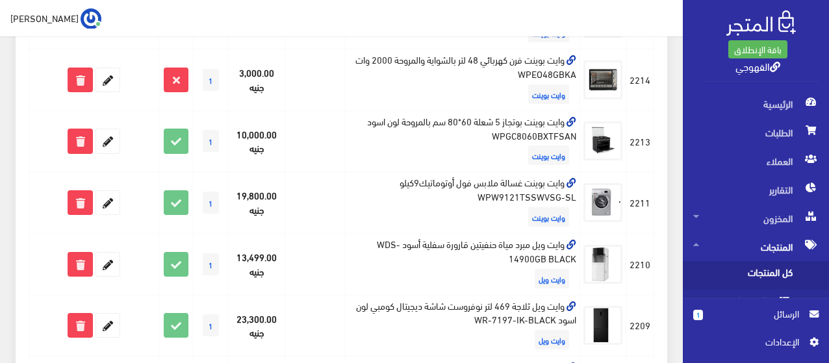
scroll to position [948, 0]
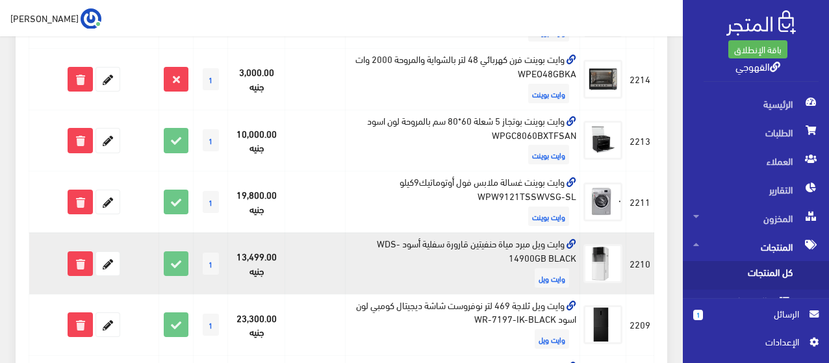
click at [504, 248] on td "وايت ويل مبرد مياة حنفيتين قارورة سفلية أسود WDS-14900GB BLACK وايت ويل" at bounding box center [462, 264] width 235 height 62
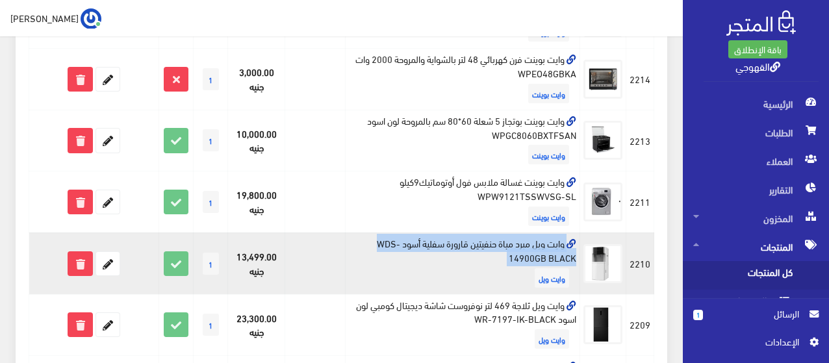
click at [504, 248] on td "وايت ويل مبرد مياة حنفيتين قارورة سفلية أسود WDS-14900GB BLACK وايت ويل" at bounding box center [462, 264] width 235 height 62
copy td "وايت ويل مبرد مياة حنفيتين قارورة سفلية أسود WDS-14900GB BLACK"
click at [85, 264] on icon at bounding box center [79, 263] width 23 height 23
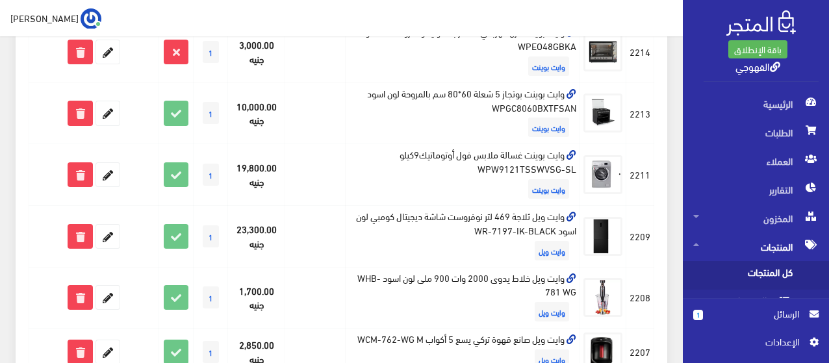
scroll to position [975, 0]
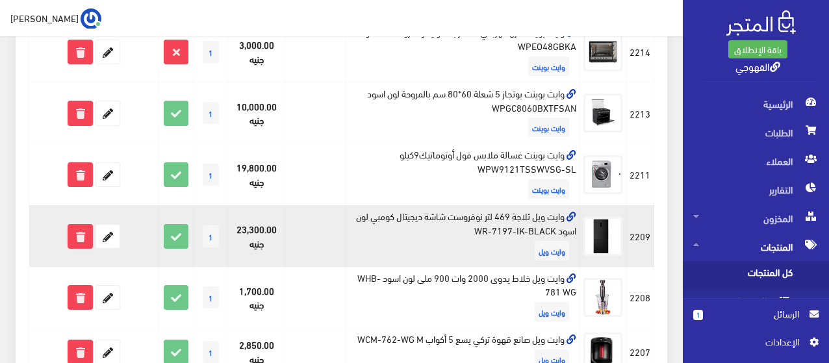
click at [441, 212] on td "وايت ويل ثلاجة 469 لتر نوفروست شاشة ديجيتال كومبي لون اسود WR-7197-IK-BLACK واي…" at bounding box center [462, 236] width 235 height 62
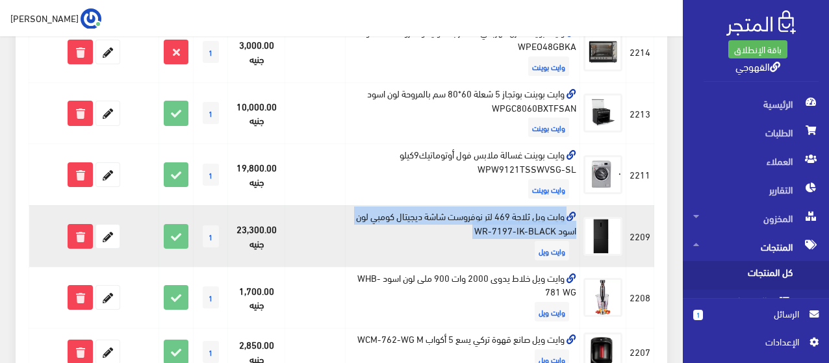
click at [441, 212] on td "وايت ويل ثلاجة 469 لتر نوفروست شاشة ديجيتال كومبي لون اسود WR-7197-IK-BLACK واي…" at bounding box center [462, 236] width 235 height 62
copy td "وايت ويل ثلاجة 469 لتر نوفروست شاشة ديجيتال كومبي لون اسود WR-7197-IK-BLACK"
click at [105, 238] on icon at bounding box center [107, 236] width 23 height 23
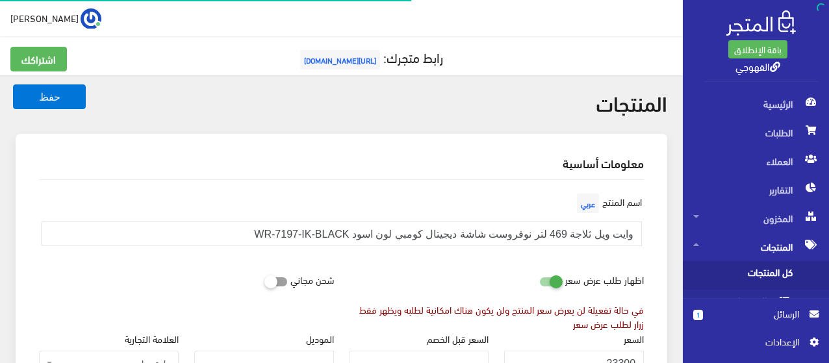
scroll to position [954, 0]
click at [581, 356] on input "23300" at bounding box center [574, 363] width 140 height 25
click at [599, 326] on div "في حالة تفعيلة لن يعرض سعر المنتج ولن يكون هناك امكانية لطلبه ويظهر فقط زرار لط…" at bounding box center [497, 317] width 295 height 29
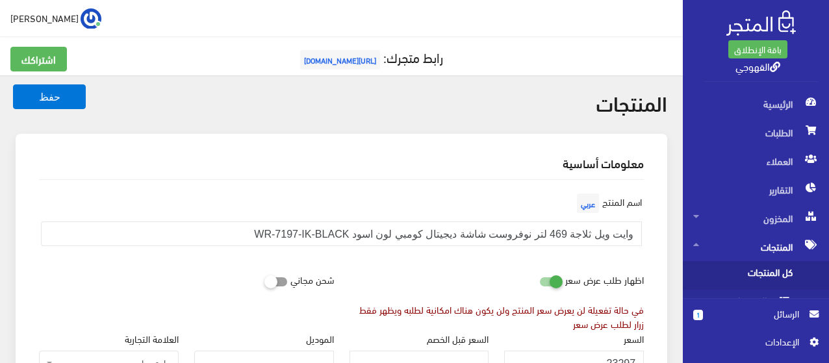
click at [599, 326] on div "في حالة تفعيلة لن يعرض سعر المنتج ولن يكون هناك امكانية لطلبه ويظهر فقط زرار لط…" at bounding box center [497, 317] width 295 height 29
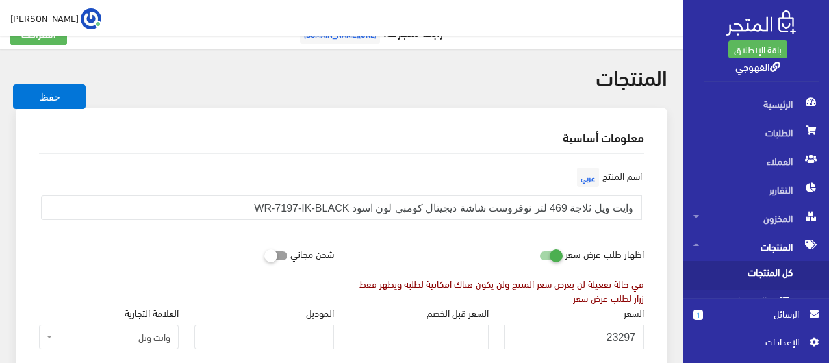
scroll to position [52, 0]
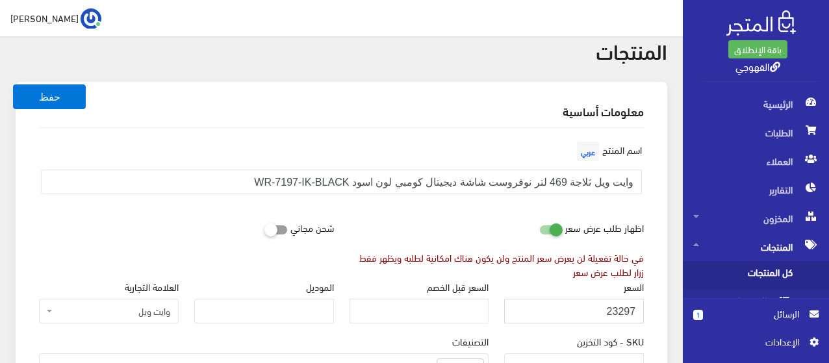
click at [603, 307] on input "23297" at bounding box center [574, 311] width 140 height 25
type input "37500"
click at [72, 93] on button "حفظ" at bounding box center [49, 97] width 73 height 25
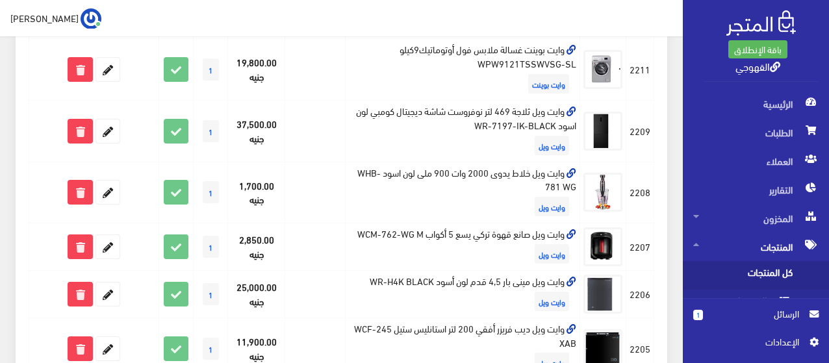
scroll to position [1090, 0]
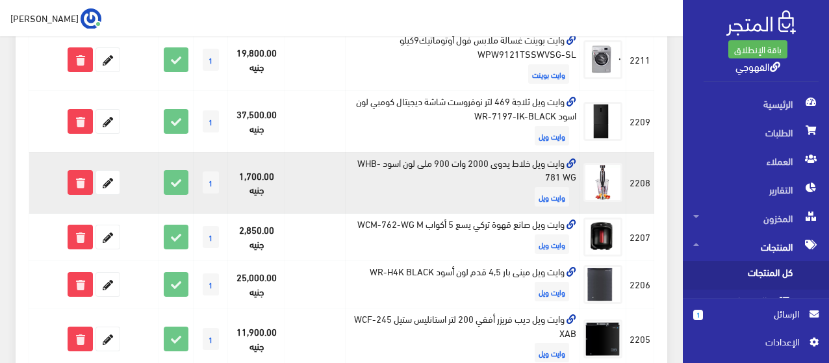
click at [473, 169] on td "وايت ويل خلاط يدوى 2000 وات 900 ملى لون اسود WHB-781 WG وايت ويل" at bounding box center [462, 183] width 235 height 62
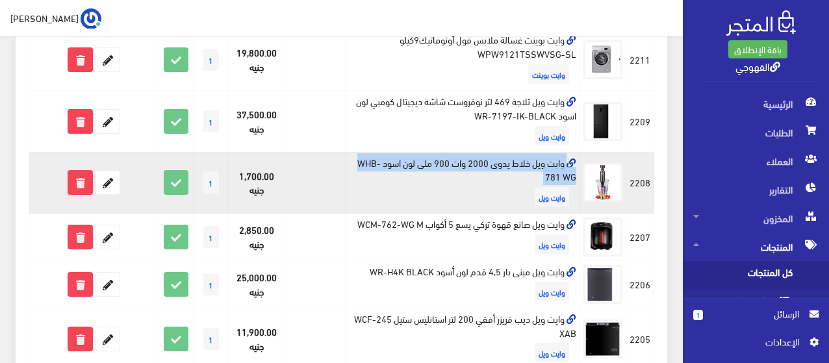
click at [473, 169] on td "وايت ويل خلاط يدوى 2000 وات 900 ملى لون اسود WHB-781 WG وايت ويل" at bounding box center [462, 183] width 235 height 62
copy td "وايت ويل خلاط يدوى 2000 وات 900 ملى لون اسود WHB-781 WG"
click at [81, 182] on icon at bounding box center [79, 182] width 23 height 23
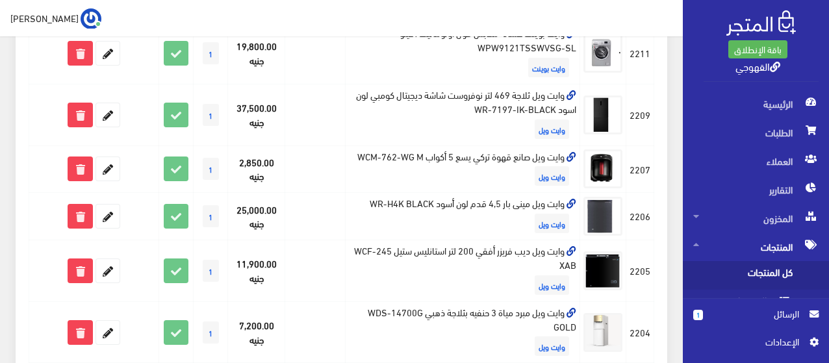
scroll to position [1091, 0]
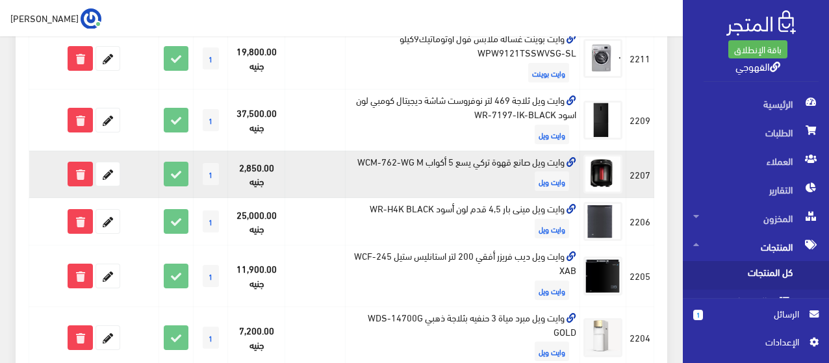
click at [369, 167] on td "وايت ويل صانع قهوة تركي يسع 5 أكواب WCM-762-WG M وايت ويل" at bounding box center [462, 174] width 235 height 47
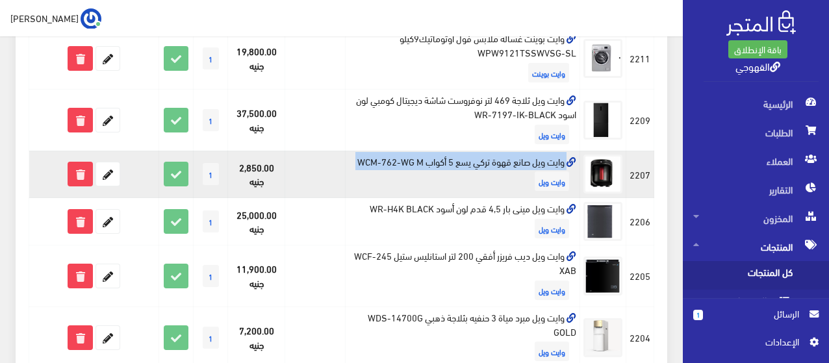
click at [369, 167] on td "وايت ويل صانع قهوة تركي يسع 5 أكواب WCM-762-WG M وايت ويل" at bounding box center [462, 174] width 235 height 47
copy td "وايت ويل صانع قهوة تركي يسع 5 أكواب WCM-762-WG M"
click at [83, 171] on icon at bounding box center [79, 174] width 23 height 23
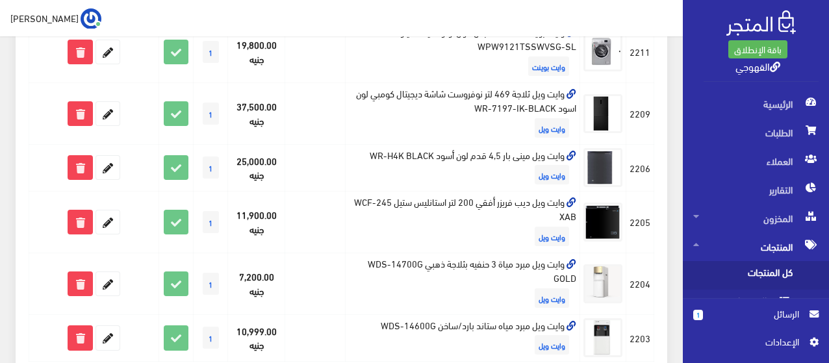
scroll to position [1097, 0]
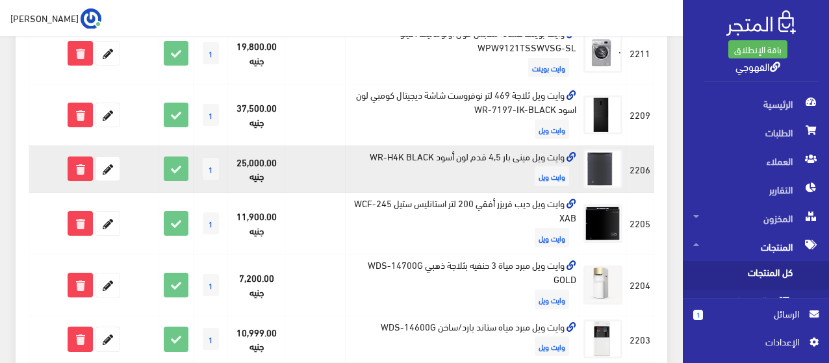
click at [387, 151] on td "وايت ويل مينى بار 4,5 قدم لون أسود WR-H4K BLACK وايت ويل" at bounding box center [462, 169] width 235 height 47
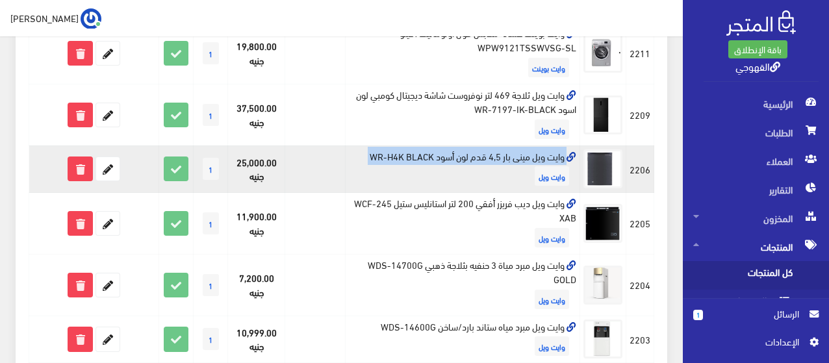
click at [387, 151] on td "وايت ويل مينى بار 4,5 قدم لون أسود WR-H4K BLACK وايت ويل" at bounding box center [462, 169] width 235 height 47
copy td "وايت ويل مينى بار 4,5 قدم لون أسود WR-H4K BLACK"
click at [105, 168] on icon at bounding box center [107, 168] width 23 height 23
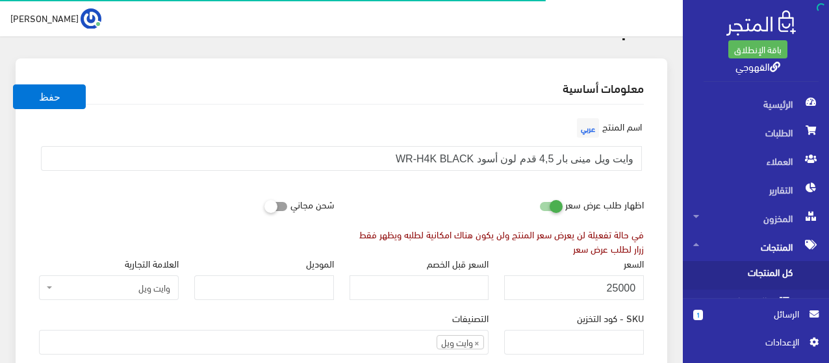
scroll to position [77, 0]
click at [587, 277] on input "25000" at bounding box center [574, 286] width 140 height 25
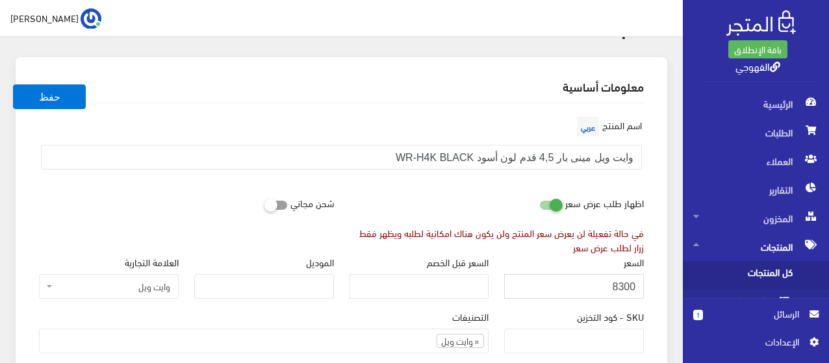
type input "8300"
click at [13, 85] on button "حفظ" at bounding box center [49, 97] width 73 height 25
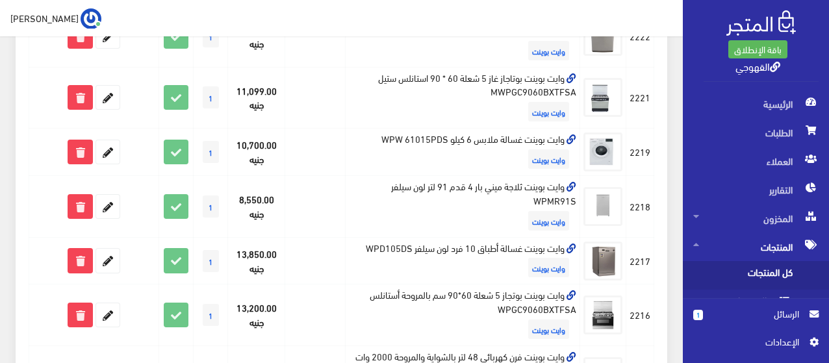
scroll to position [676, 0]
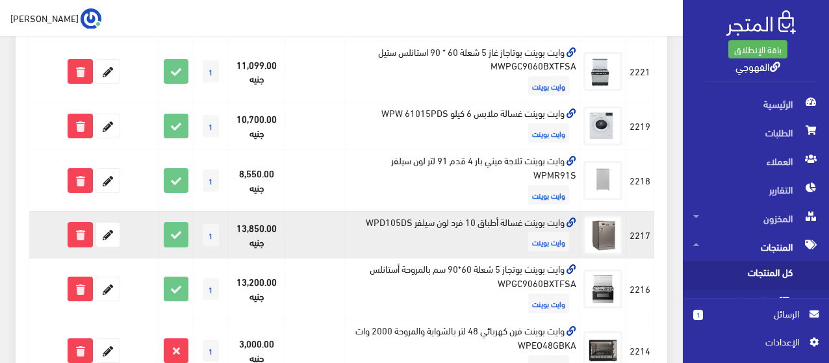
click at [413, 229] on td "وايت بوينت غسالة أطباق 10 فرد لون سيلفر WPD105DS وايت بوينت" at bounding box center [462, 234] width 235 height 47
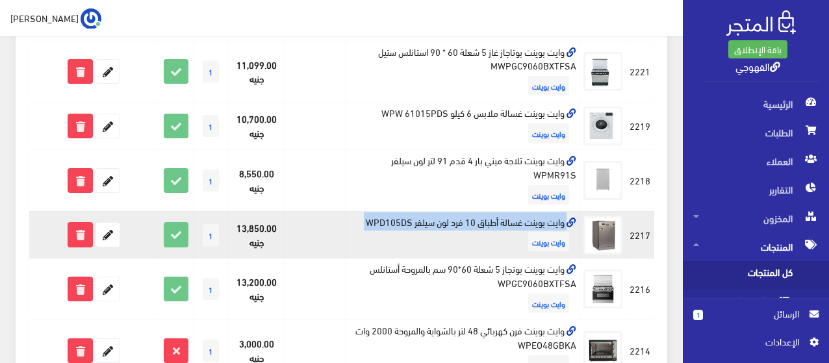
click at [413, 229] on td "وايت بوينت غسالة أطباق 10 فرد لون سيلفر WPD105DS وايت بوينت" at bounding box center [462, 234] width 235 height 47
copy td "وايت بوينت غسالة أطباق 10 فرد لون سيلفر WPD105DS"
click at [107, 226] on icon at bounding box center [107, 234] width 23 height 23
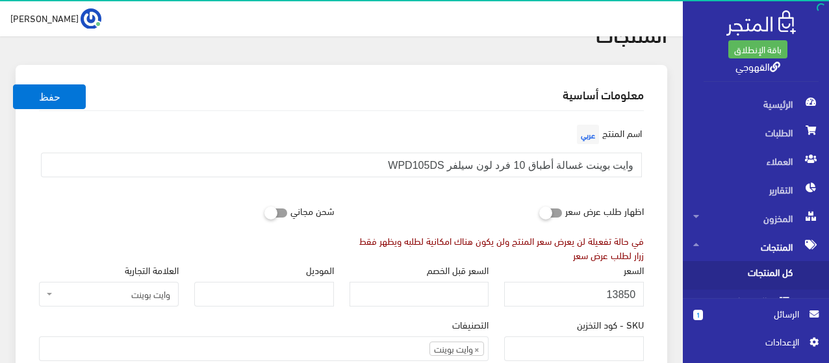
scroll to position [100, 0]
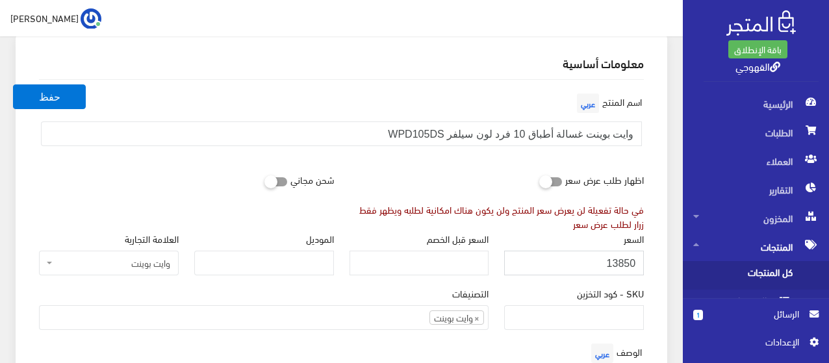
click at [634, 261] on input "13850" at bounding box center [574, 263] width 140 height 25
type input "15300"
click at [13, 85] on button "حفظ" at bounding box center [49, 97] width 73 height 25
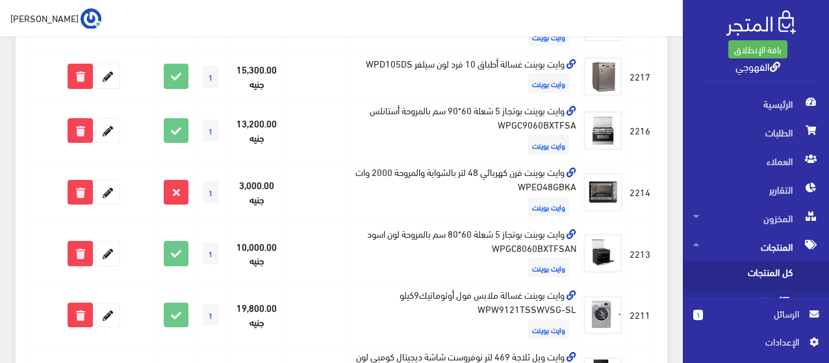
scroll to position [835, 0]
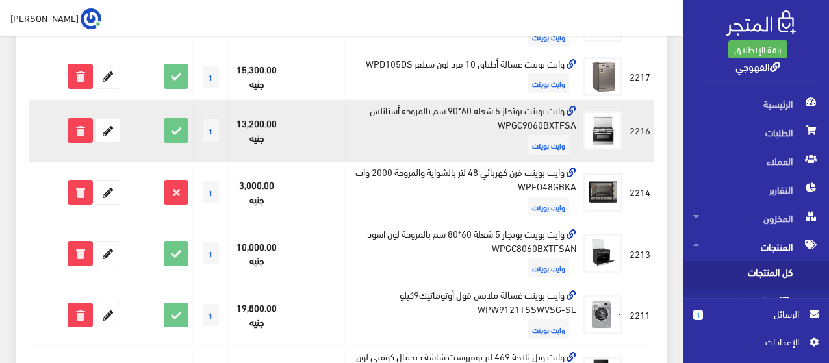
click at [484, 117] on td "وايت بوينت بوتجاز 5 شعلة 60*90 سم بالمروحة أستانلس WPGC9060BXTFSA وايت بوينت" at bounding box center [462, 131] width 235 height 62
click at [485, 111] on td "وايت بوينت بوتجاز 5 شعلة 60*90 سم بالمروحة أستانلس WPGC9060BXTFSA وايت بوينت" at bounding box center [462, 131] width 235 height 62
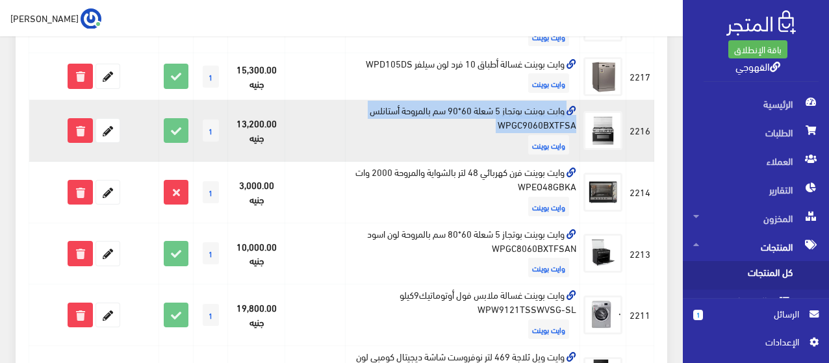
click at [485, 111] on td "وايت بوينت بوتجاز 5 شعلة 60*90 سم بالمروحة أستانلس WPGC9060BXTFSA وايت بوينت" at bounding box center [462, 131] width 235 height 62
copy td "وايت بوينت بوتجاز 5 شعلة 60*90 سم بالمروحة أستانلس WPGC9060BXTFSA"
click at [100, 136] on icon at bounding box center [107, 130] width 23 height 23
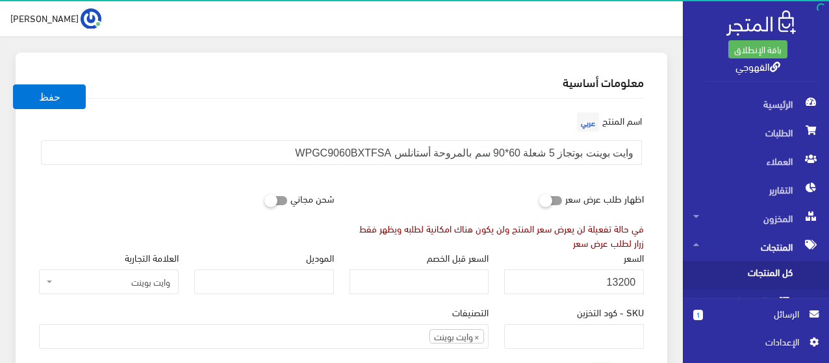
scroll to position [105, 0]
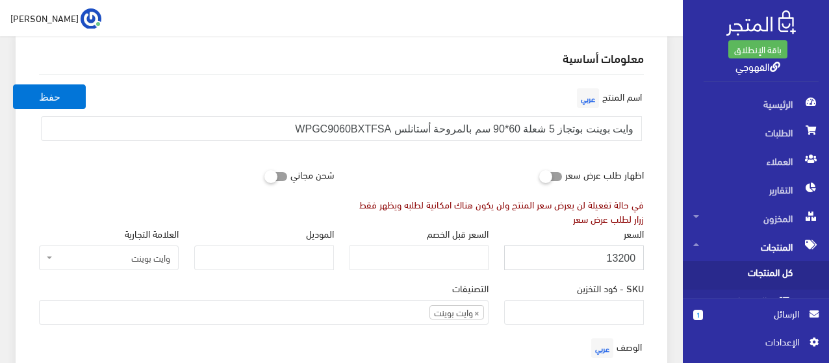
click at [609, 270] on input "13200" at bounding box center [574, 258] width 140 height 25
type input "11000"
click at [13, 85] on button "حفظ" at bounding box center [49, 97] width 73 height 25
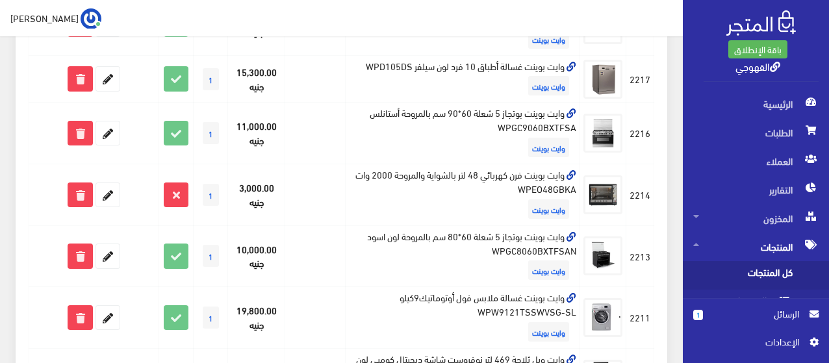
scroll to position [858, 0]
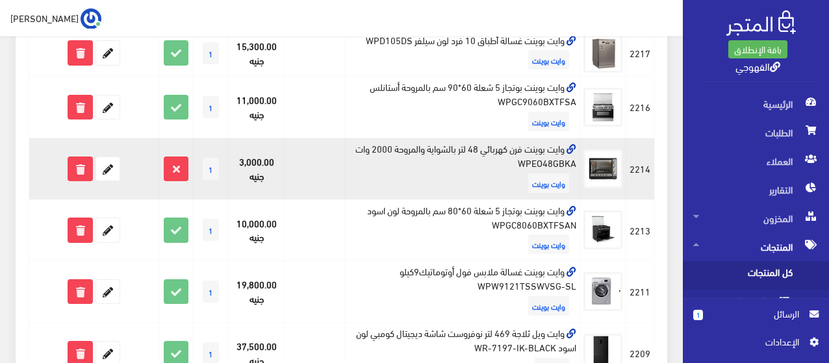
click at [463, 153] on td "وايت بوينت فرن كهربائي 48 لتر بالشواية والمروحة 2000 وات WPEO48GBKA وايت بوينت" at bounding box center [462, 169] width 235 height 62
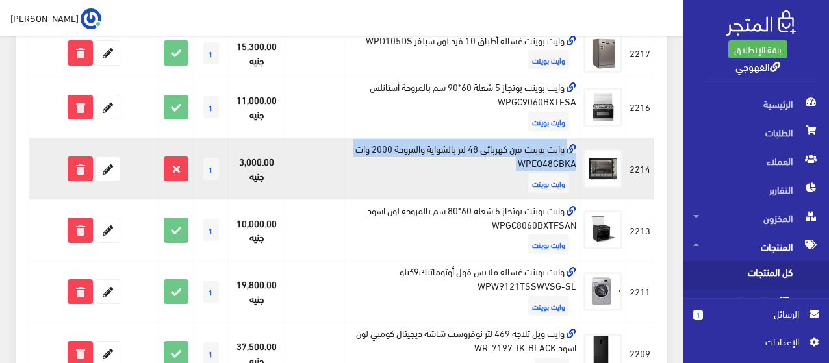
click at [463, 153] on td "وايت بوينت فرن كهربائي 48 لتر بالشواية والمروحة 2000 وات WPEO48GBKA وايت بوينت" at bounding box center [462, 169] width 235 height 62
copy td "وايت بوينت فرن كهربائي 48 لتر بالشواية والمروحة 2000 وات WPEO48GBKA"
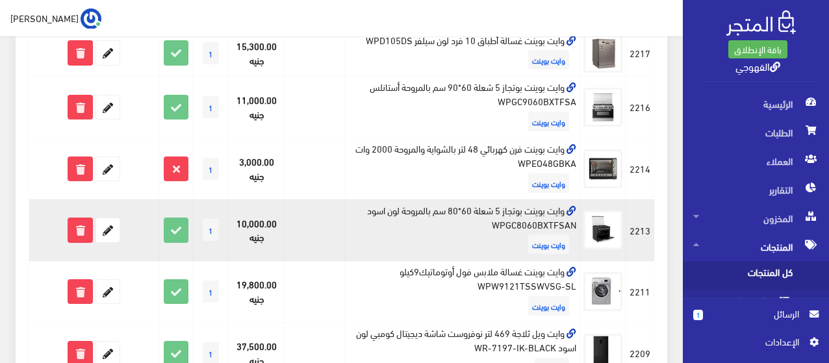
click at [505, 220] on td "وايت بوينت بوتجاز 5 شعلة 60*80 سم بالمروحة لون اسود WPGC8060BXTFSAN وايت بوينت" at bounding box center [462, 231] width 235 height 62
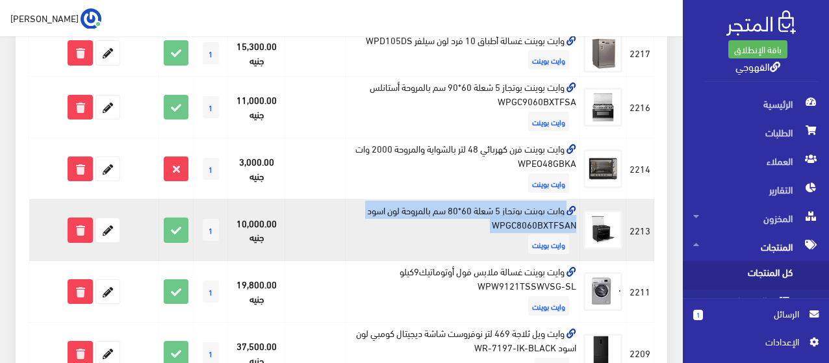
click at [505, 220] on td "وايت بوينت بوتجاز 5 شعلة 60*80 سم بالمروحة لون اسود WPGC8060BXTFSAN وايت بوينت" at bounding box center [462, 231] width 235 height 62
copy td "وايت بوينت بوتجاز 5 شعلة 60*80 سم بالمروحة لون اسود WPGC8060BXTFSAN"
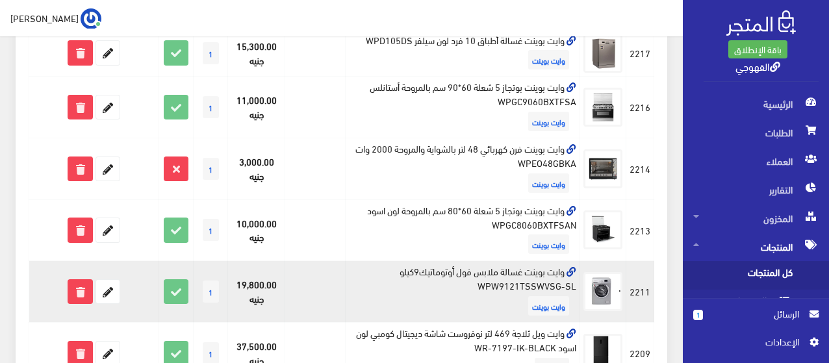
click at [514, 278] on td "وايت بوينت غسالة ملابس فول أوتوماتيك9كيلو WPW9121TSSWVSG-SL وايت بوينت" at bounding box center [462, 292] width 235 height 62
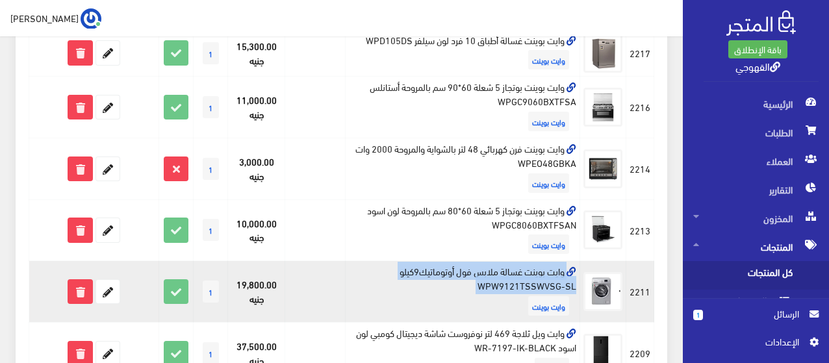
click at [514, 278] on td "وايت بوينت غسالة ملابس فول أوتوماتيك9كيلو WPW9121TSSWVSG-SL وايت بوينت" at bounding box center [462, 292] width 235 height 62
copy td "وايت بوينت غسالة ملابس فول أوتوماتيك9كيلو WPW9121TSSWVSG-SL"
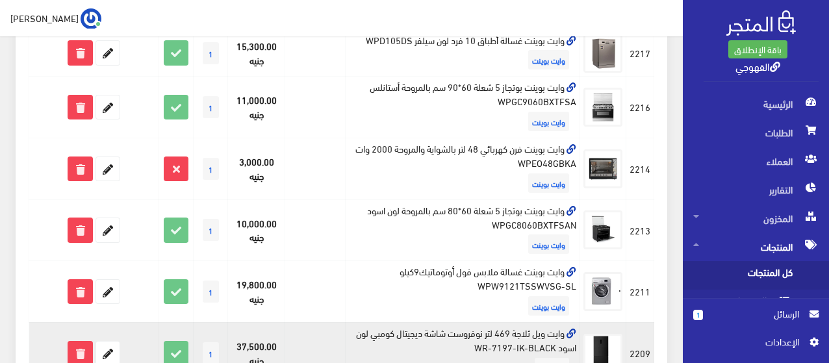
click at [539, 337] on td "وايت ويل ثلاجة 469 لتر نوفروست شاشة ديجيتال كومبي لون اسود WR-7197-IK-BLACK واي…" at bounding box center [462, 353] width 235 height 62
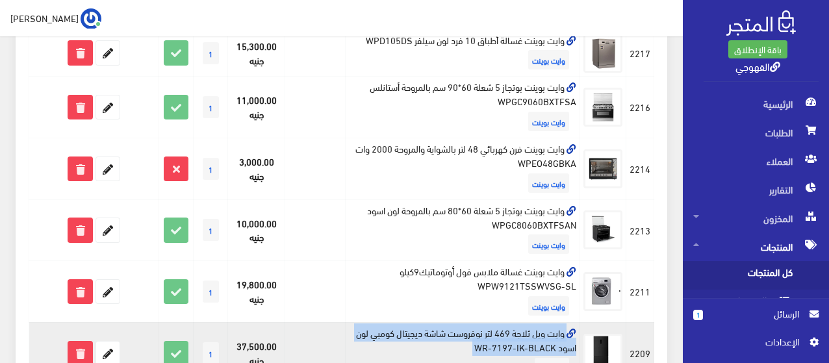
click at [539, 337] on td "وايت ويل ثلاجة 469 لتر نوفروست شاشة ديجيتال كومبي لون اسود WR-7197-IK-BLACK واي…" at bounding box center [462, 353] width 235 height 62
copy td "وايت ويل ثلاجة 469 لتر نوفروست شاشة ديجيتال كومبي لون اسود WR-7197-IK-BLACK"
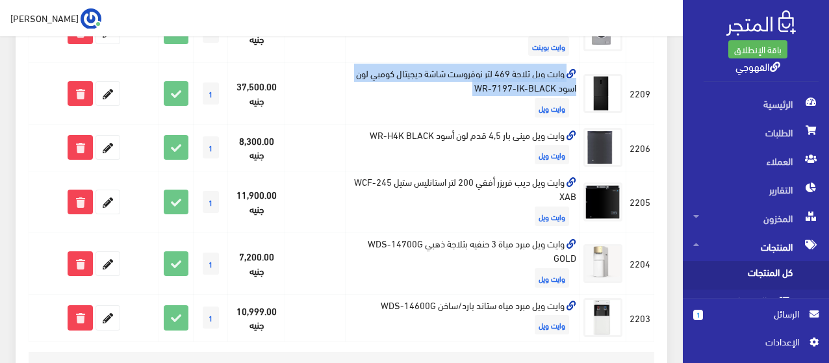
scroll to position [1144, 0]
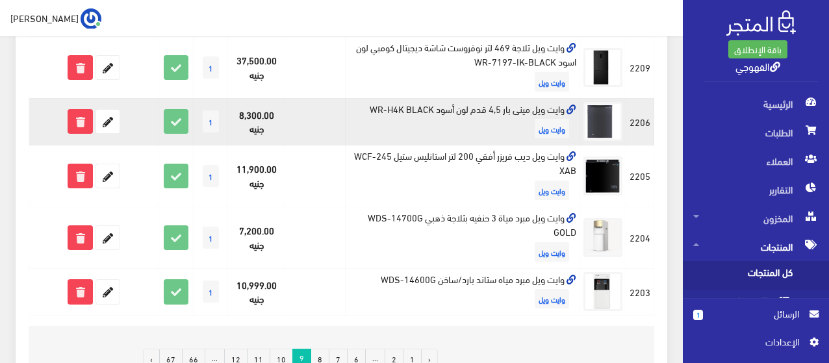
click at [545, 103] on td "وايت ويل مينى بار 4,5 قدم لون أسود WR-H4K BLACK وايت ويل" at bounding box center [462, 121] width 235 height 47
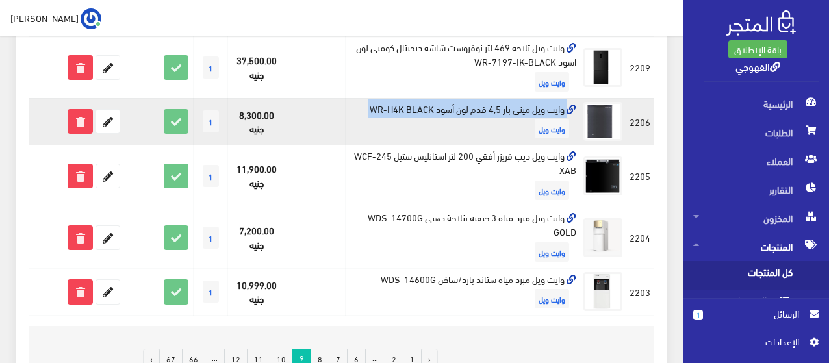
click at [545, 103] on td "وايت ويل مينى بار 4,5 قدم لون أسود WR-H4K BLACK وايت ويل" at bounding box center [462, 121] width 235 height 47
copy td "وايت ويل مينى بار 4,5 قدم لون أسود WR-H4K BLACK"
click at [110, 123] on icon at bounding box center [107, 121] width 23 height 23
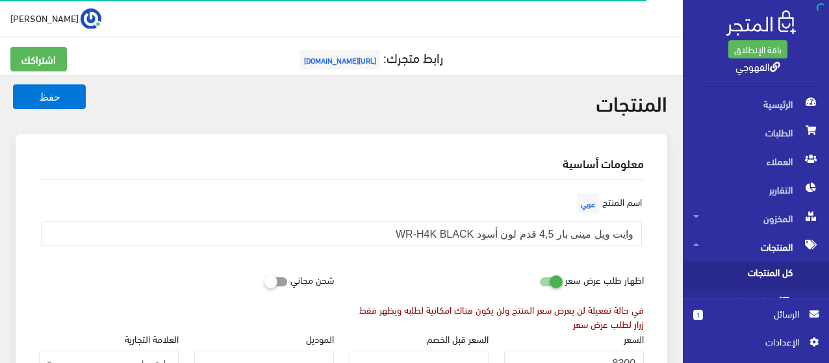
scroll to position [954, 0]
click at [567, 291] on label "اظهار طلب عرض سعر" at bounding box center [605, 279] width 79 height 25
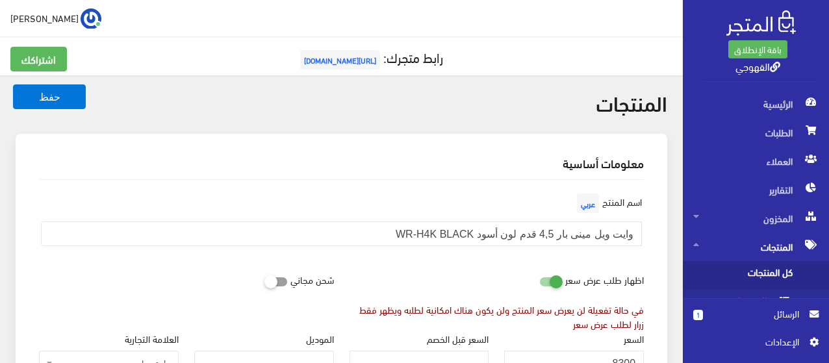
click at [540, 278] on icon at bounding box center [540, 282] width 0 height 12
click at [540, 278] on input "checkbox" at bounding box center [527, 278] width 23 height 13
checkbox input "false"
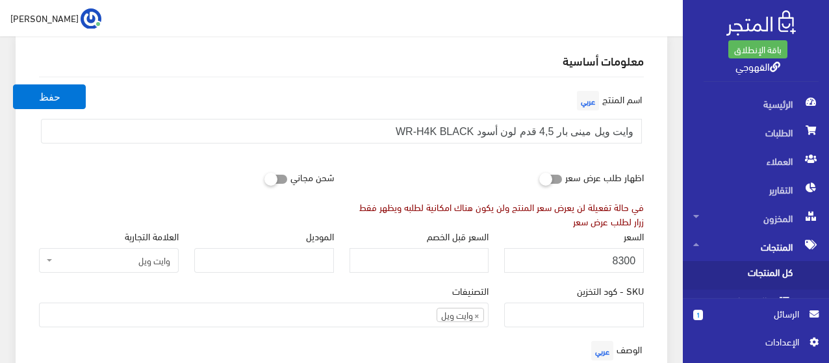
scroll to position [104, 0]
click at [619, 252] on input "8300" at bounding box center [574, 259] width 140 height 25
drag, startPoint x: 619, startPoint y: 252, endPoint x: 611, endPoint y: 252, distance: 8.5
drag, startPoint x: 627, startPoint y: 258, endPoint x: 609, endPoint y: 261, distance: 17.8
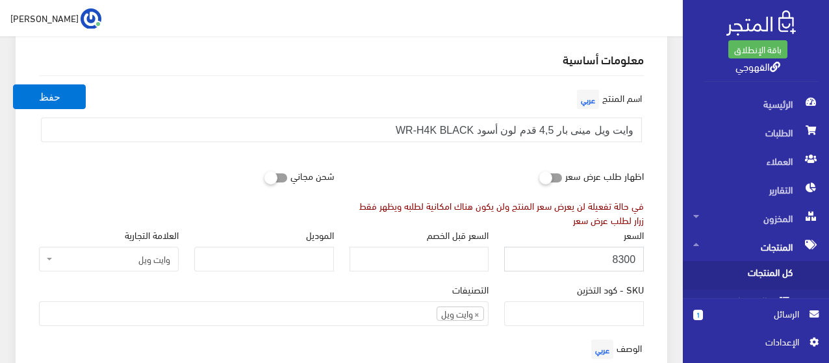
click at [609, 261] on input "8300" at bounding box center [574, 259] width 140 height 25
type input "9300"
click at [13, 85] on button "حفظ" at bounding box center [49, 97] width 73 height 25
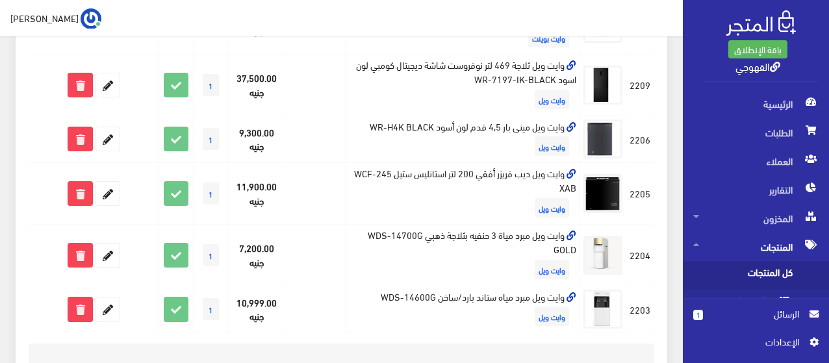
scroll to position [1100, 0]
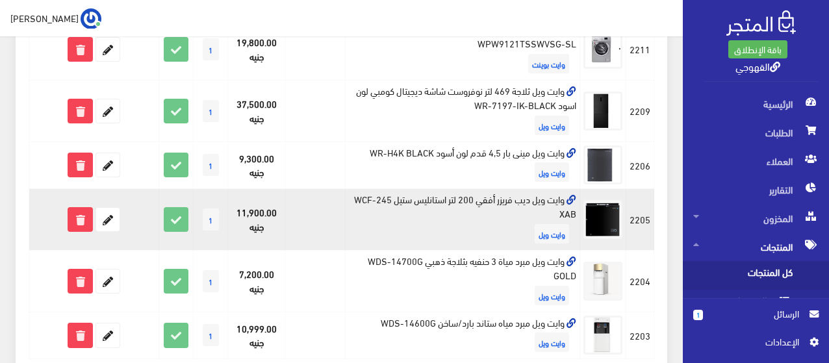
click at [524, 201] on td "وايت ويل ديب فريزر أفقي 200 لتر استانليس ستيل WCF-245 XAB وايت ويل" at bounding box center [462, 220] width 235 height 62
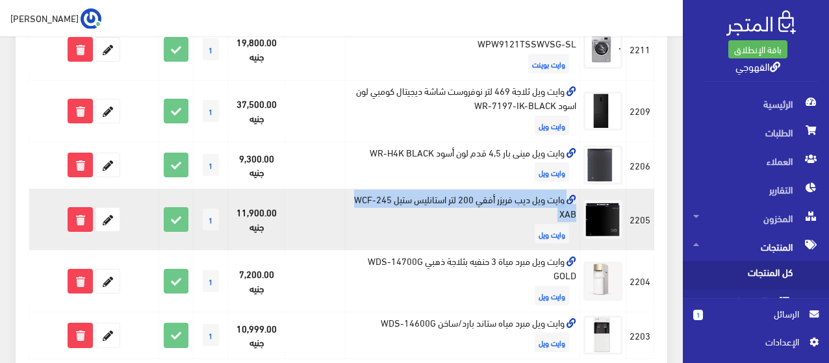
click at [524, 201] on td "وايت ويل ديب فريزر أفقي 200 لتر استانليس ستيل WCF-245 XAB وايت ويل" at bounding box center [462, 220] width 235 height 62
copy td "وايت ويل ديب فريزر أفقي 200 لتر استانليس ستيل WCF-245 XAB"
click at [103, 216] on icon at bounding box center [107, 219] width 23 height 23
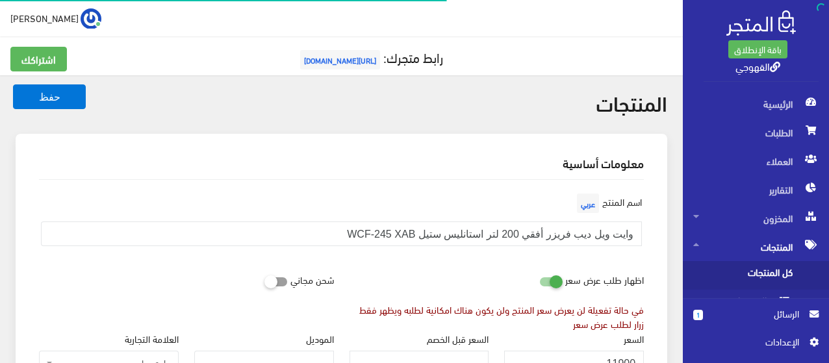
scroll to position [954, 0]
click at [540, 277] on icon at bounding box center [540, 282] width 0 height 12
click at [540, 277] on input "checkbox" at bounding box center [527, 278] width 23 height 13
checkbox input "false"
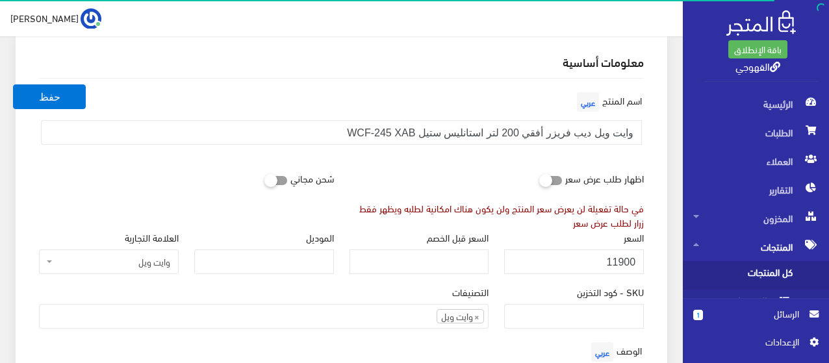
scroll to position [104, 0]
